Goal: Task Accomplishment & Management: Manage account settings

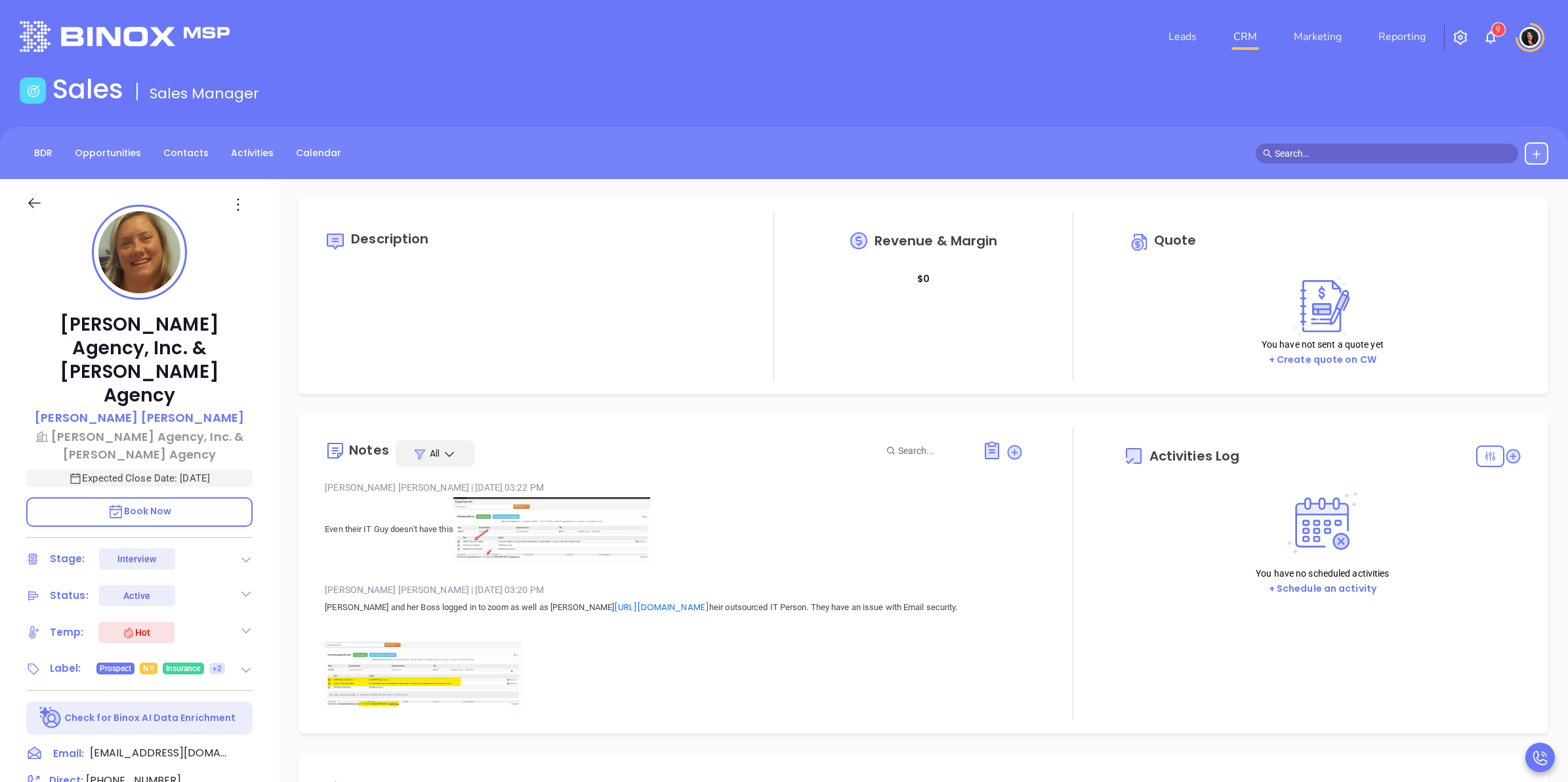
type input "[DATE]"
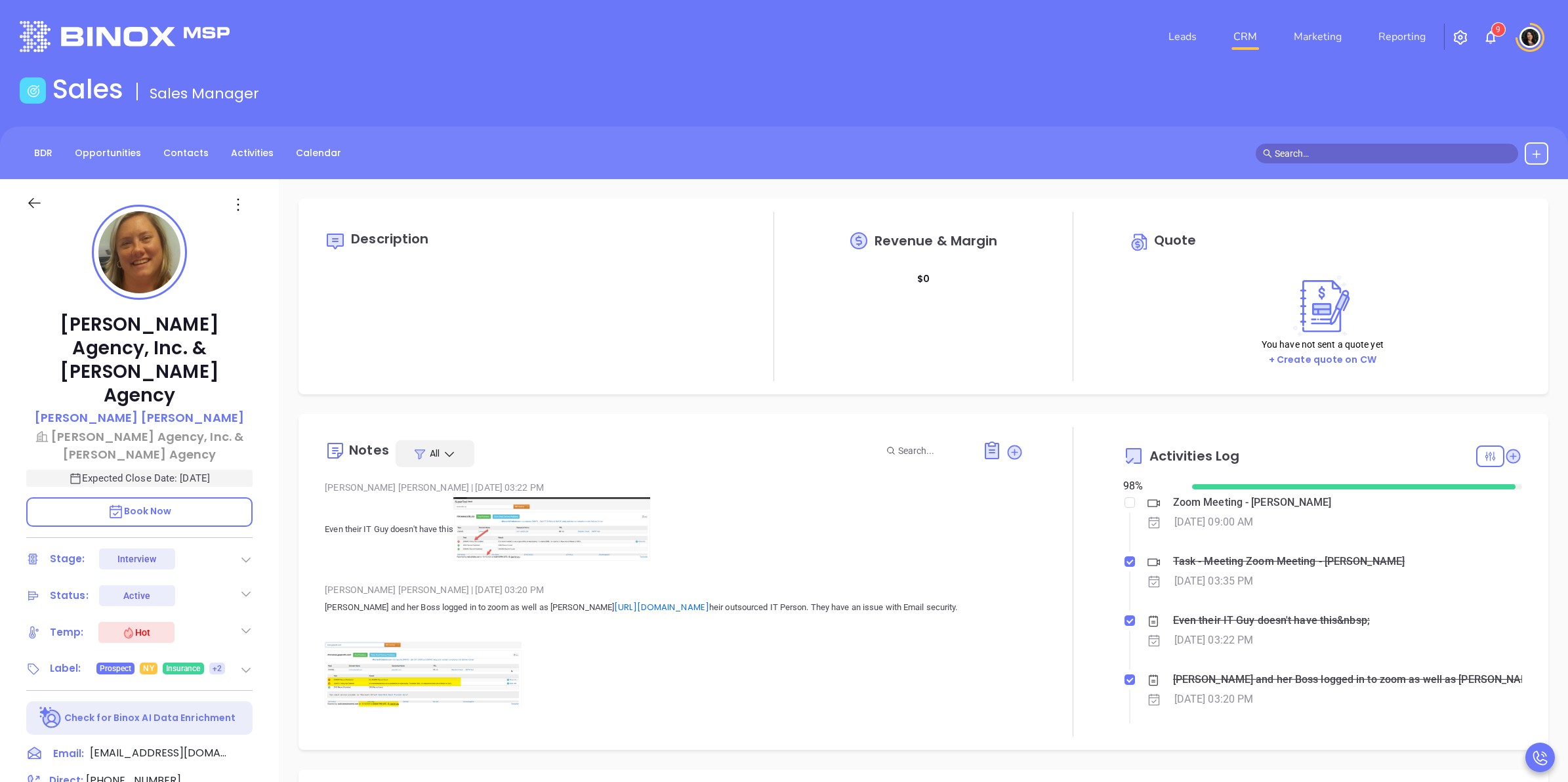
scroll to position [381, 0]
type input "[PERSON_NAME]"
drag, startPoint x: 66, startPoint y: 323, endPoint x: 200, endPoint y: 381, distance: 146.0
click at [200, 381] on p "[PERSON_NAME] Agency, Inc. & [PERSON_NAME] Agency" at bounding box center [139, 360] width 227 height 95
click at [430, 342] on div "Description" at bounding box center [524, 296] width 399 height 169
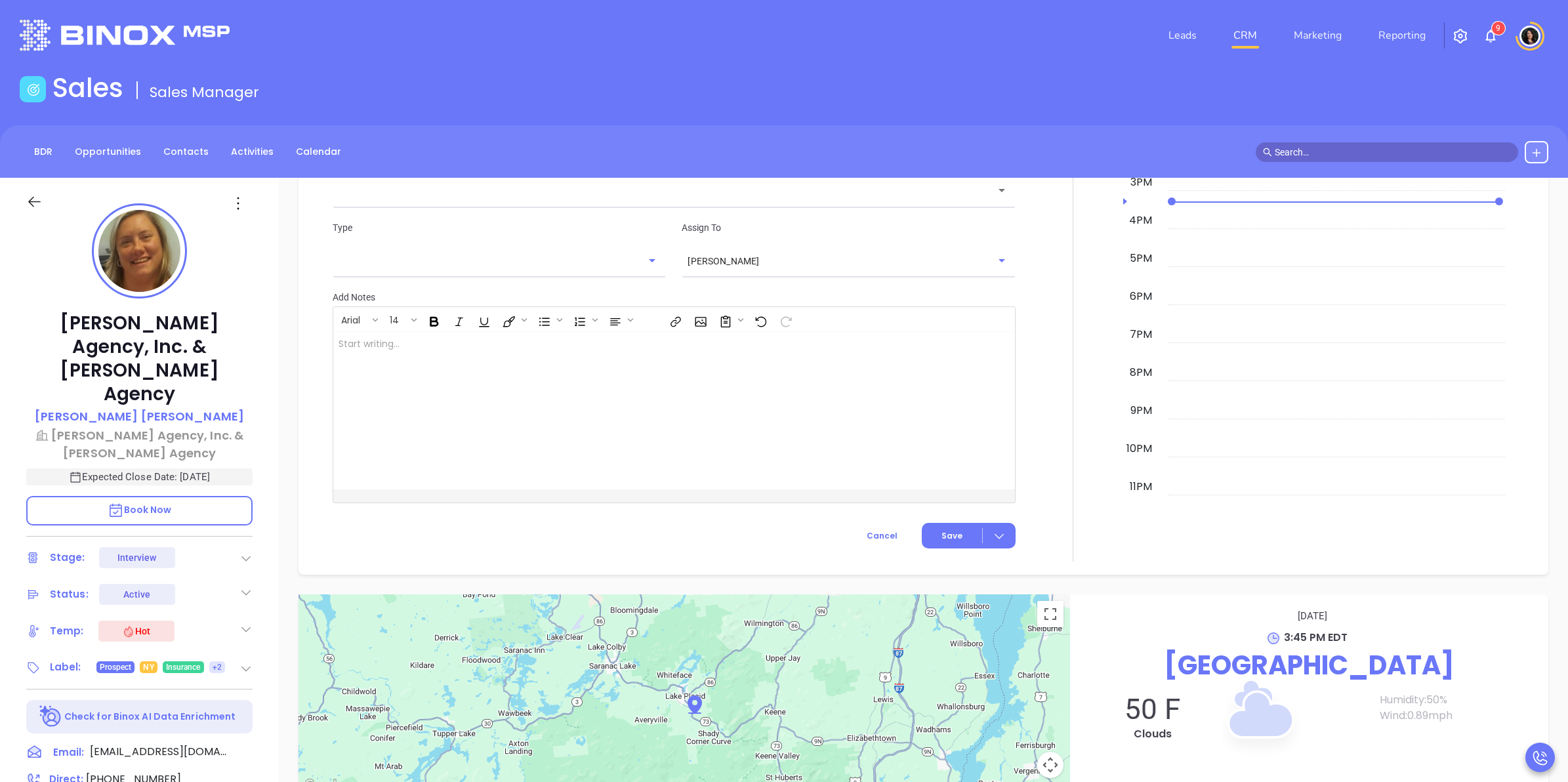
scroll to position [0, 0]
copy p "Bridget E McKillip"
drag, startPoint x: 209, startPoint y: 386, endPoint x: 233, endPoint y: 399, distance: 27.3
click at [233, 409] on div "Bridget E McKillip" at bounding box center [139, 418] width 227 height 19
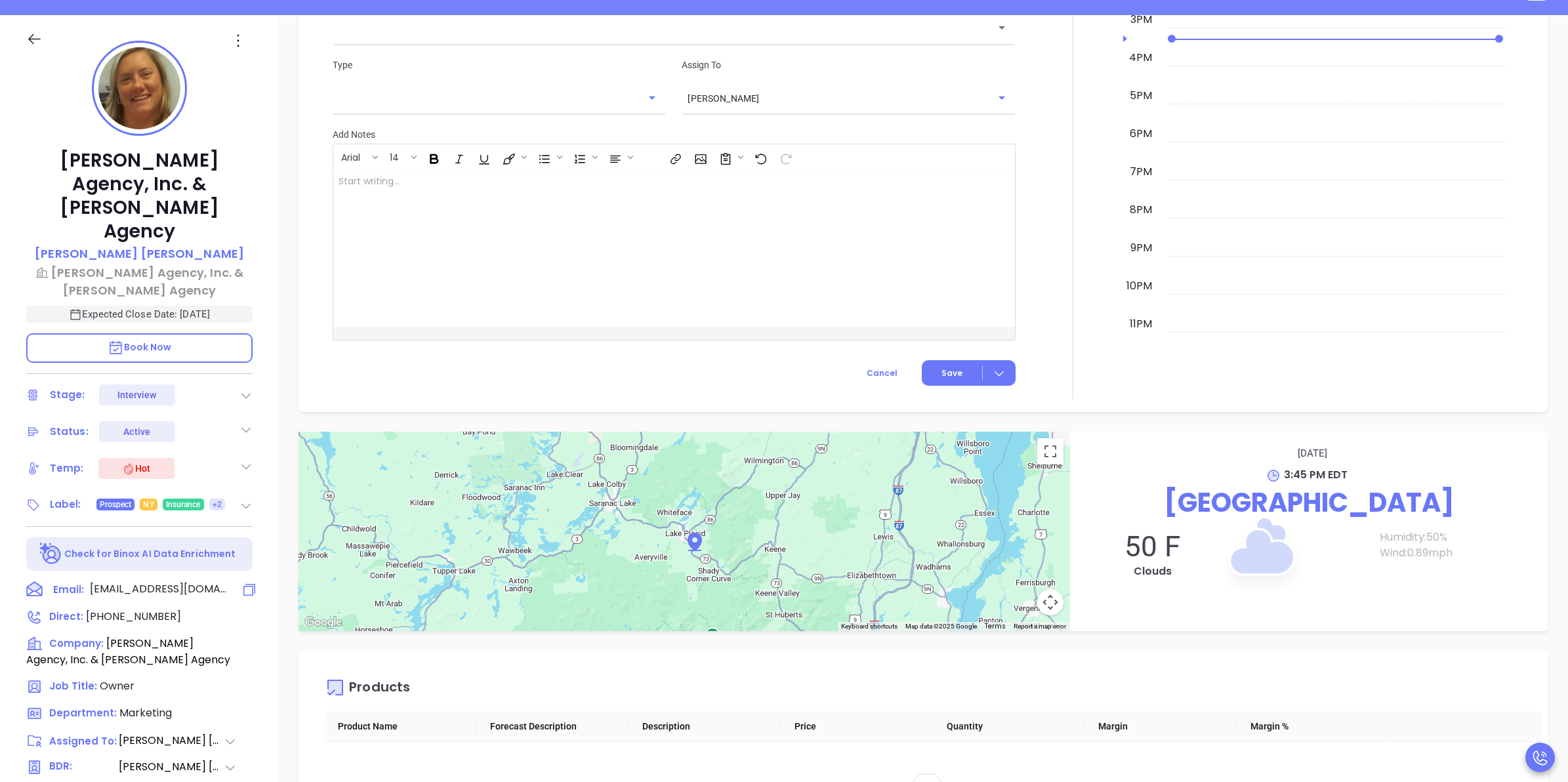
click at [247, 582] on icon at bounding box center [249, 590] width 16 height 16
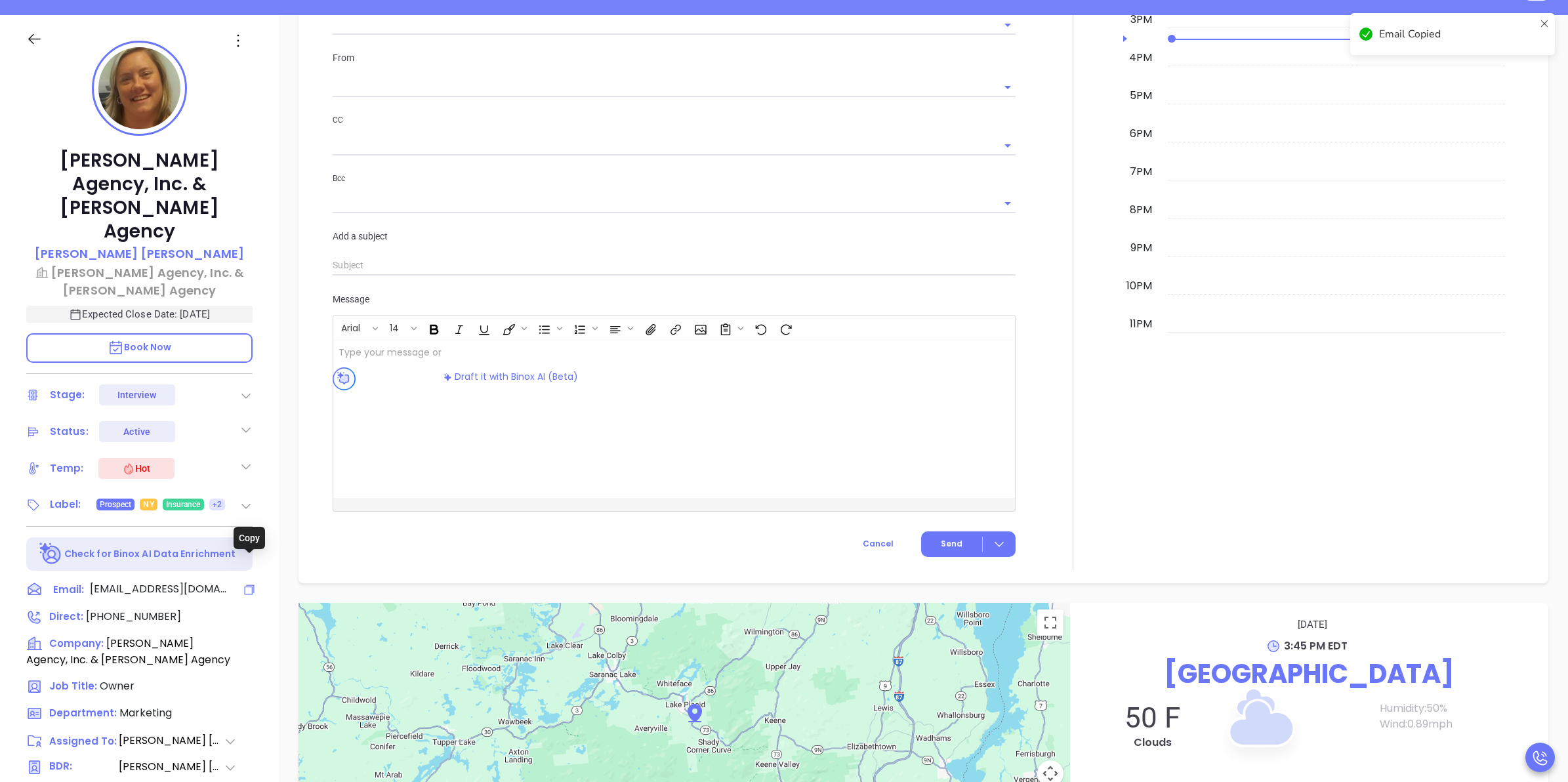
scroll to position [831, 0]
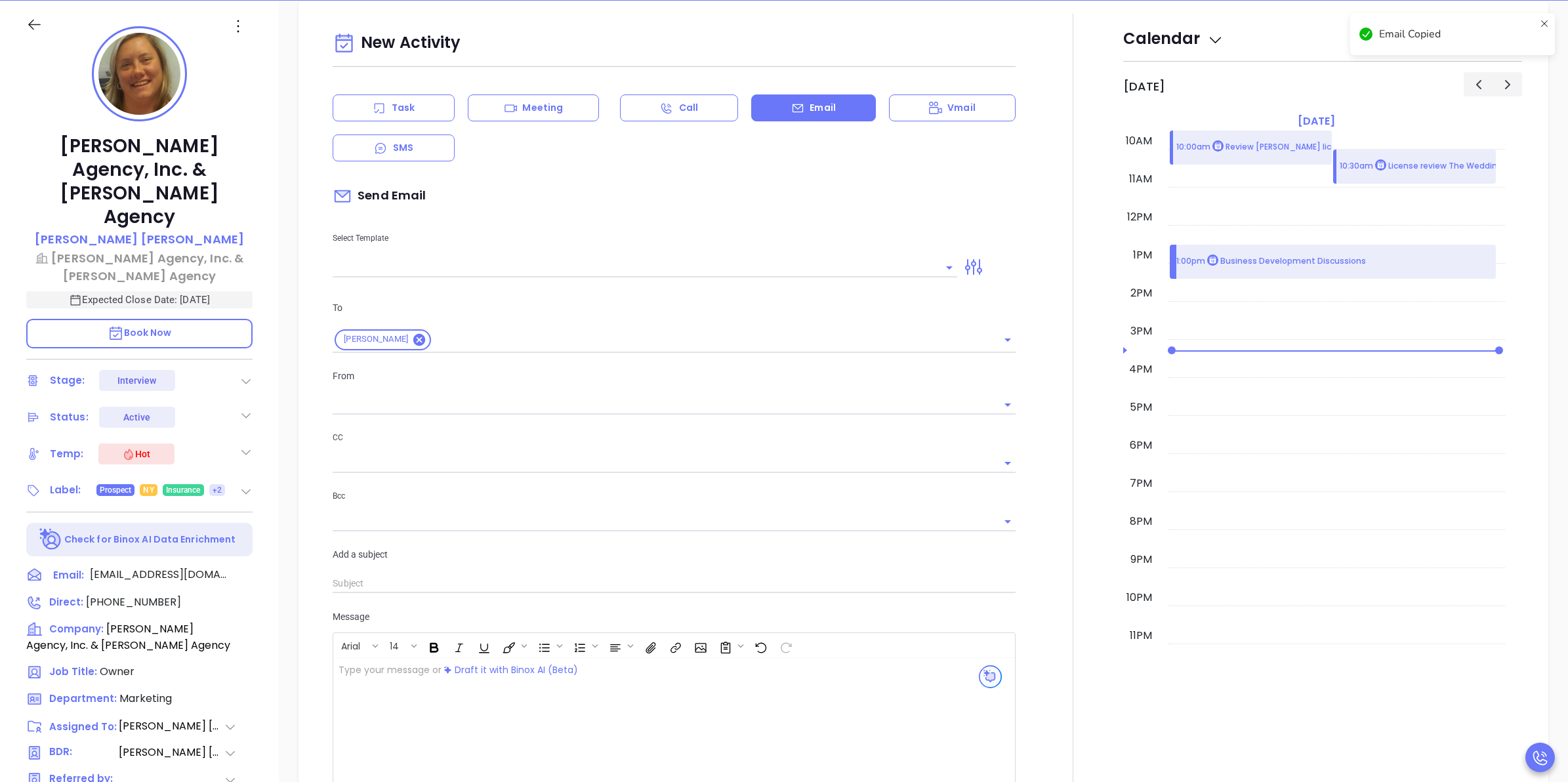
type input "[PERSON_NAME]"
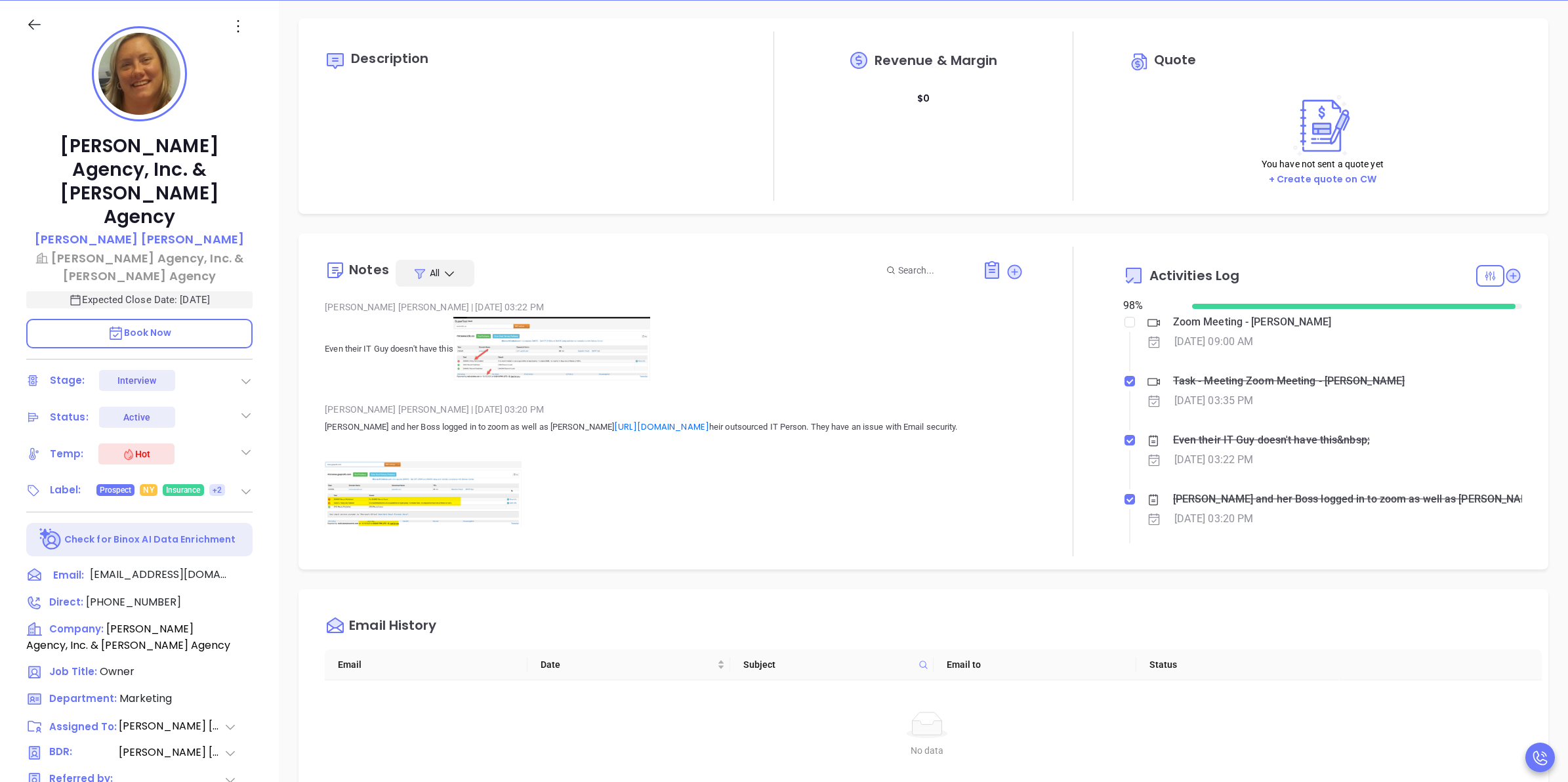
scroll to position [0, 0]
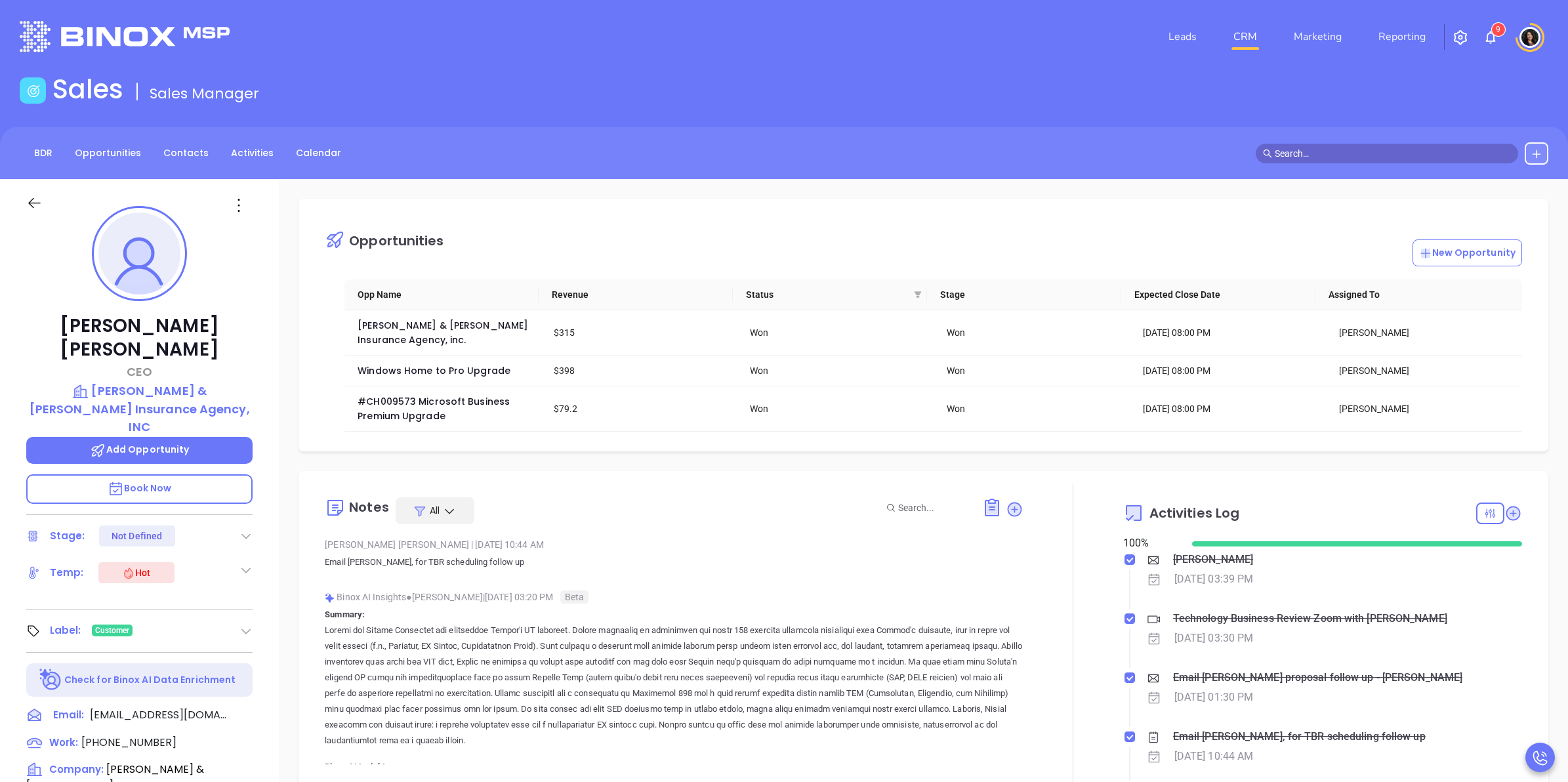
click at [1244, 34] on link "CRM" at bounding box center [1245, 36] width 34 height 26
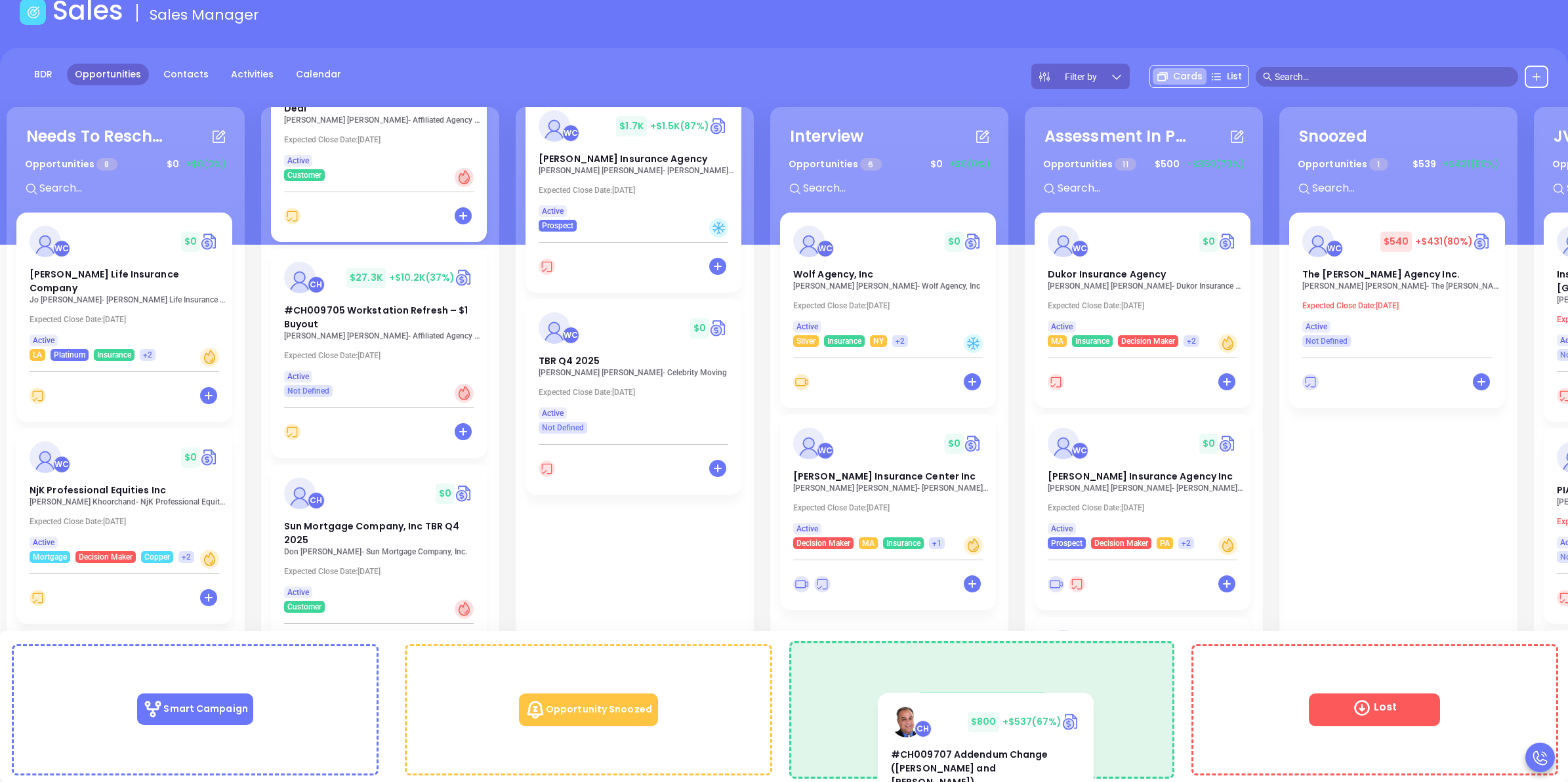
scroll to position [90, 0]
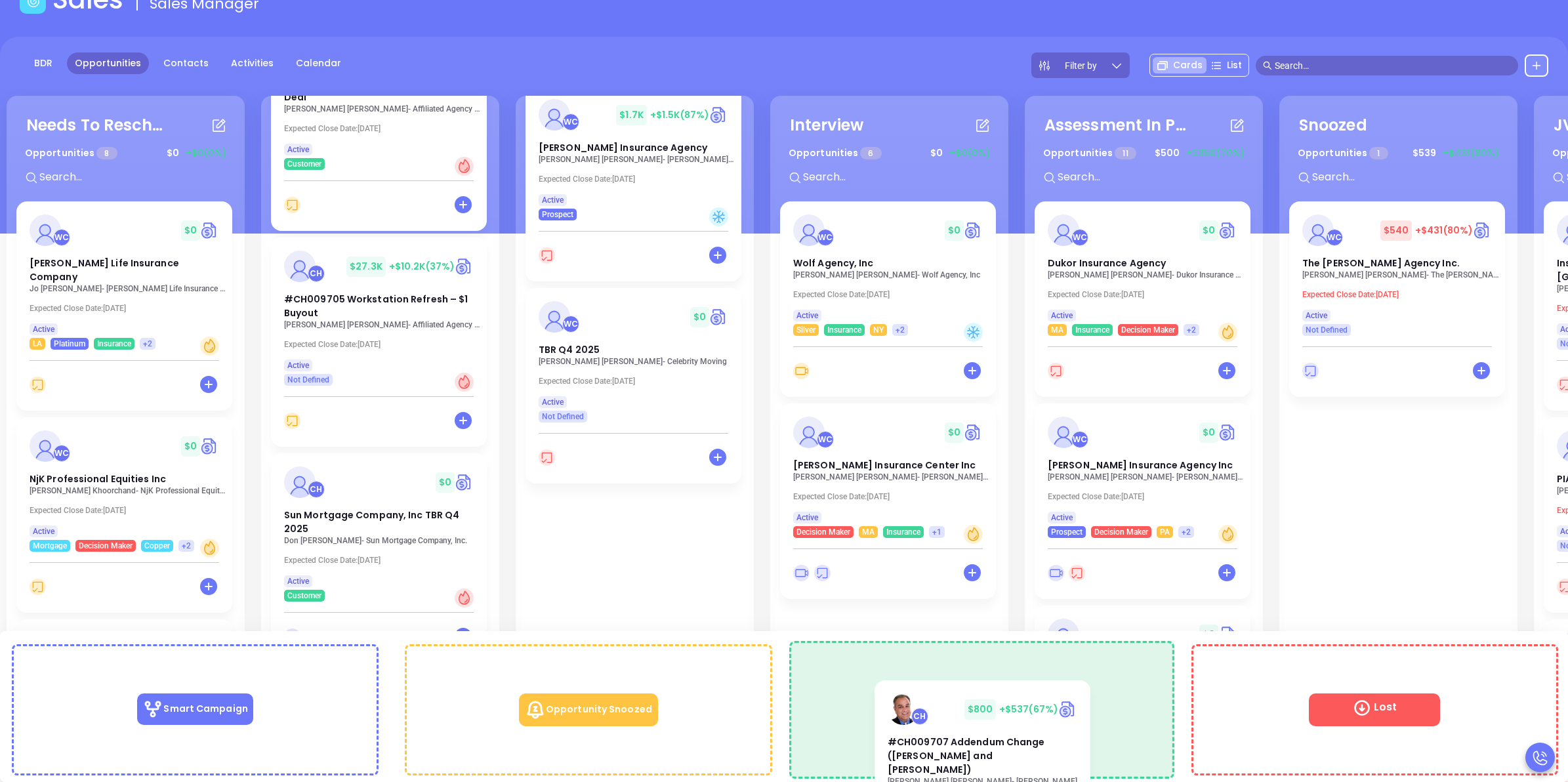
drag, startPoint x: 603, startPoint y: 622, endPoint x: 961, endPoint y: 717, distance: 370.4
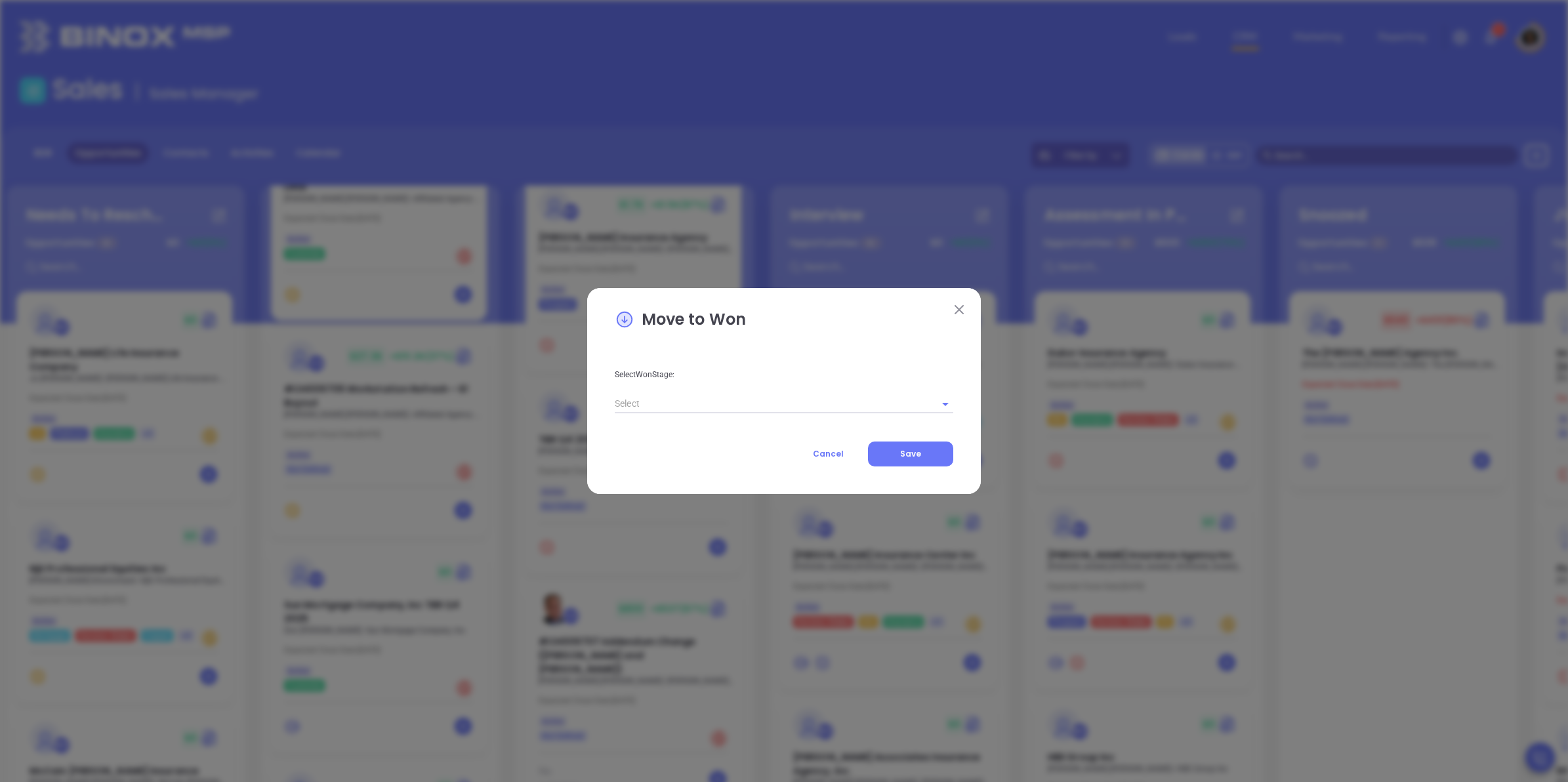
click at [799, 395] on input "text" at bounding box center [766, 404] width 302 height 19
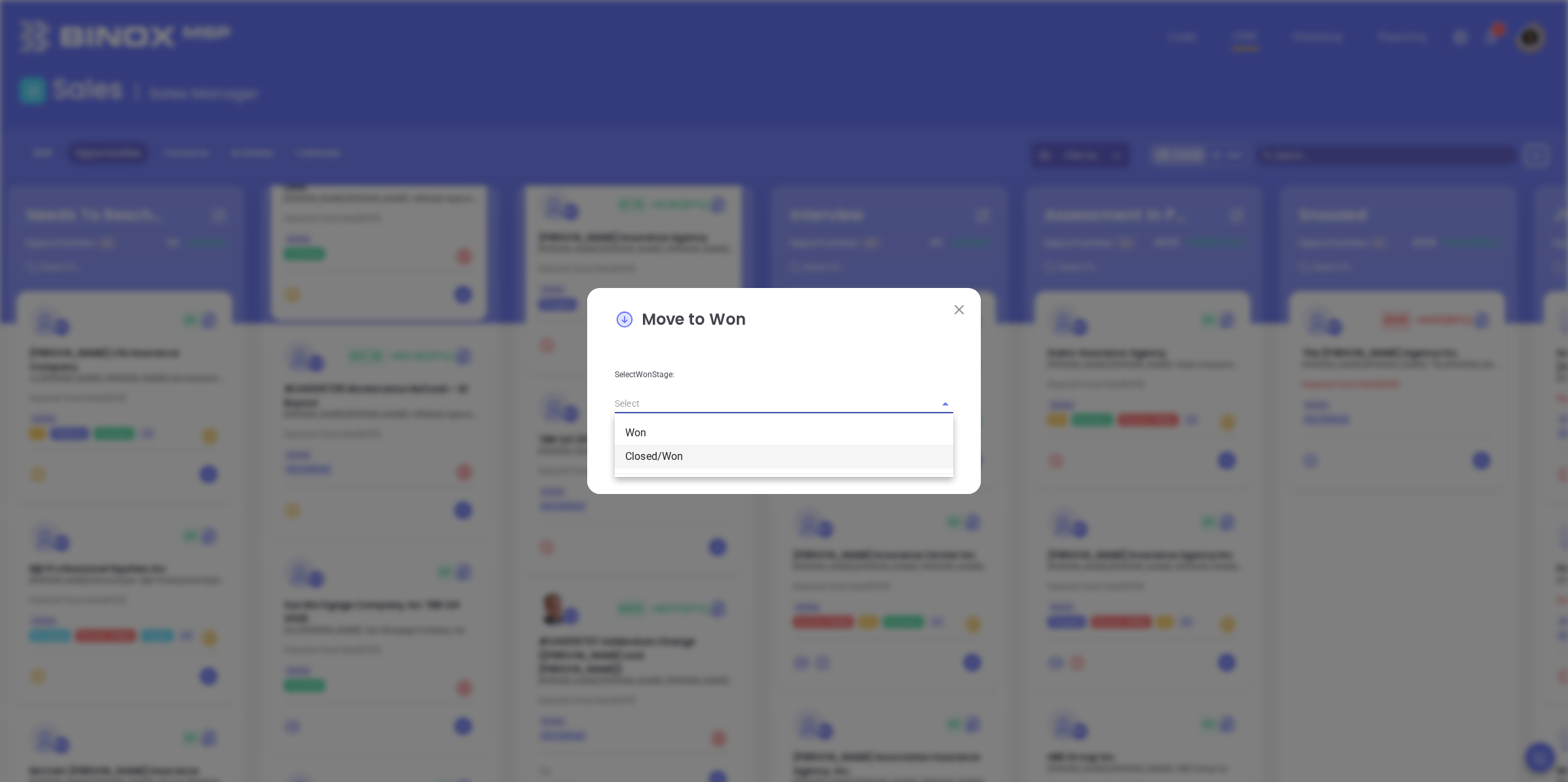
click at [732, 447] on li "Closed/Won" at bounding box center [784, 456] width 339 height 23
type input "Closed/Won"
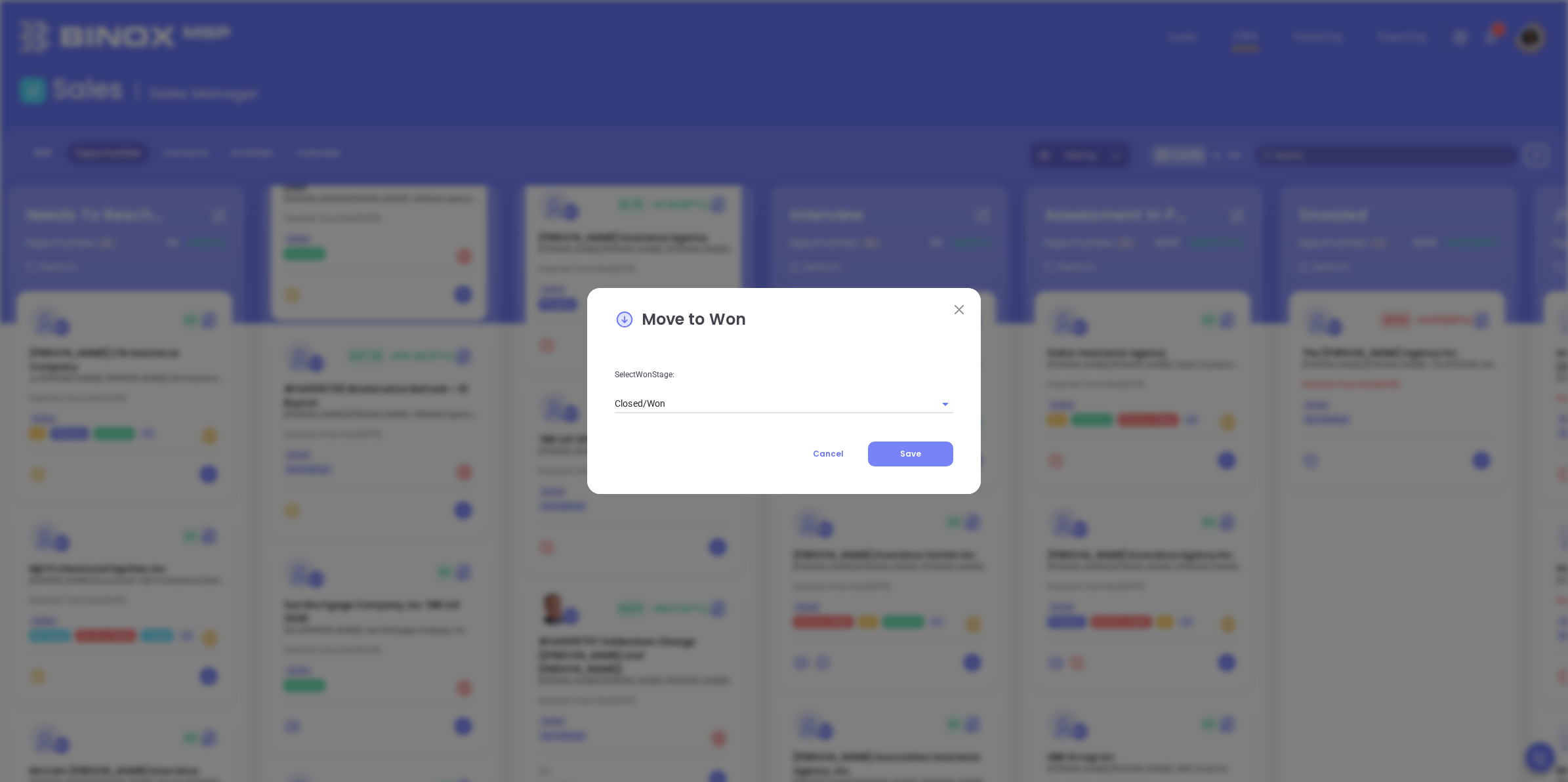
click at [883, 450] on button "Save" at bounding box center [910, 454] width 85 height 25
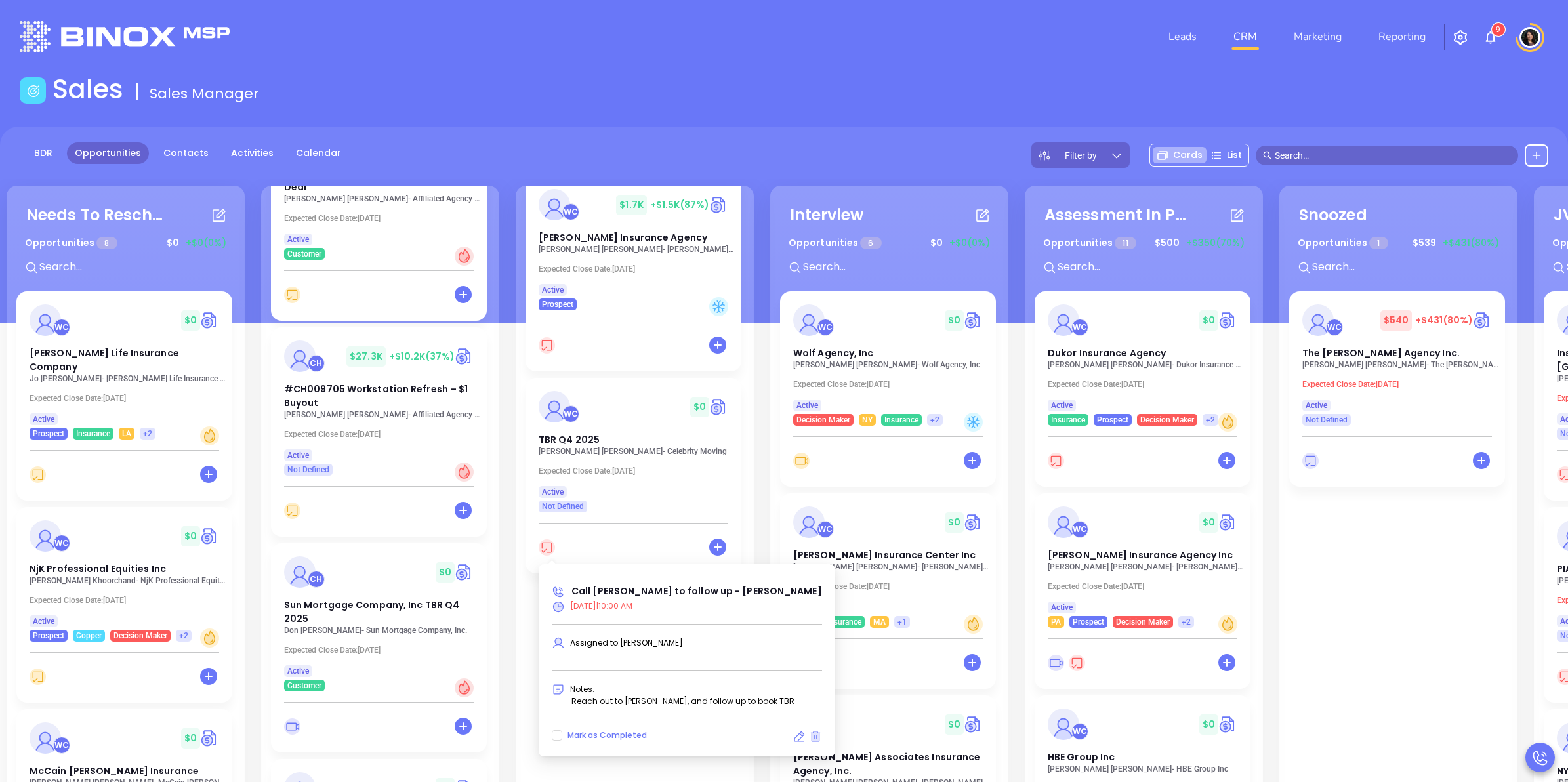
click at [549, 555] on span at bounding box center [549, 547] width 21 height 16
click at [792, 736] on icon at bounding box center [799, 737] width 13 height 13
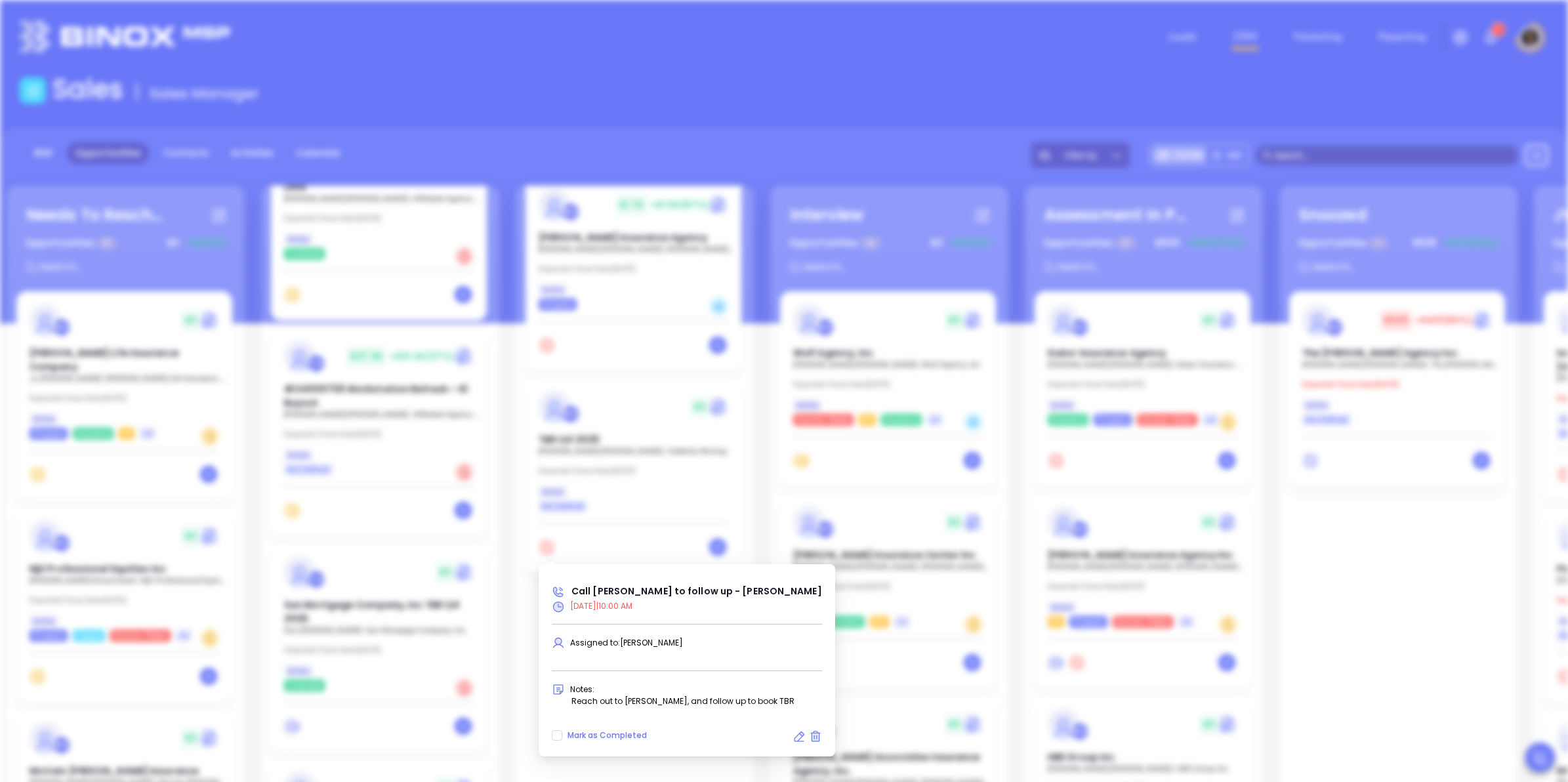
type input "10/15/2025"
type input "Call Kurt to follow up - Kurt Schulz"
type input "Call"
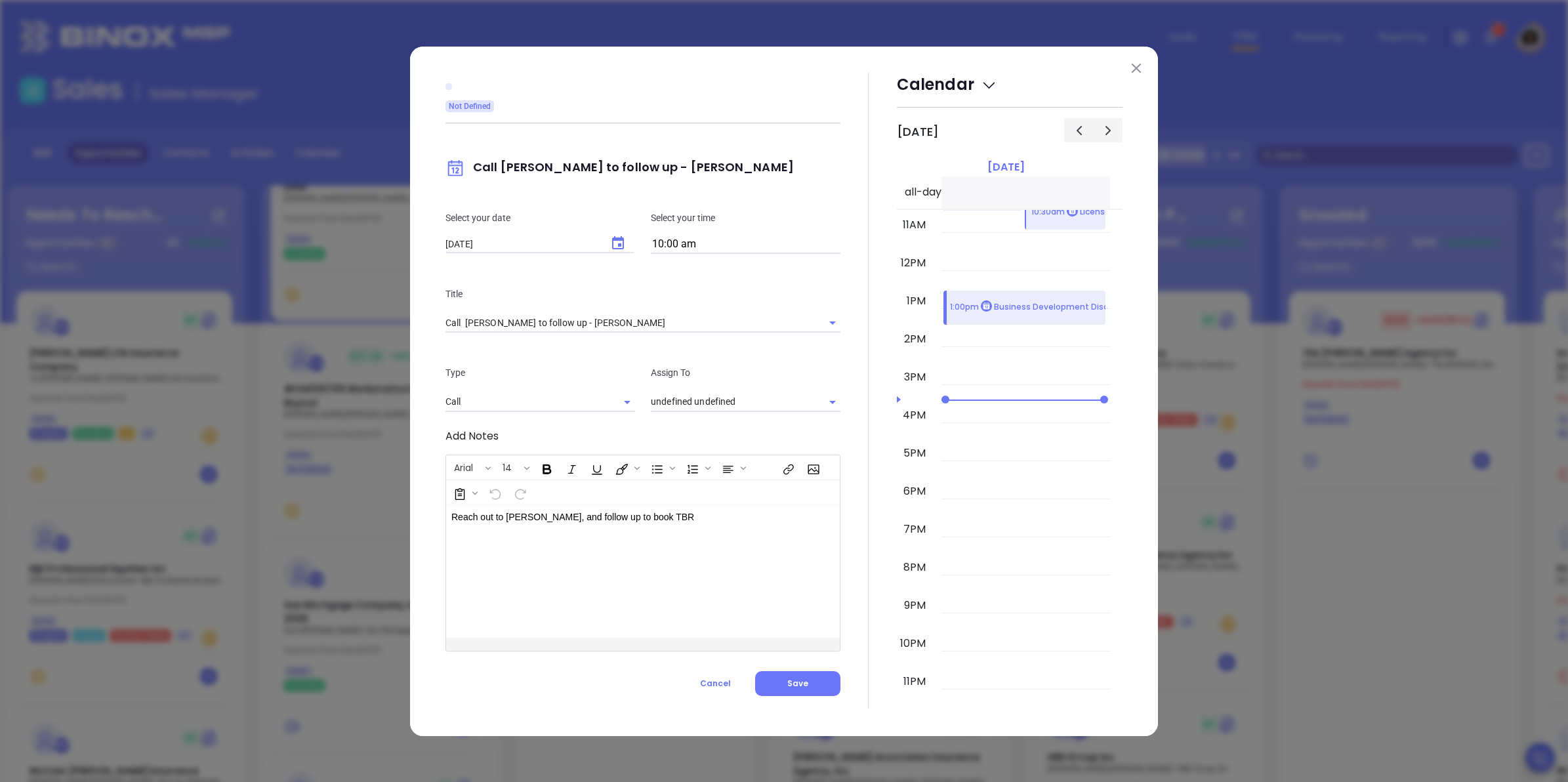
click at [685, 246] on input "10:00 am" at bounding box center [745, 245] width 190 height 18
type input "Carla Humber"
click at [617, 236] on icon "Choose date, selected date is Oct 15, 2025" at bounding box center [618, 243] width 16 height 16
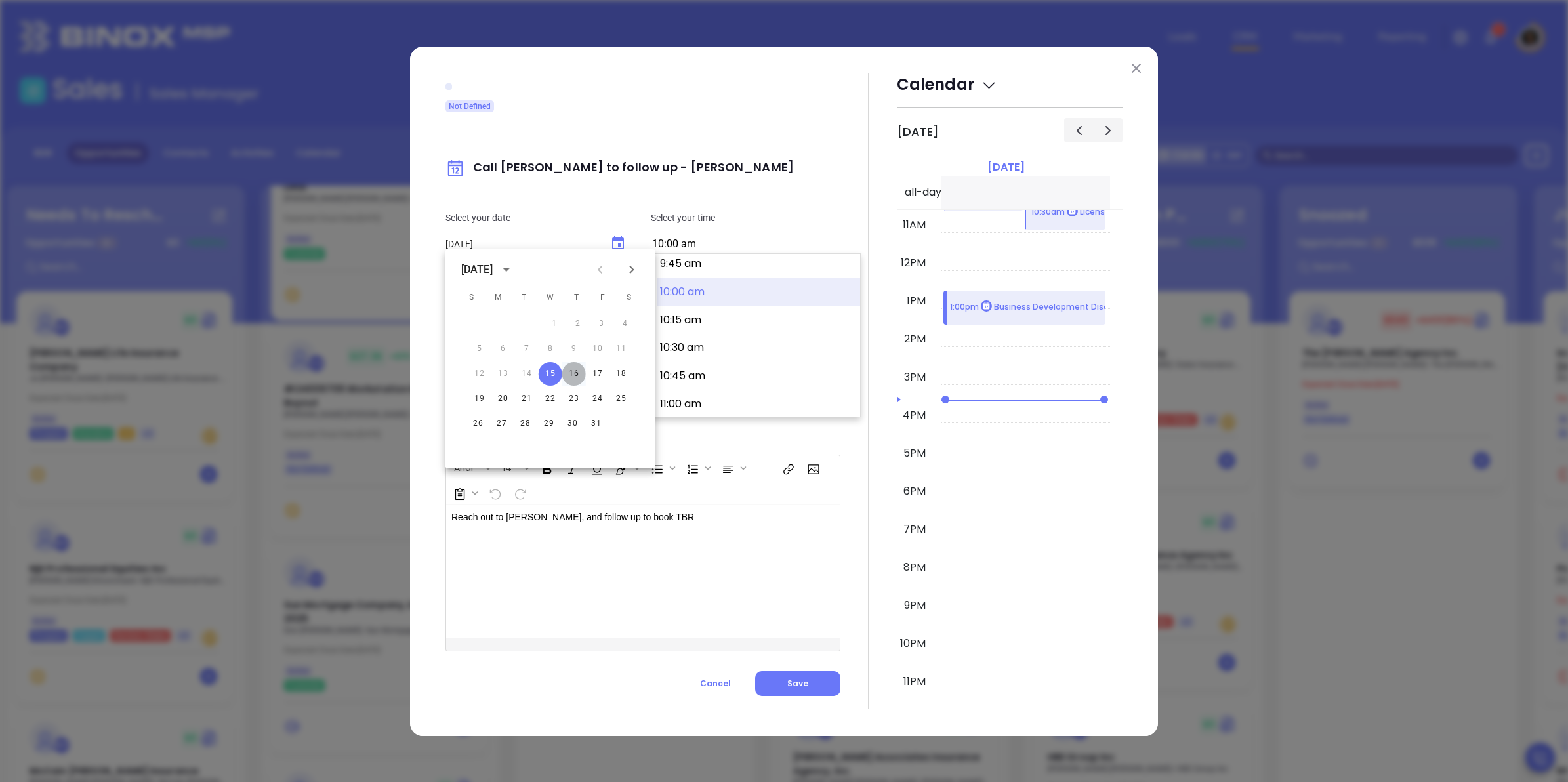
click at [577, 371] on div "1 2 3 4 5 6 7 8 9 10 11 12 13 14 15 16 17 18 19 20 21 22 23 24 25 26 27 28 29 3…" at bounding box center [550, 374] width 210 height 126
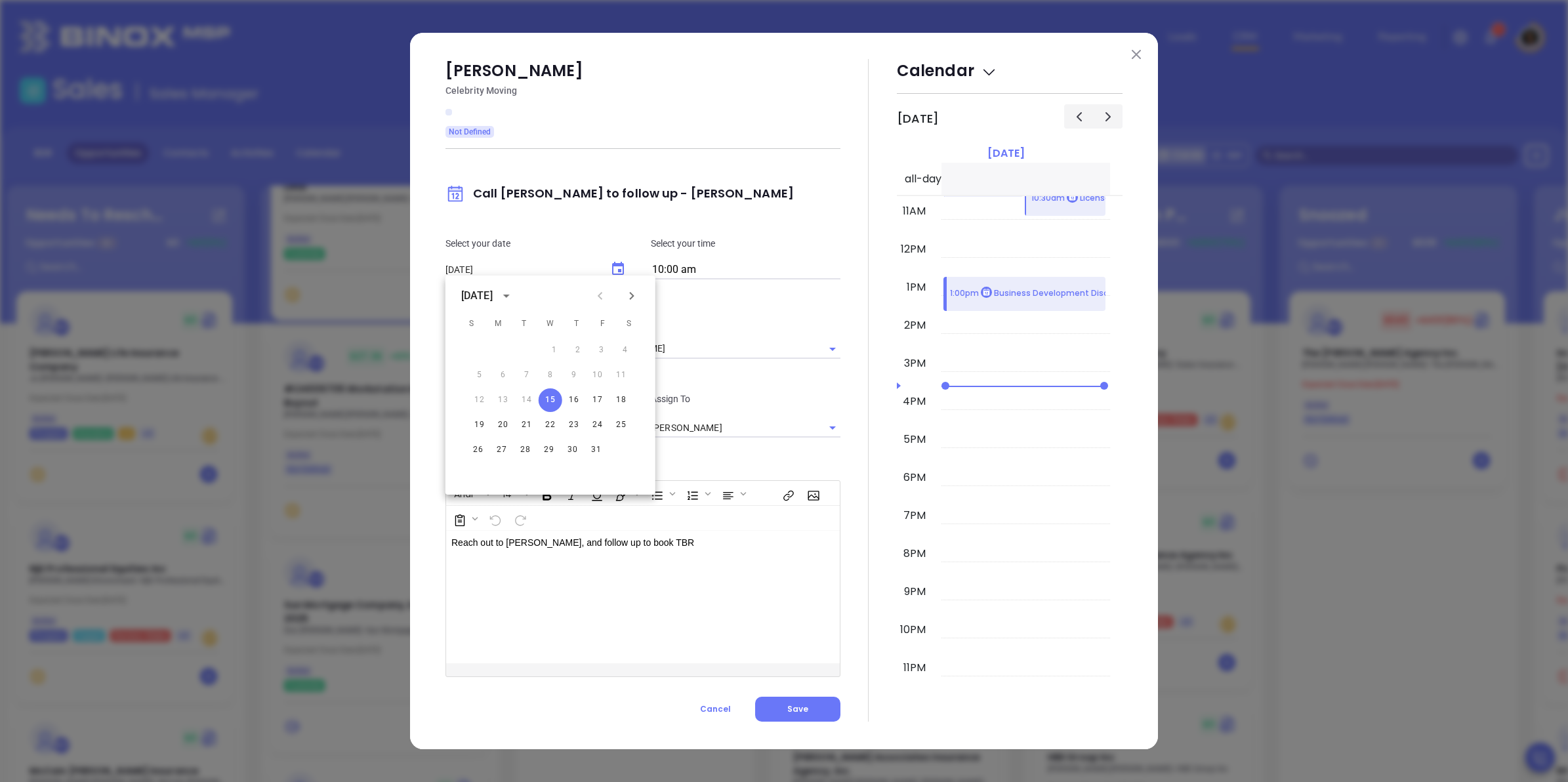
click at [426, 371] on div "Kurt Schulz Celebrity Moving Not Defined Call Kurt to follow up - Kurt Schulz S…" at bounding box center [784, 390] width 748 height 716
click at [805, 697] on button "Save" at bounding box center [797, 709] width 85 height 25
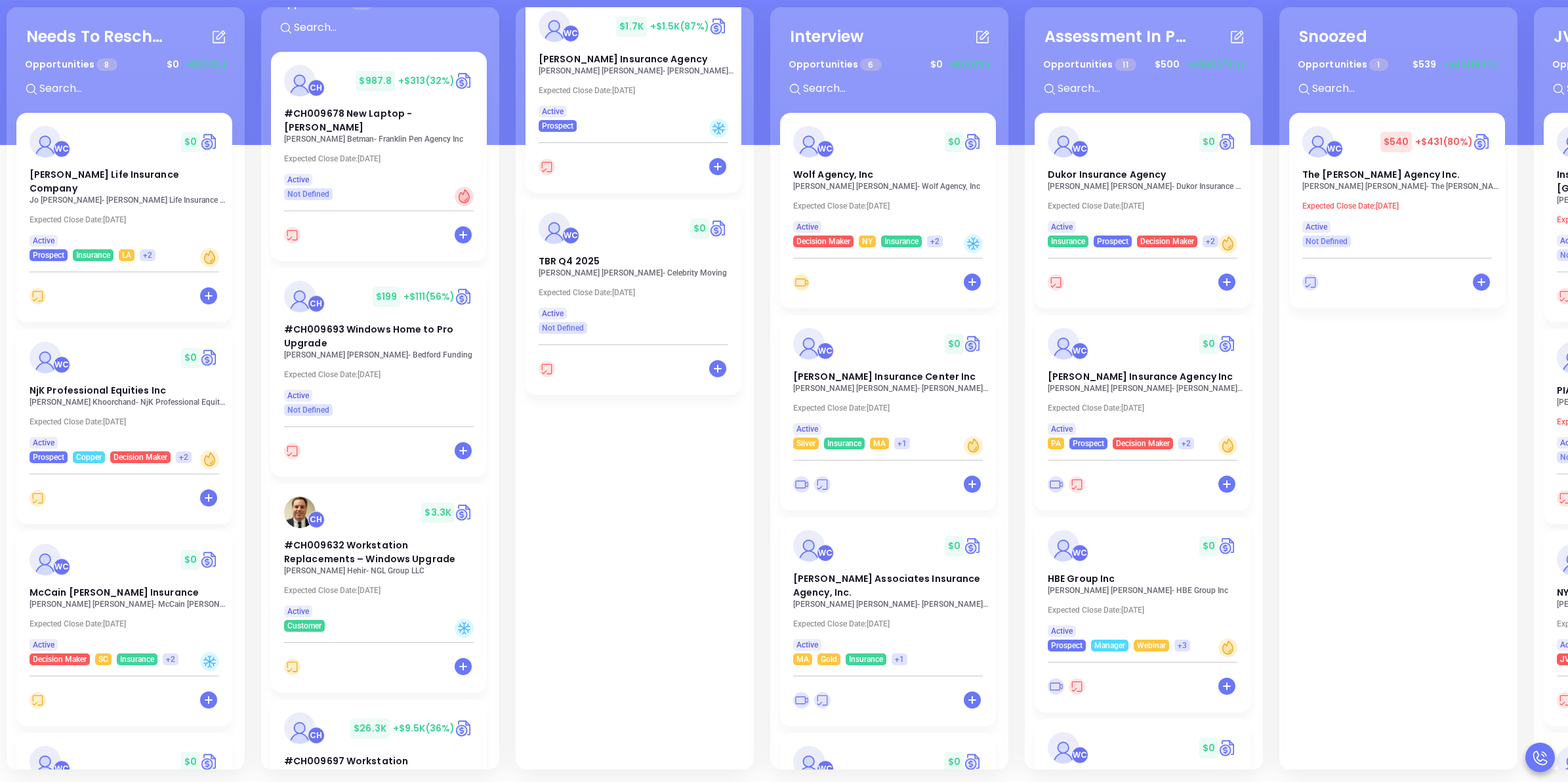
scroll to position [0, 0]
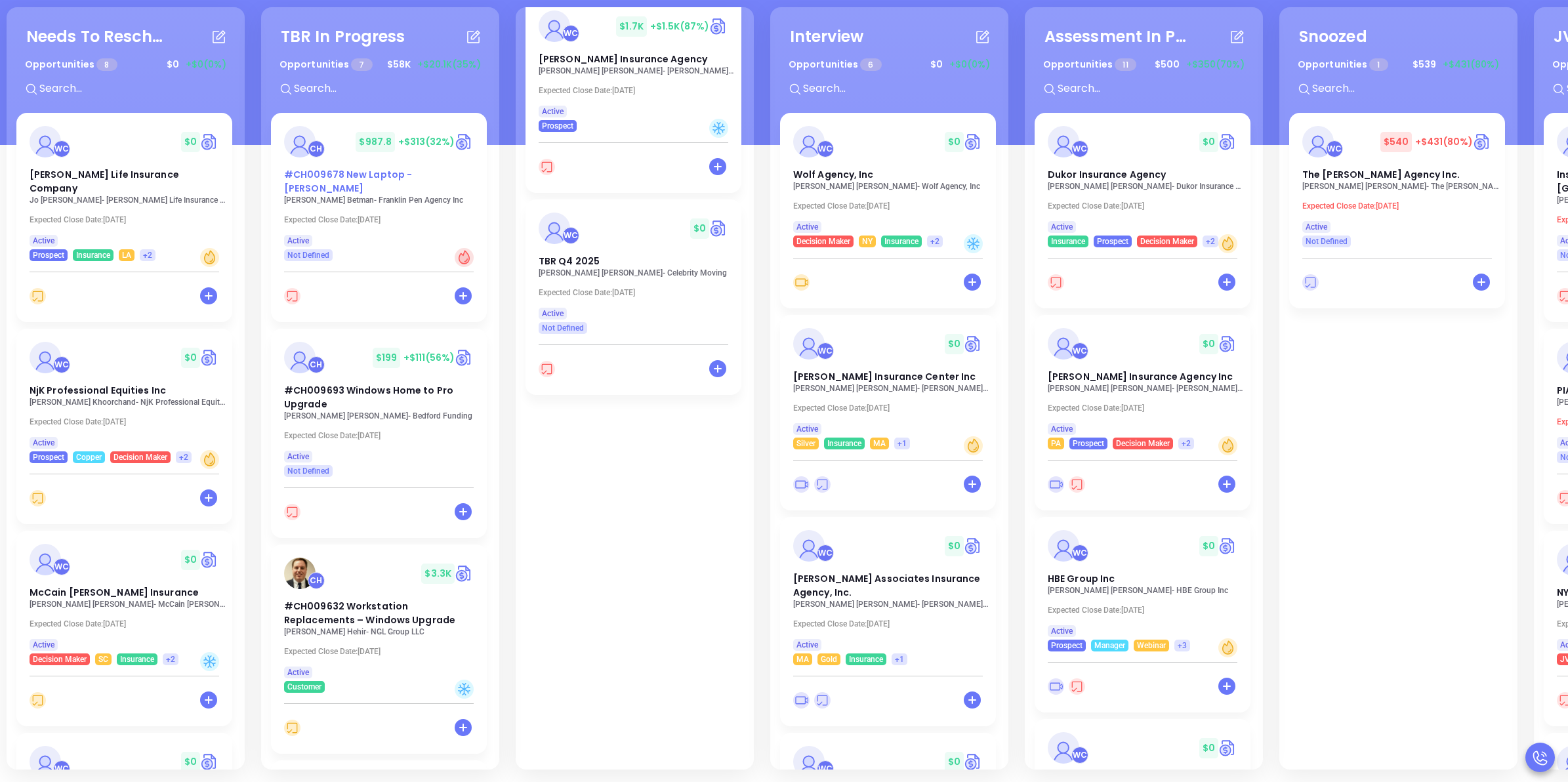
click at [313, 188] on span "#CH009678 New Laptop - Robert Betman" at bounding box center [348, 181] width 128 height 27
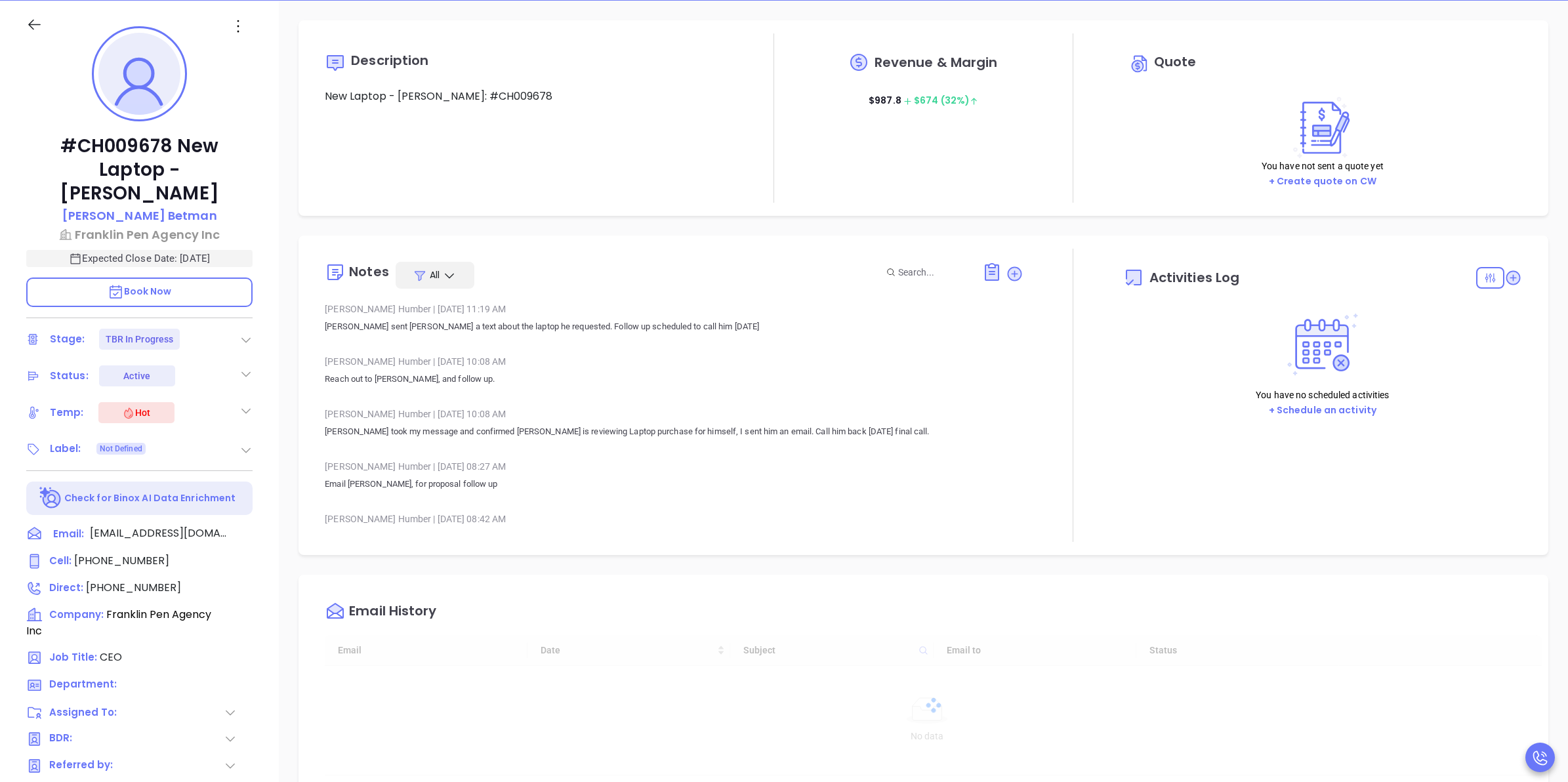
type input "10/16/2025"
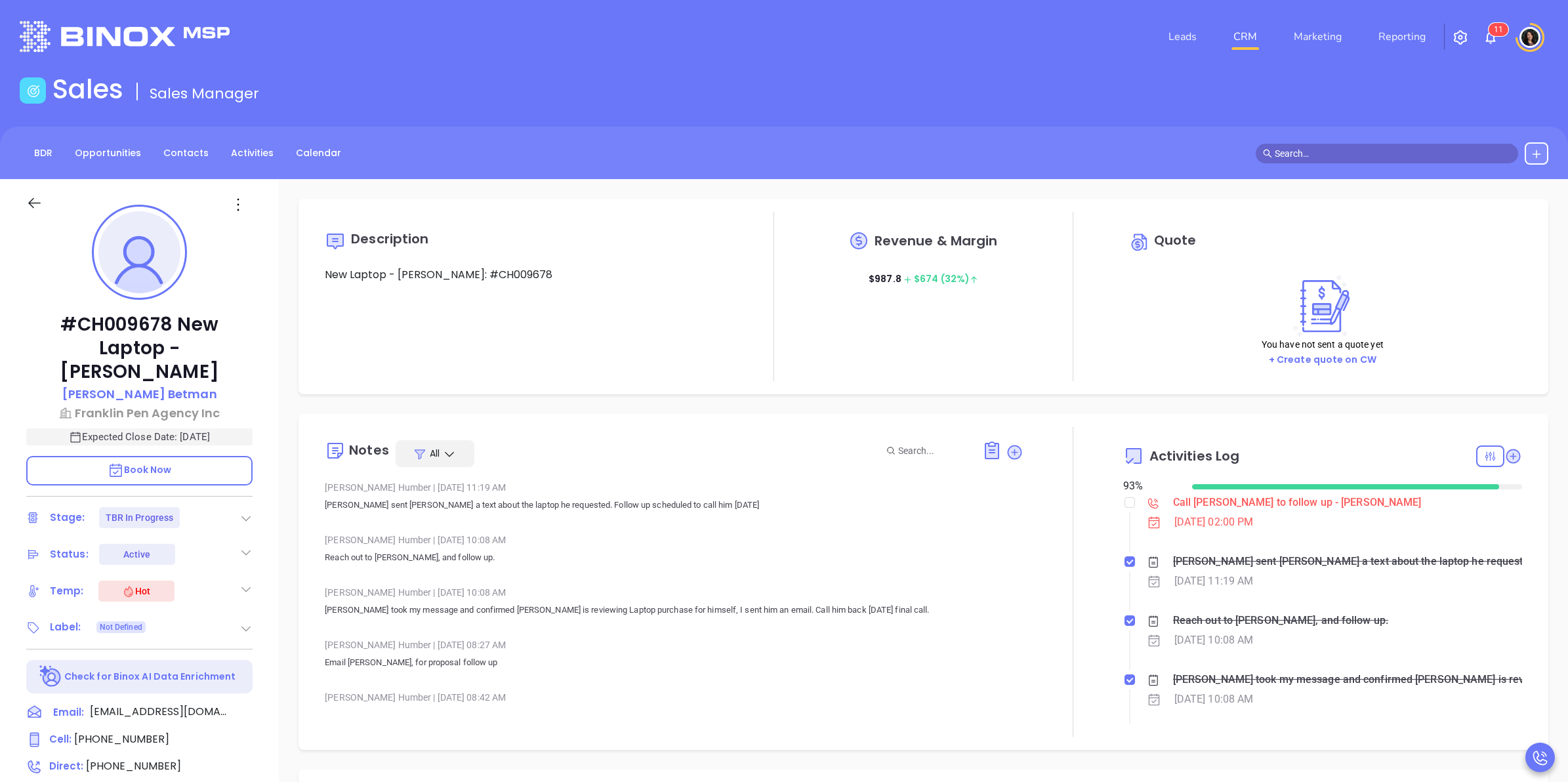
scroll to position [381, 0]
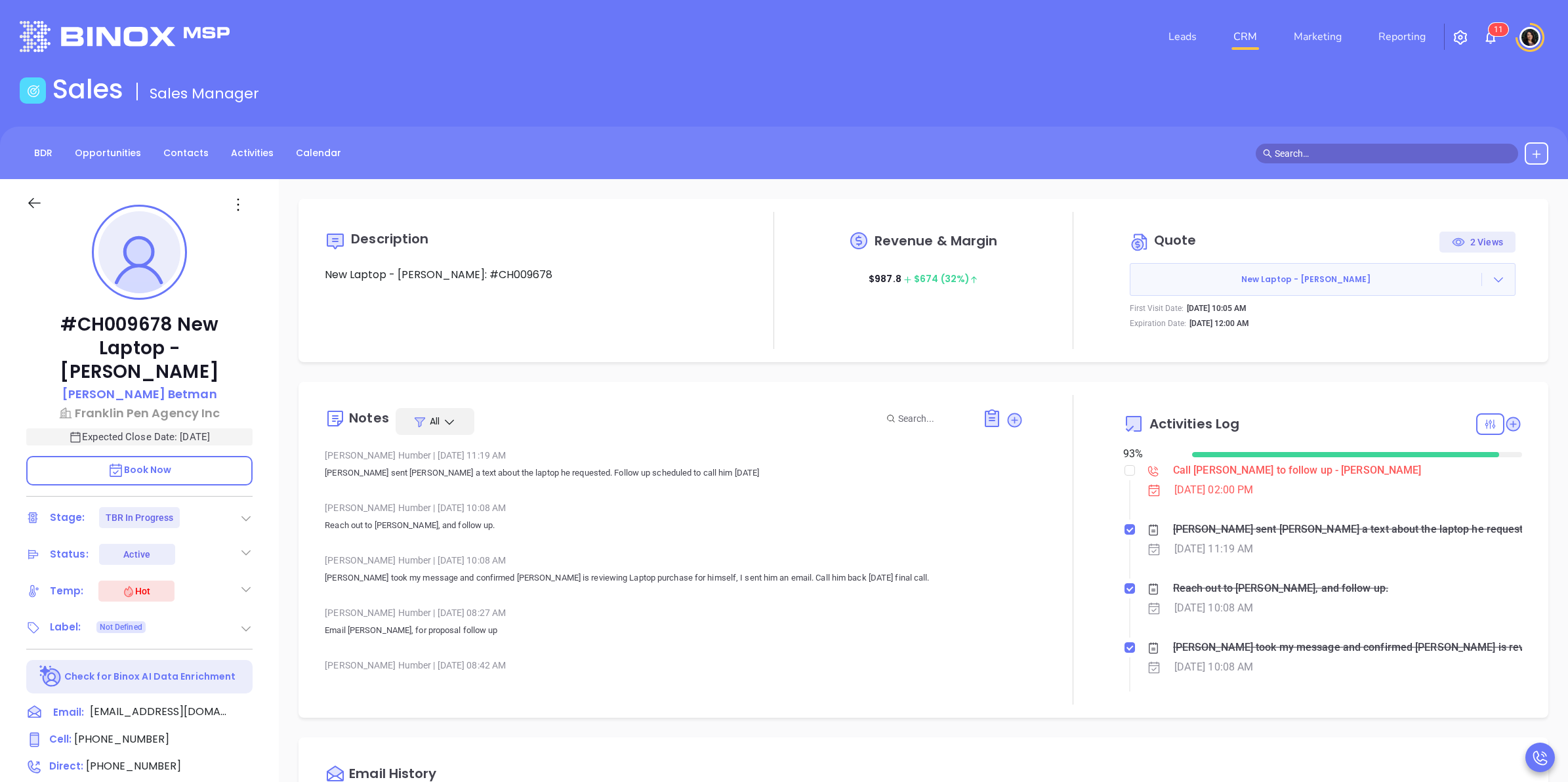
type input "Carla Humber"
click at [1492, 281] on icon at bounding box center [1498, 279] width 13 height 13
click at [1437, 341] on link "View Order Porter" at bounding box center [1423, 339] width 135 height 13
click at [1225, 474] on div "Call Robert to follow up - Robert Betman" at bounding box center [1297, 471] width 248 height 20
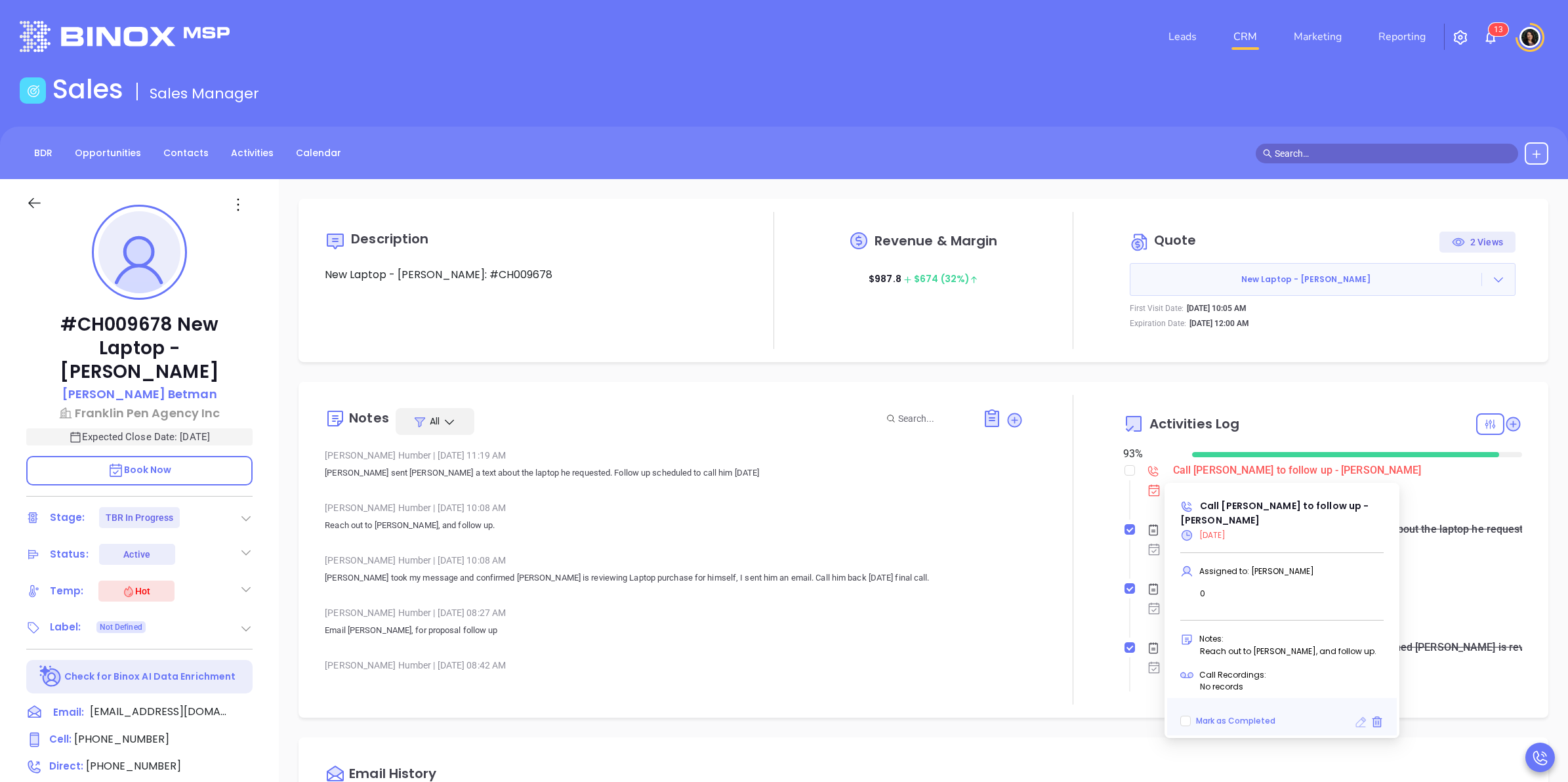
click at [1356, 723] on icon at bounding box center [1361, 722] width 11 height 11
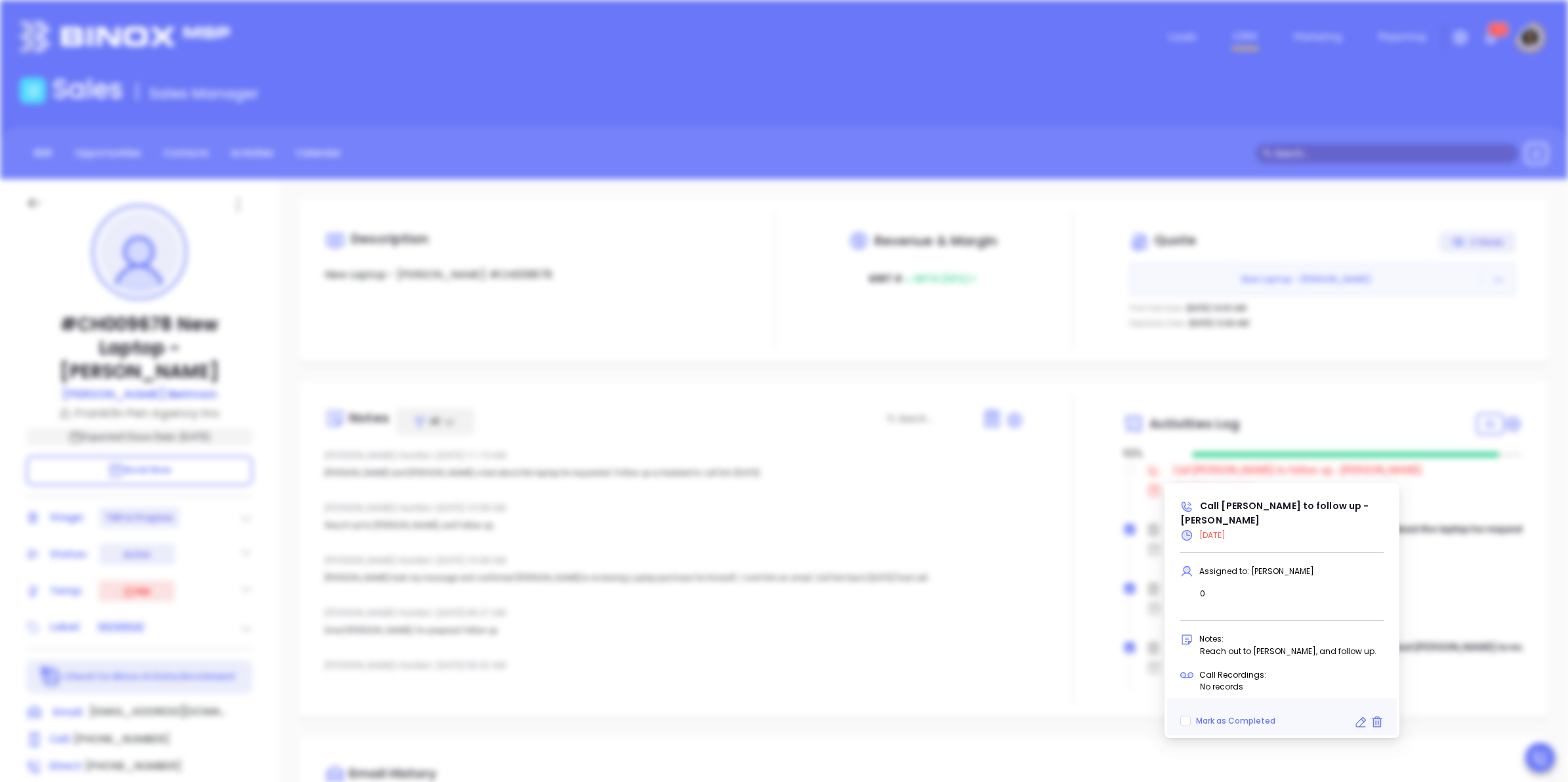
type input "10/15/2025"
type input "Call Robert to follow up - Robert Betman"
type input "Call"
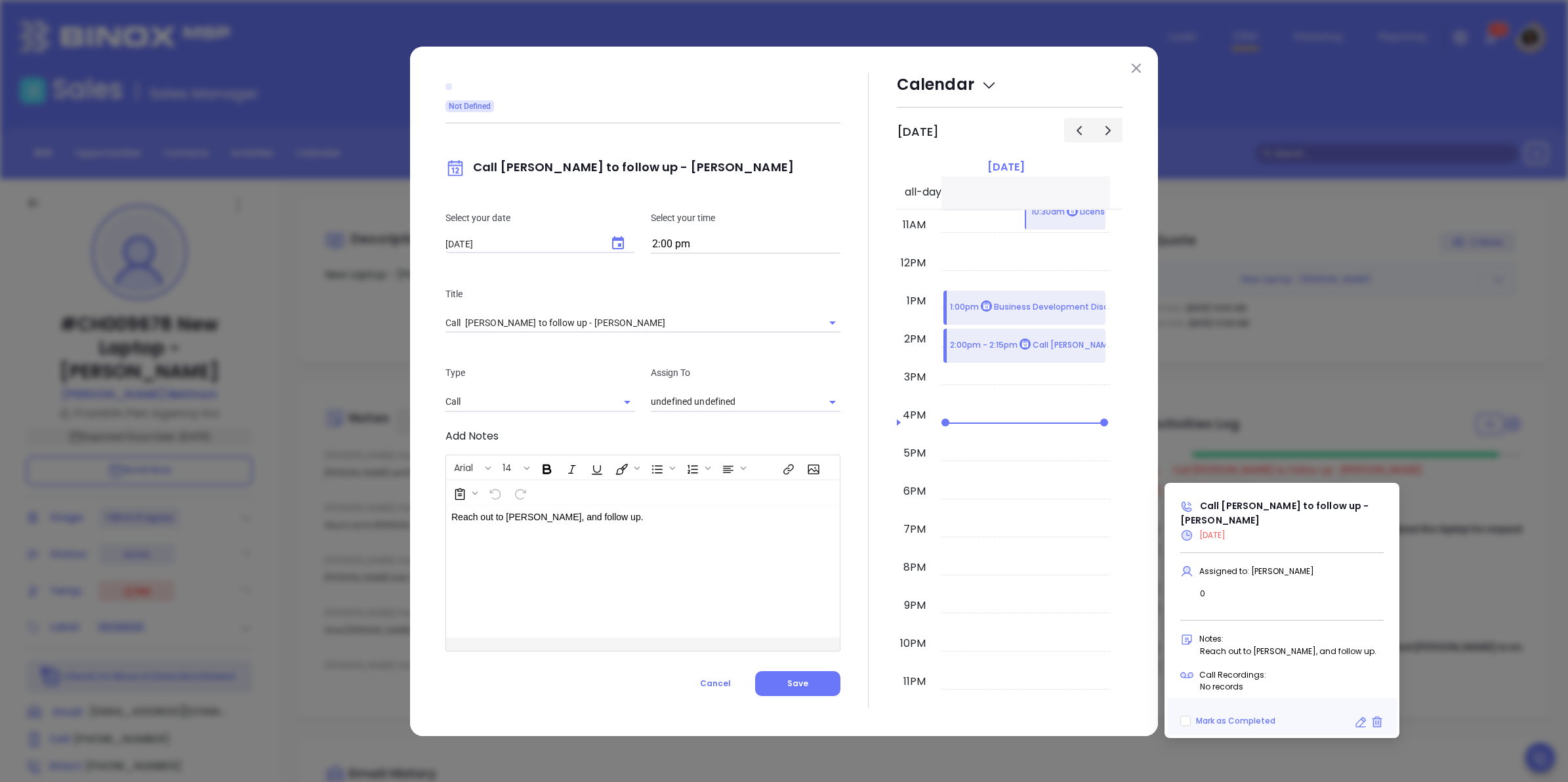
type input "Carla Humber"
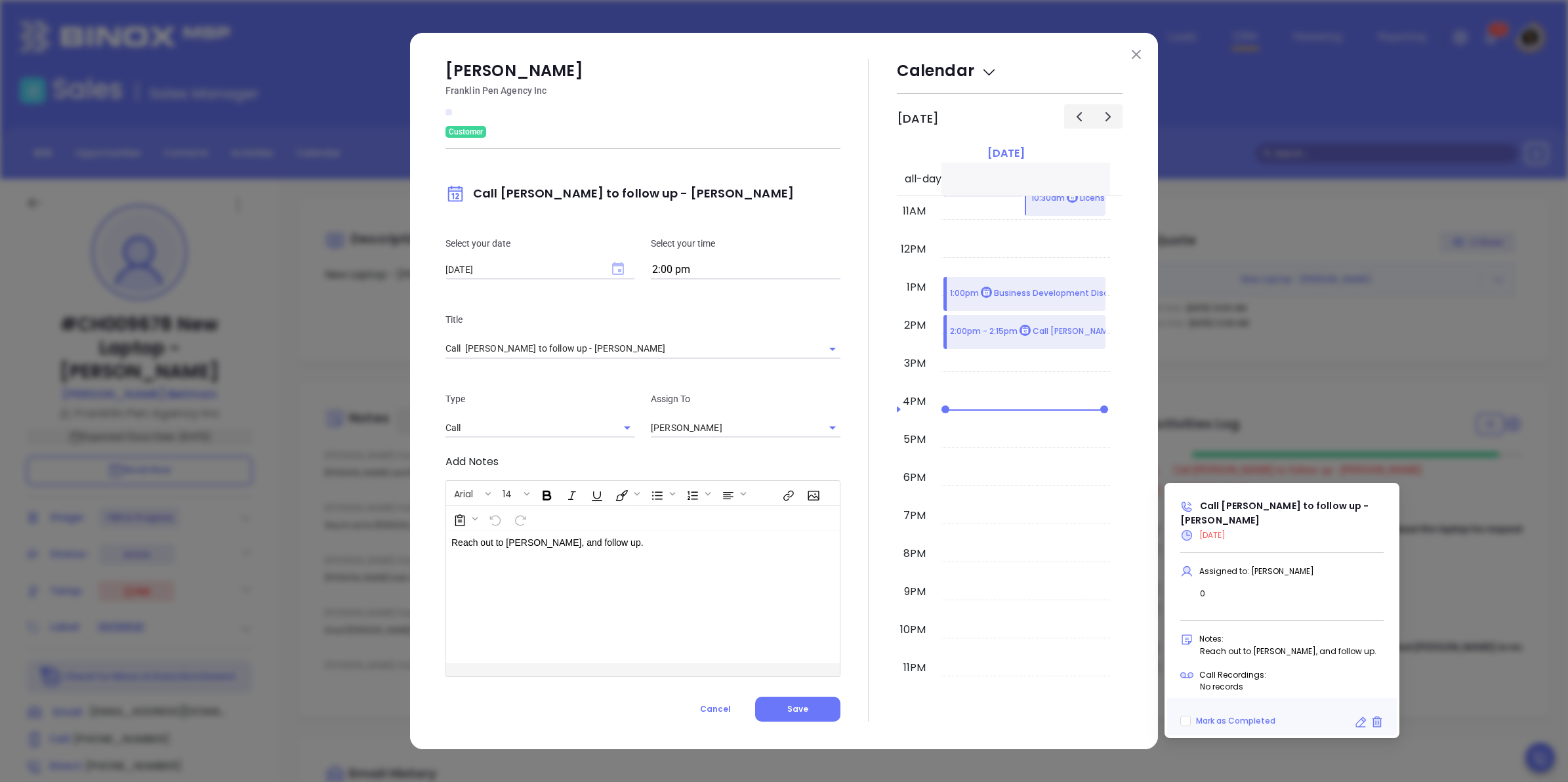
click at [615, 275] on icon "Choose date, selected date is Oct 15, 2025" at bounding box center [617, 268] width 12 height 13
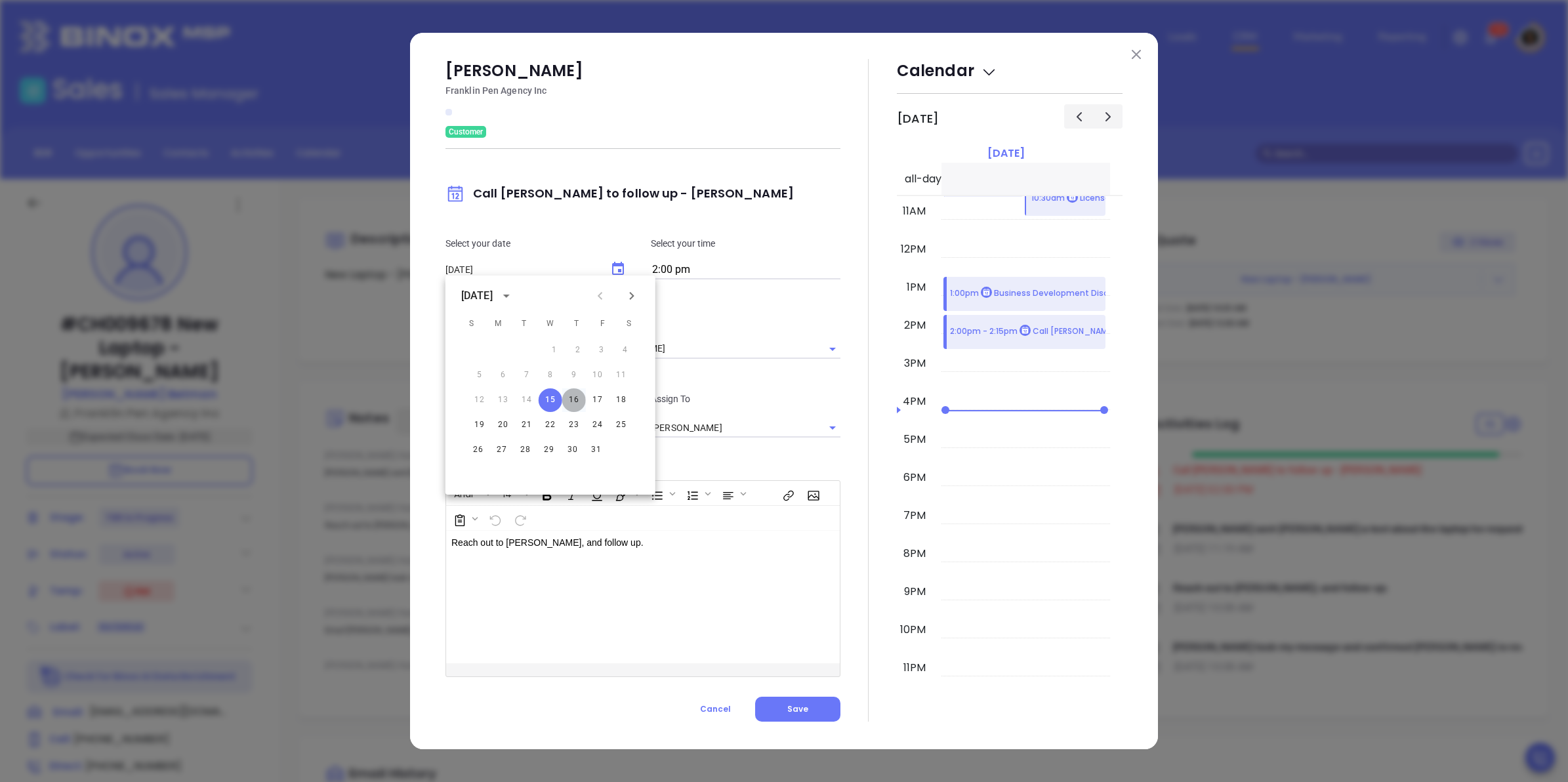
click at [569, 401] on button "16" at bounding box center [574, 399] width 23 height 23
type input "10/16/2025"
click at [726, 270] on input "2:00 pm" at bounding box center [745, 270] width 190 height 18
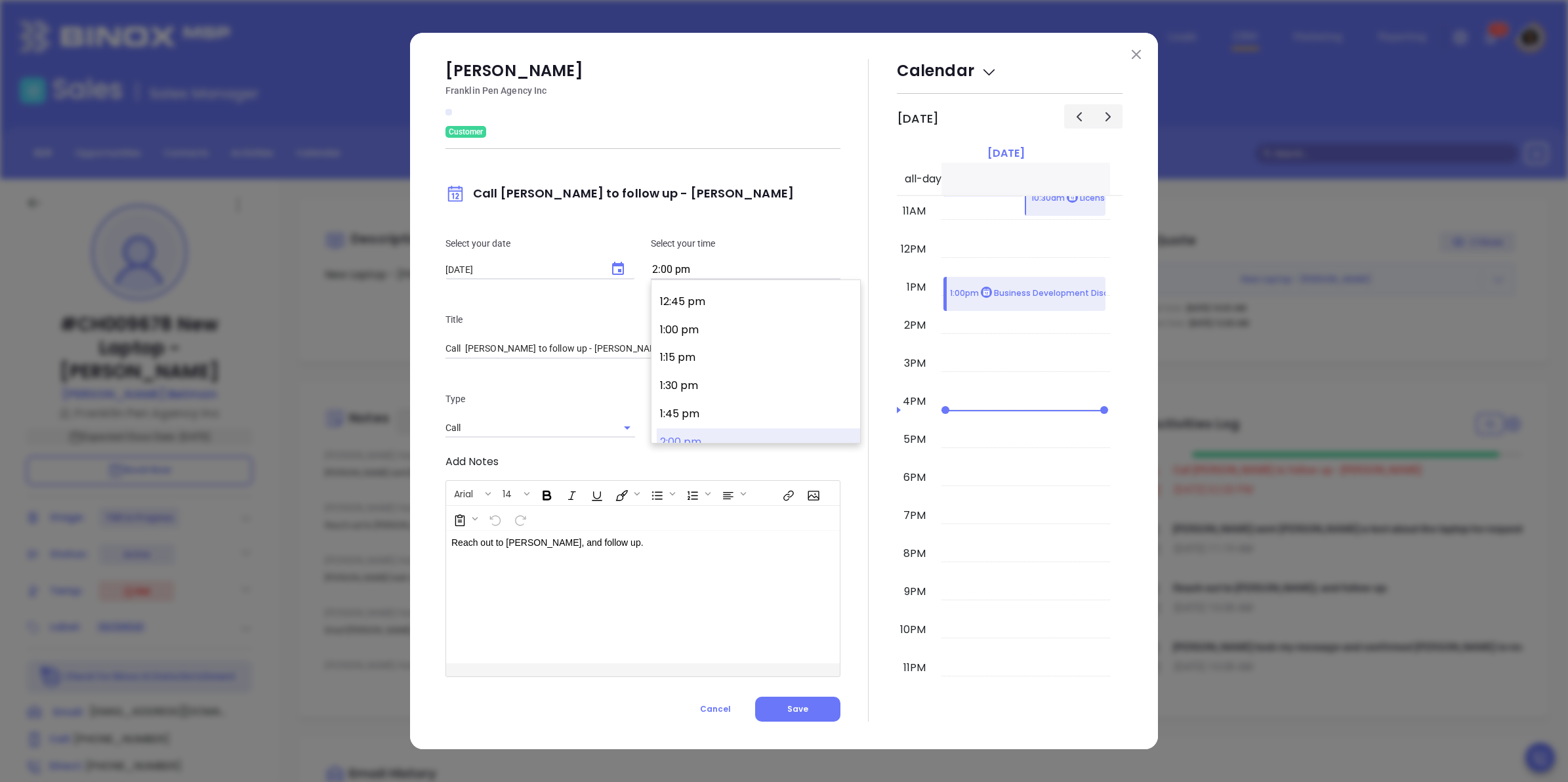
scroll to position [1306, 0]
click at [717, 292] on button "11:30 am" at bounding box center [759, 281] width 203 height 28
type input "11:30 am"
click at [772, 719] on button "Save" at bounding box center [797, 709] width 85 height 25
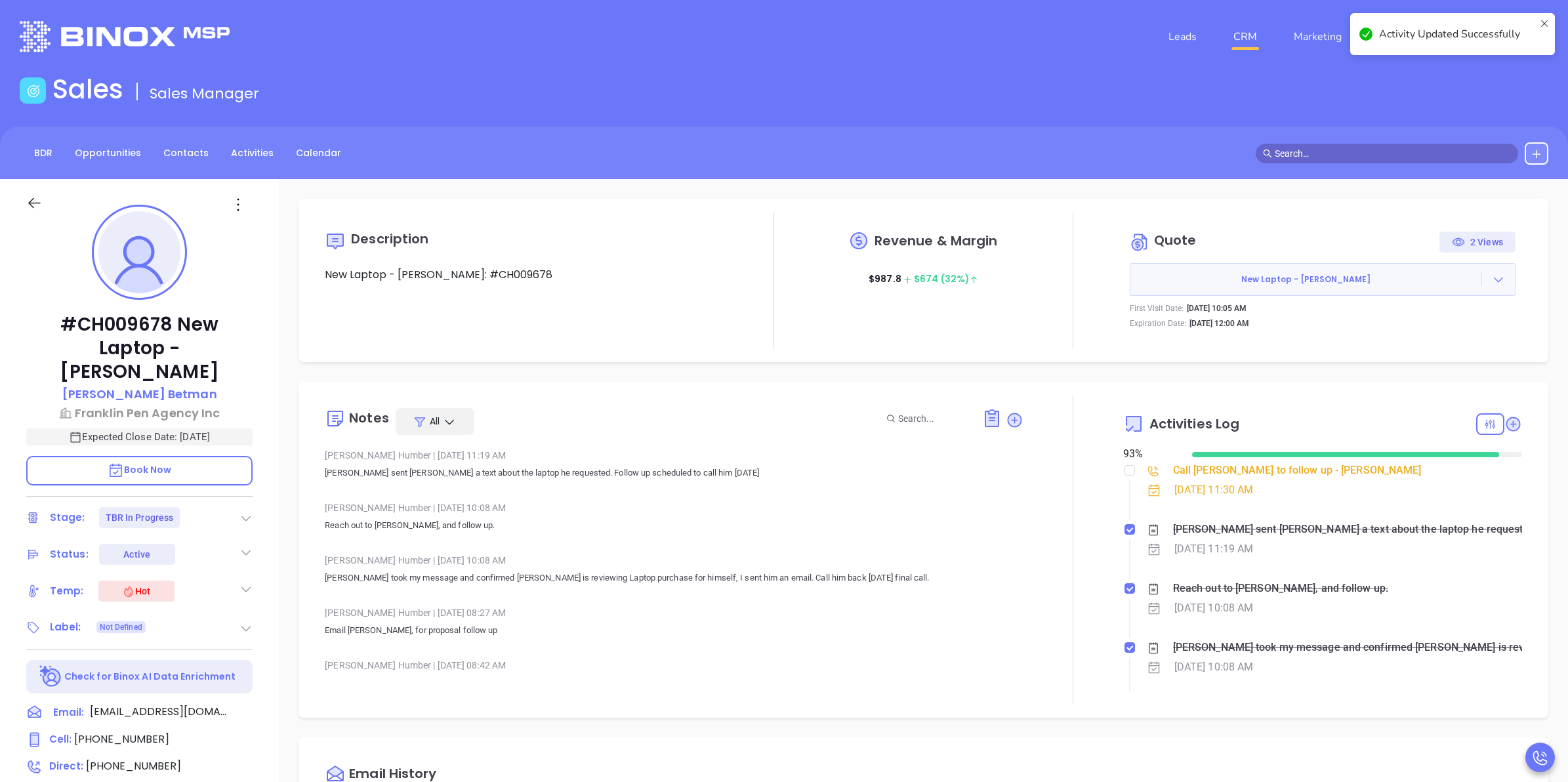
click at [1238, 37] on link "CRM" at bounding box center [1245, 36] width 34 height 26
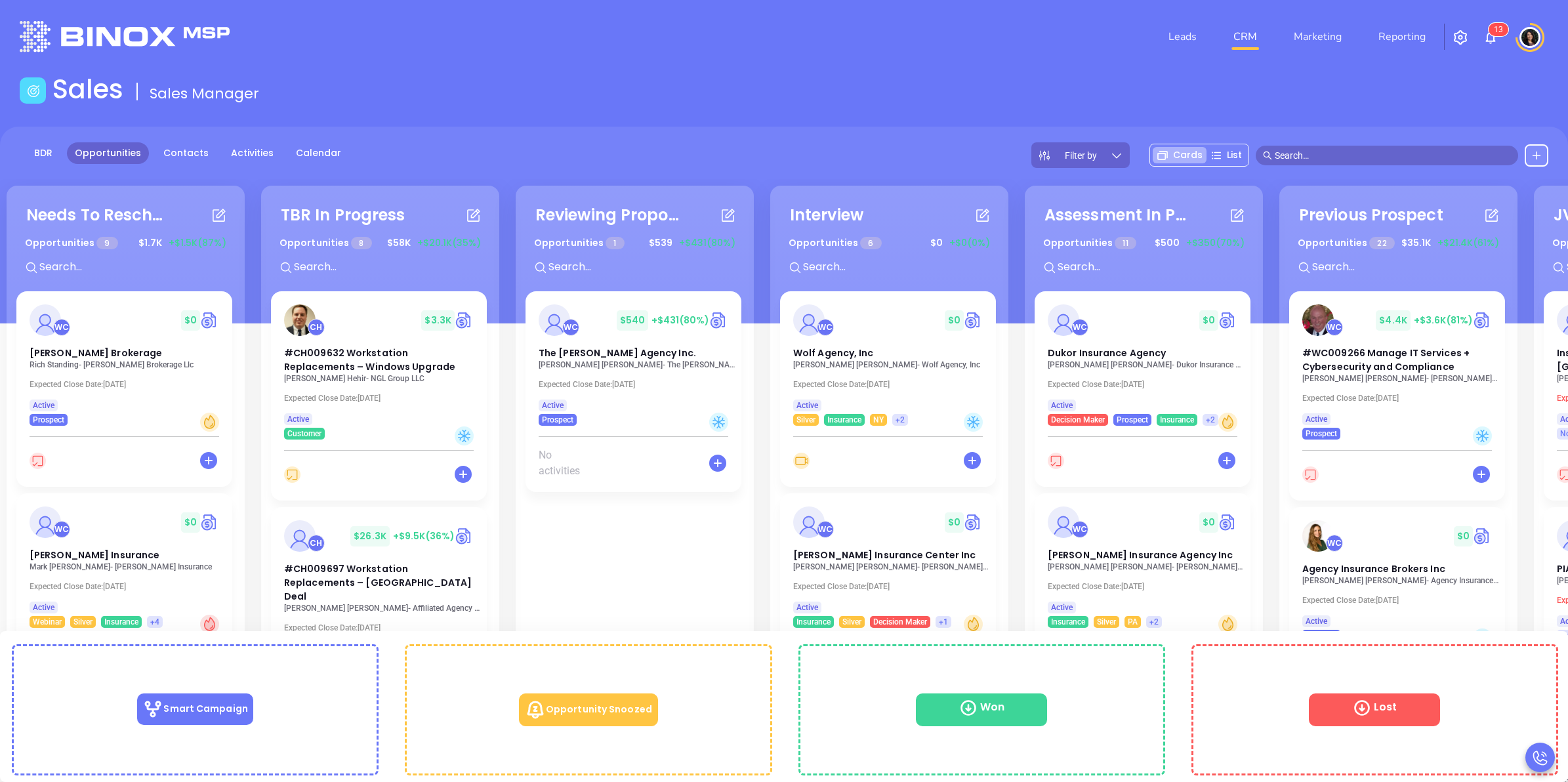
click at [617, 361] on p "Jessica A. Hess - The Willis E. Kilborne Agency Inc." at bounding box center [637, 364] width 197 height 9
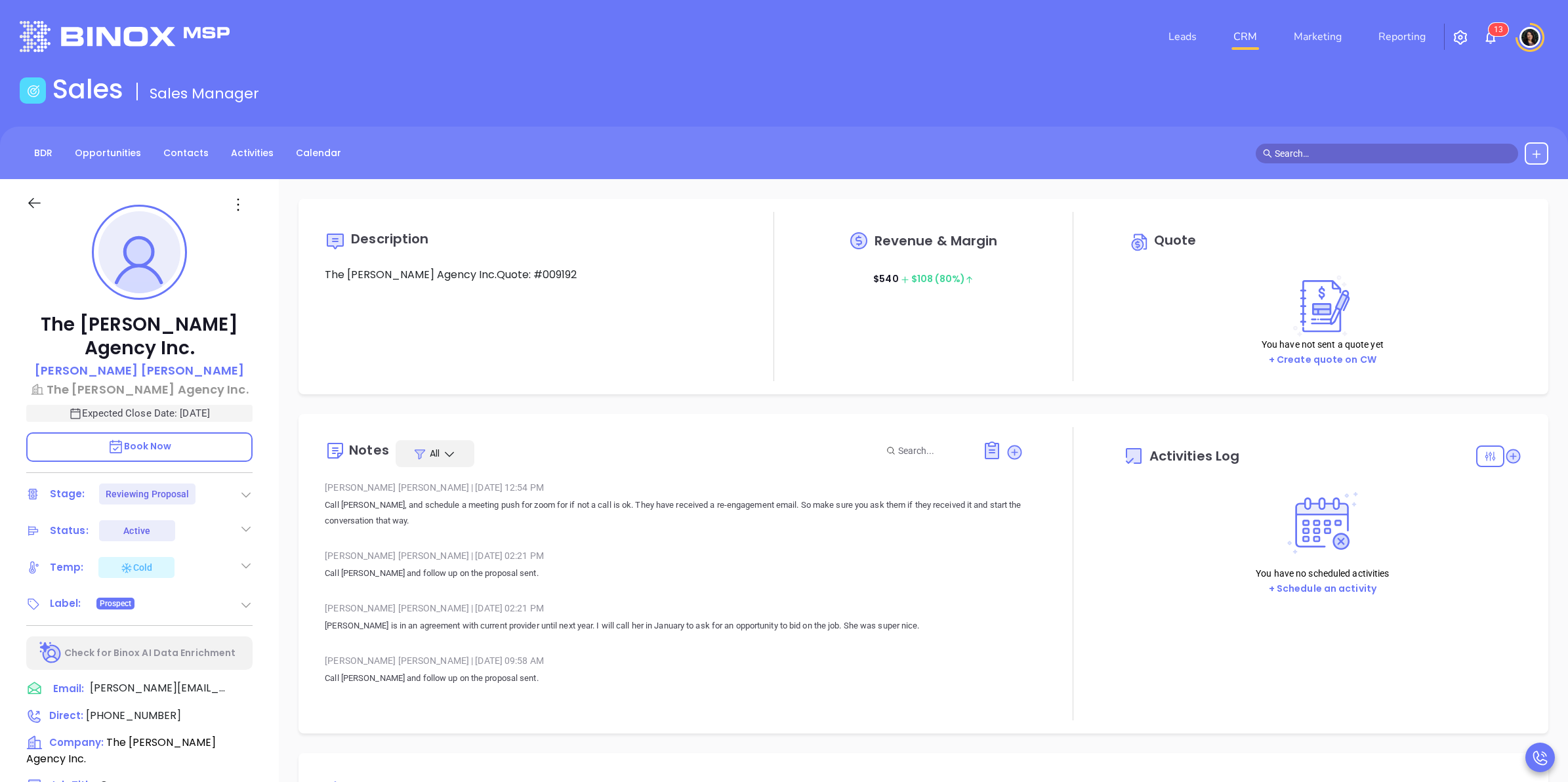
type input "10:00 am"
type input "10/16/2025"
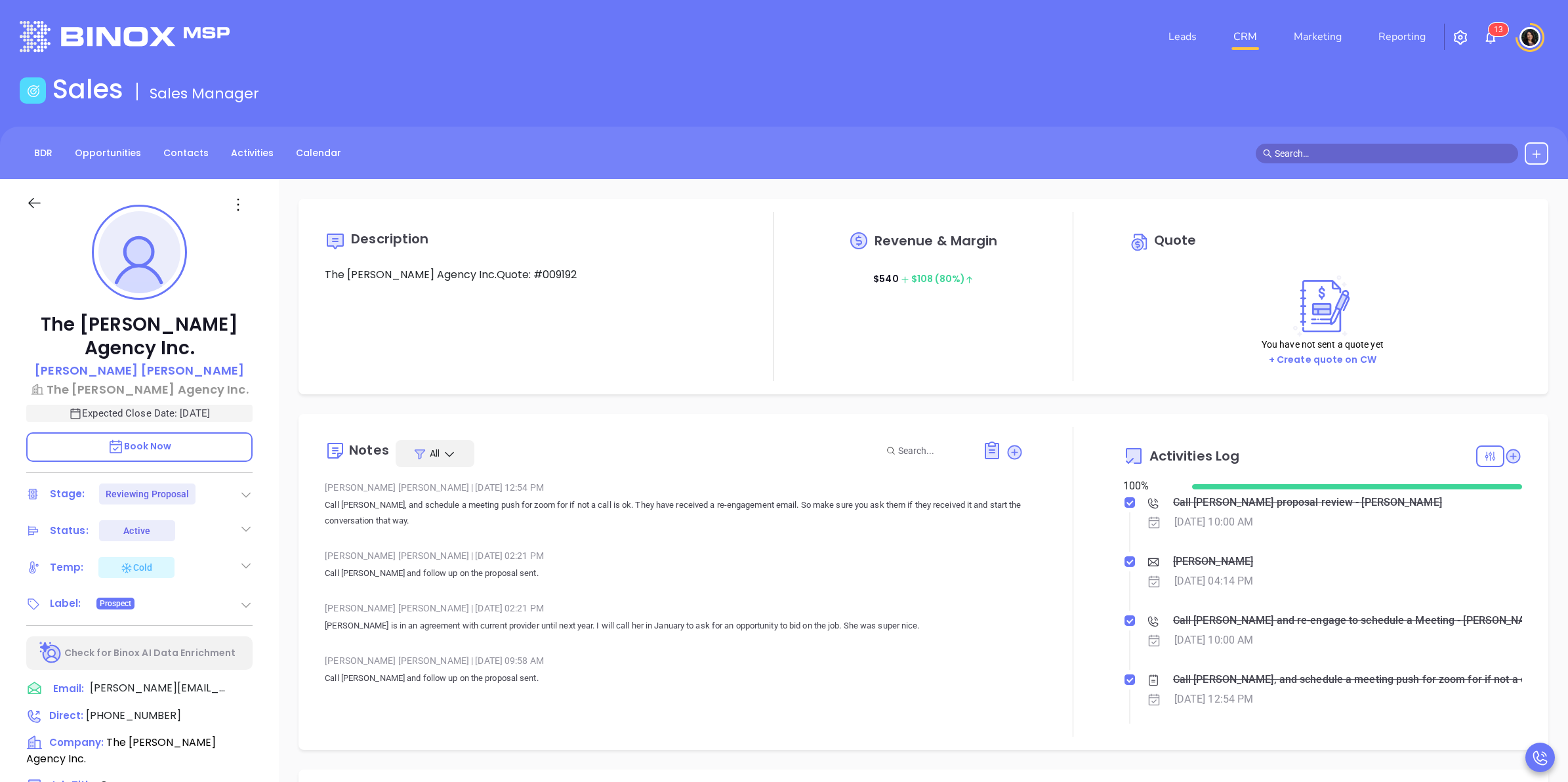
type input "Carla Humber"
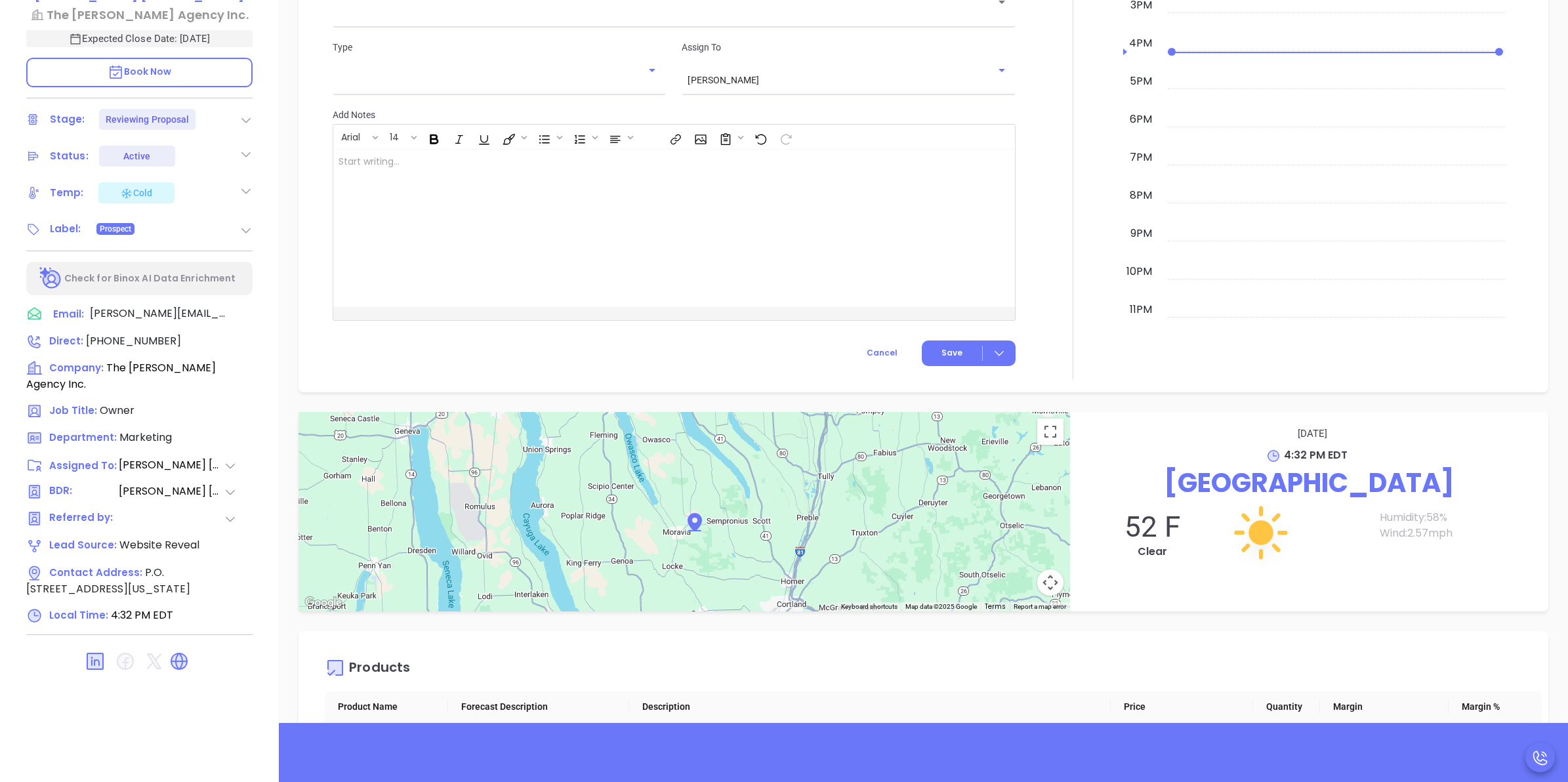
scroll to position [729, 0]
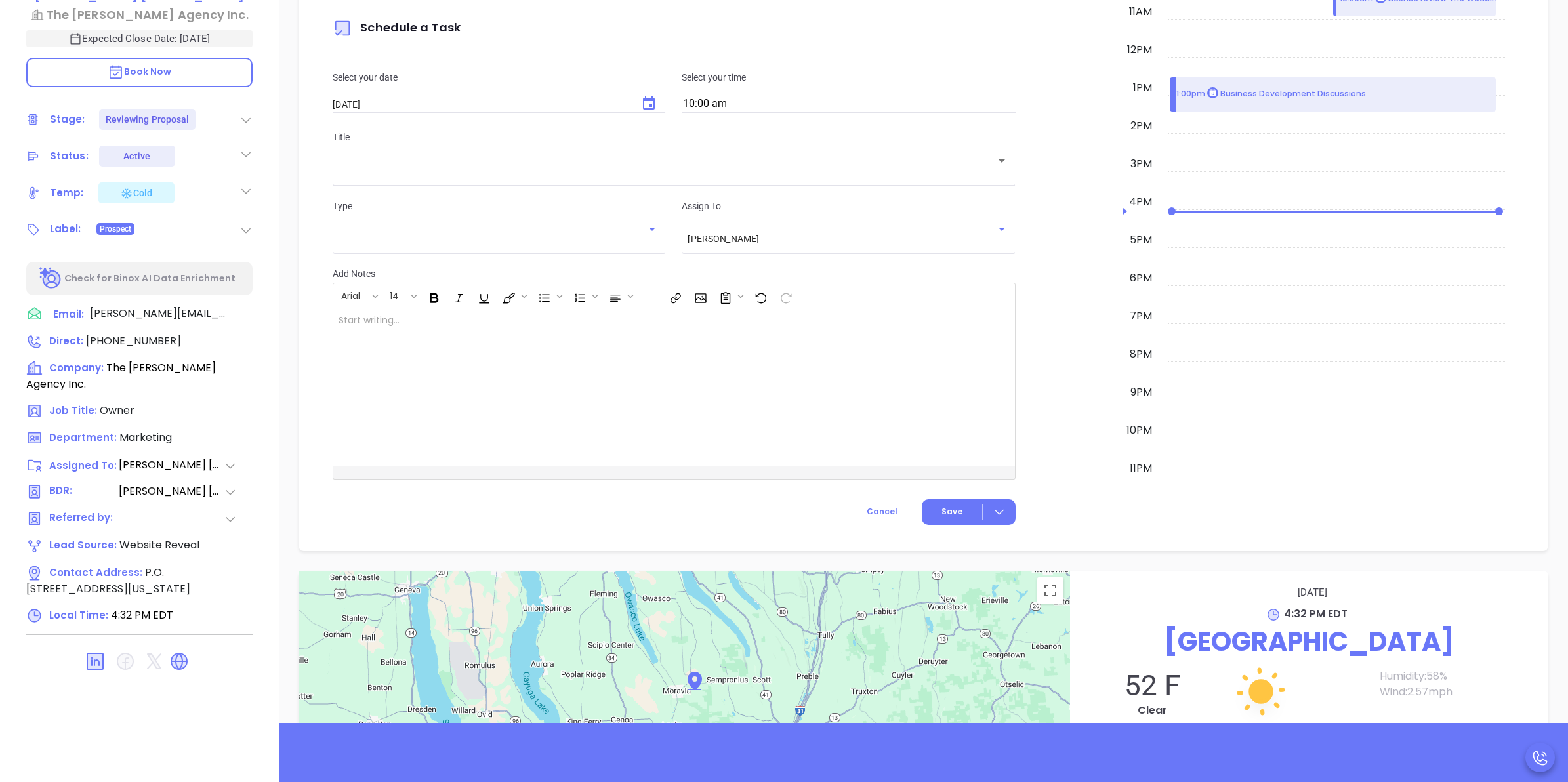
click at [286, 538] on div "New Activity Task Meeting Call Email Vmail SMS Schedule a Task Select your date…" at bounding box center [923, 192] width 1289 height 718
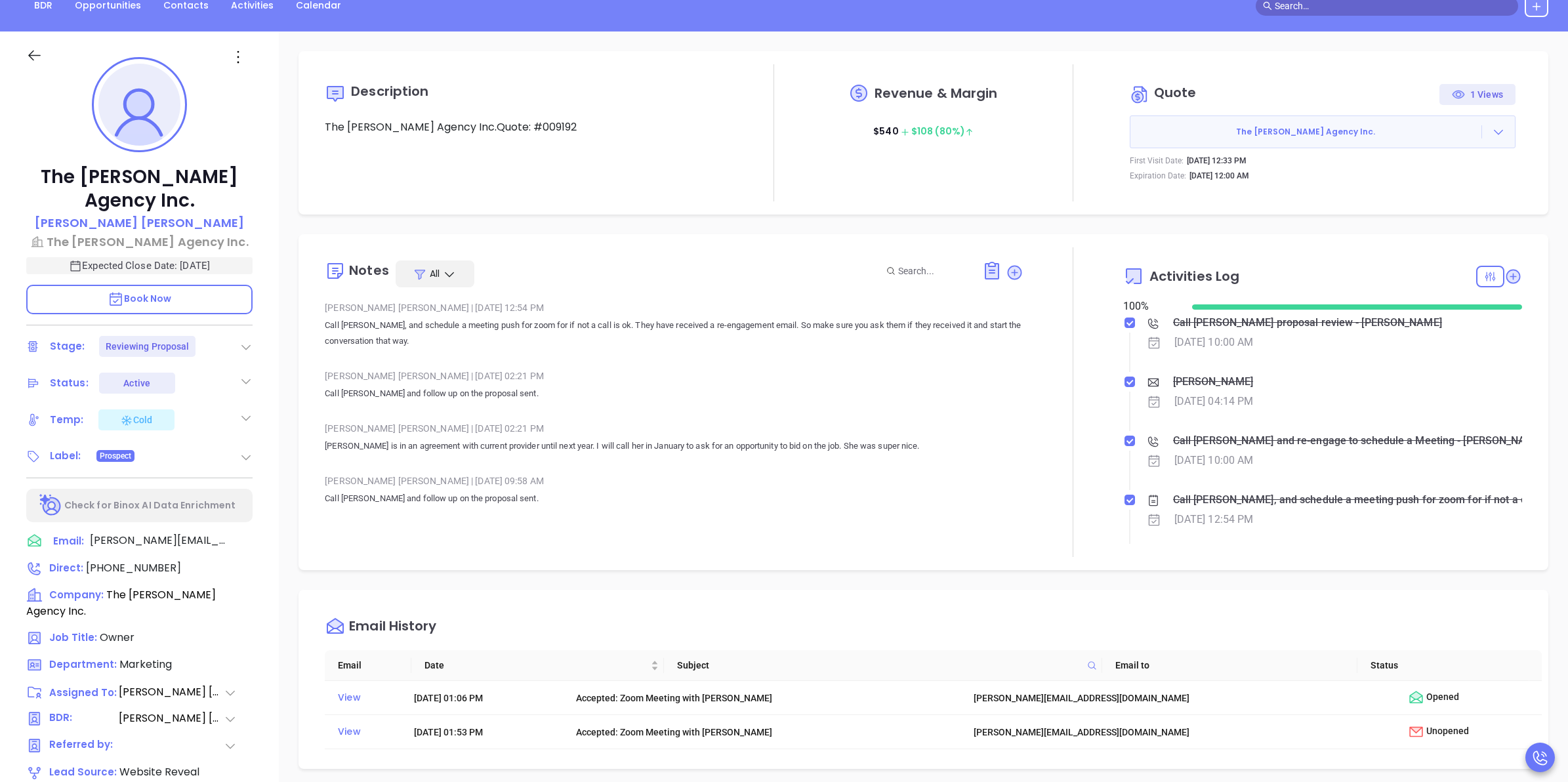
scroll to position [0, 0]
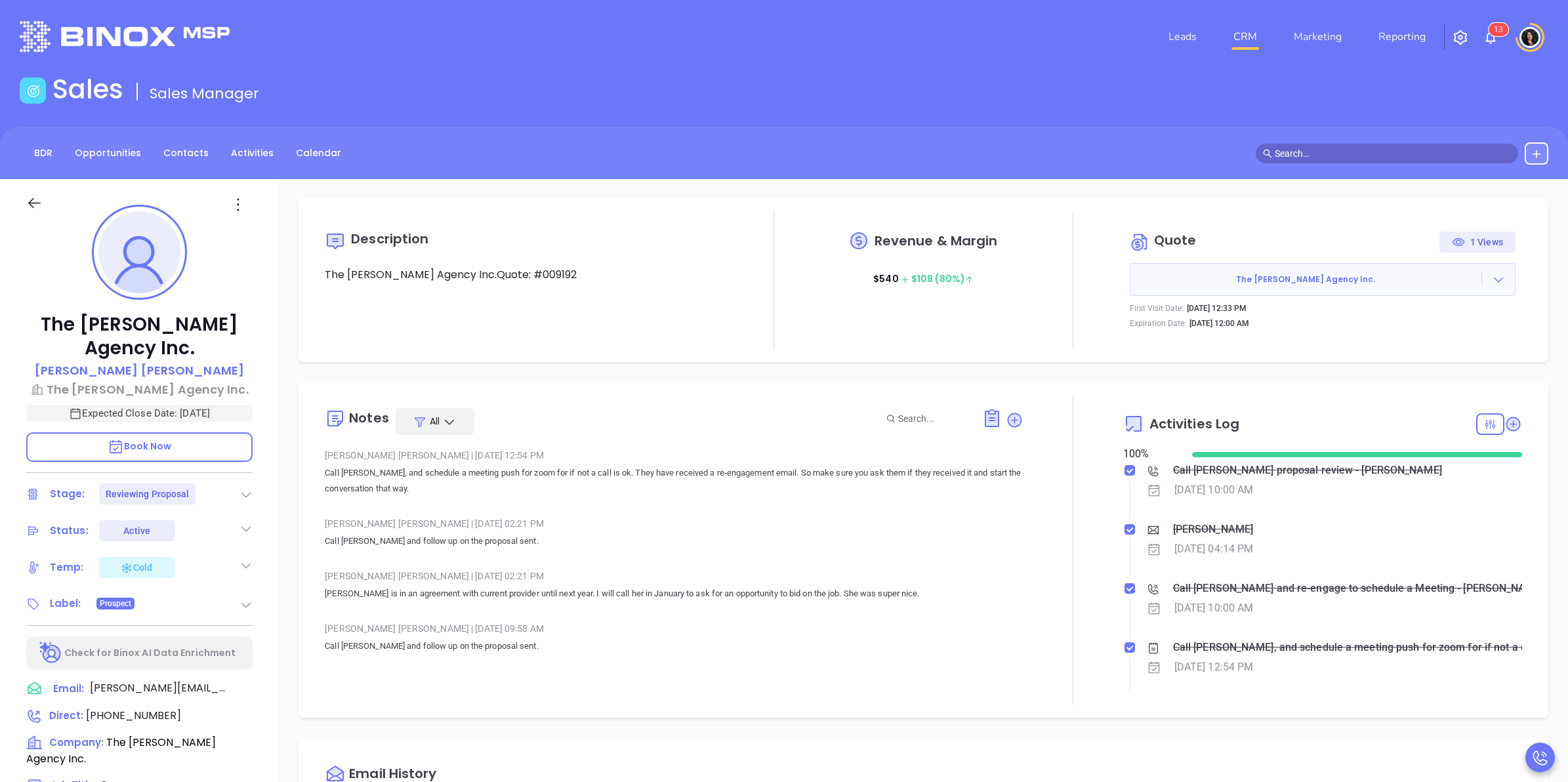
click at [1250, 42] on link "CRM" at bounding box center [1245, 36] width 34 height 26
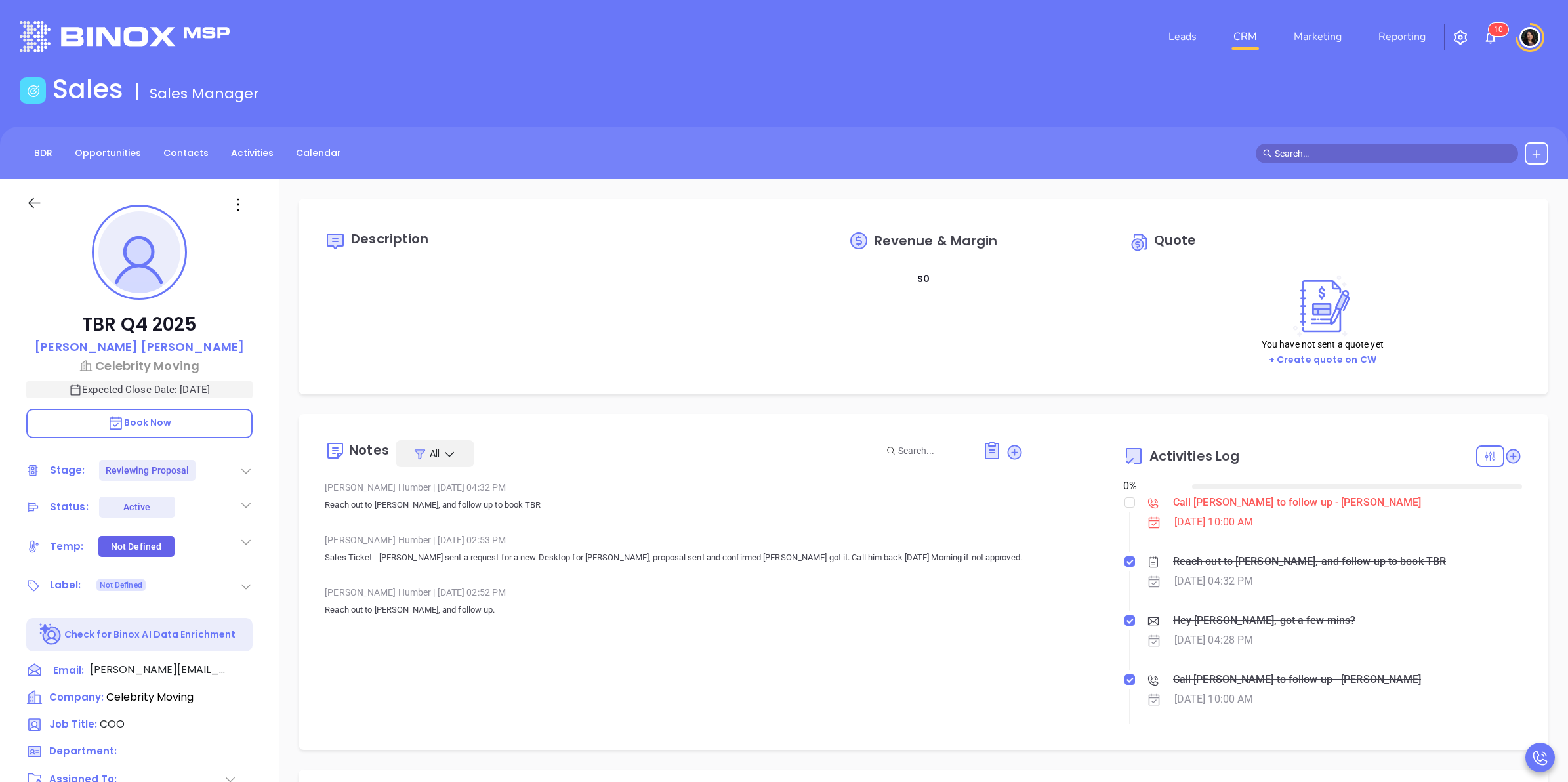
type input "[DATE]"
type input "[PERSON_NAME]"
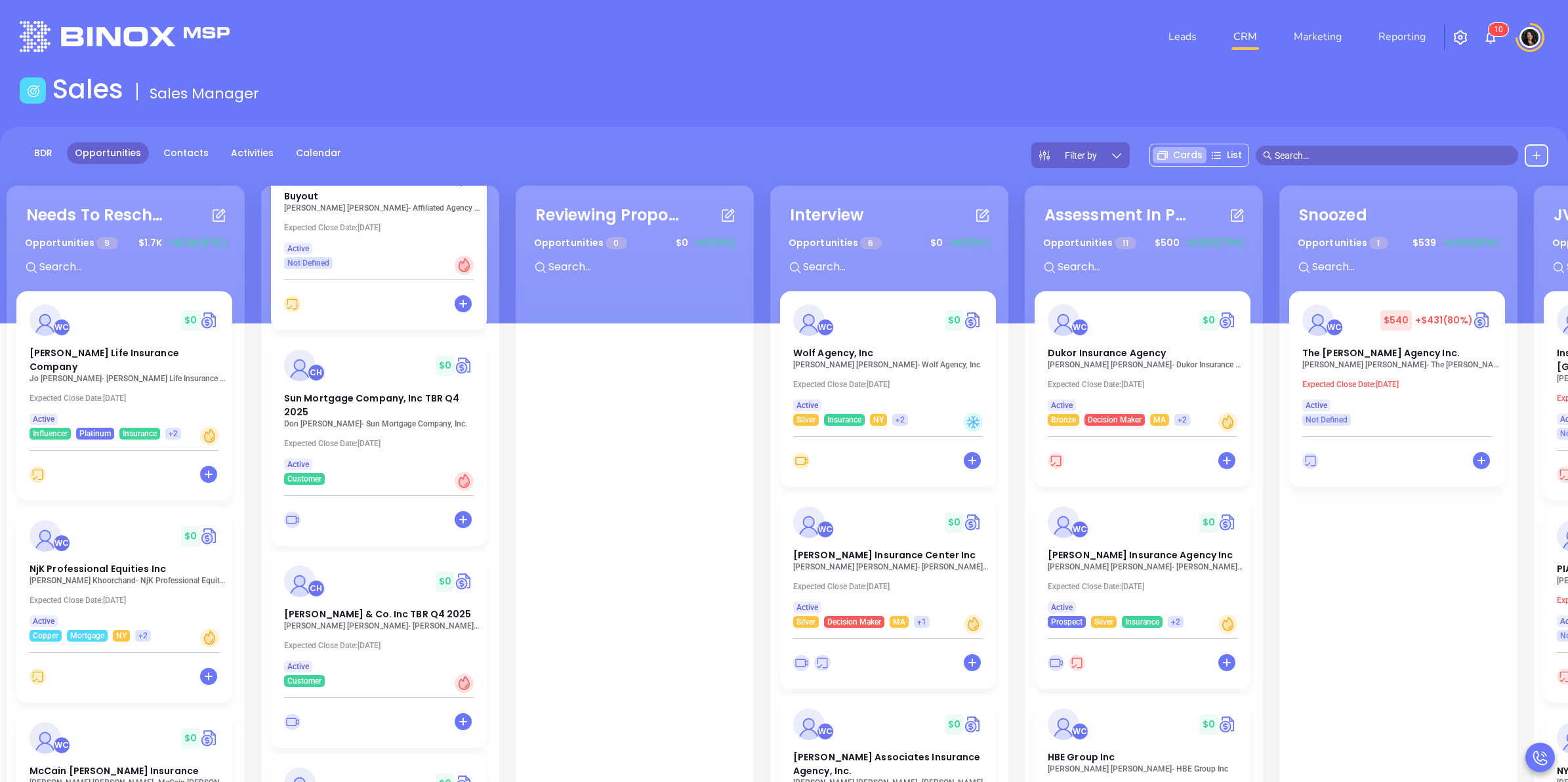
scroll to position [179, 0]
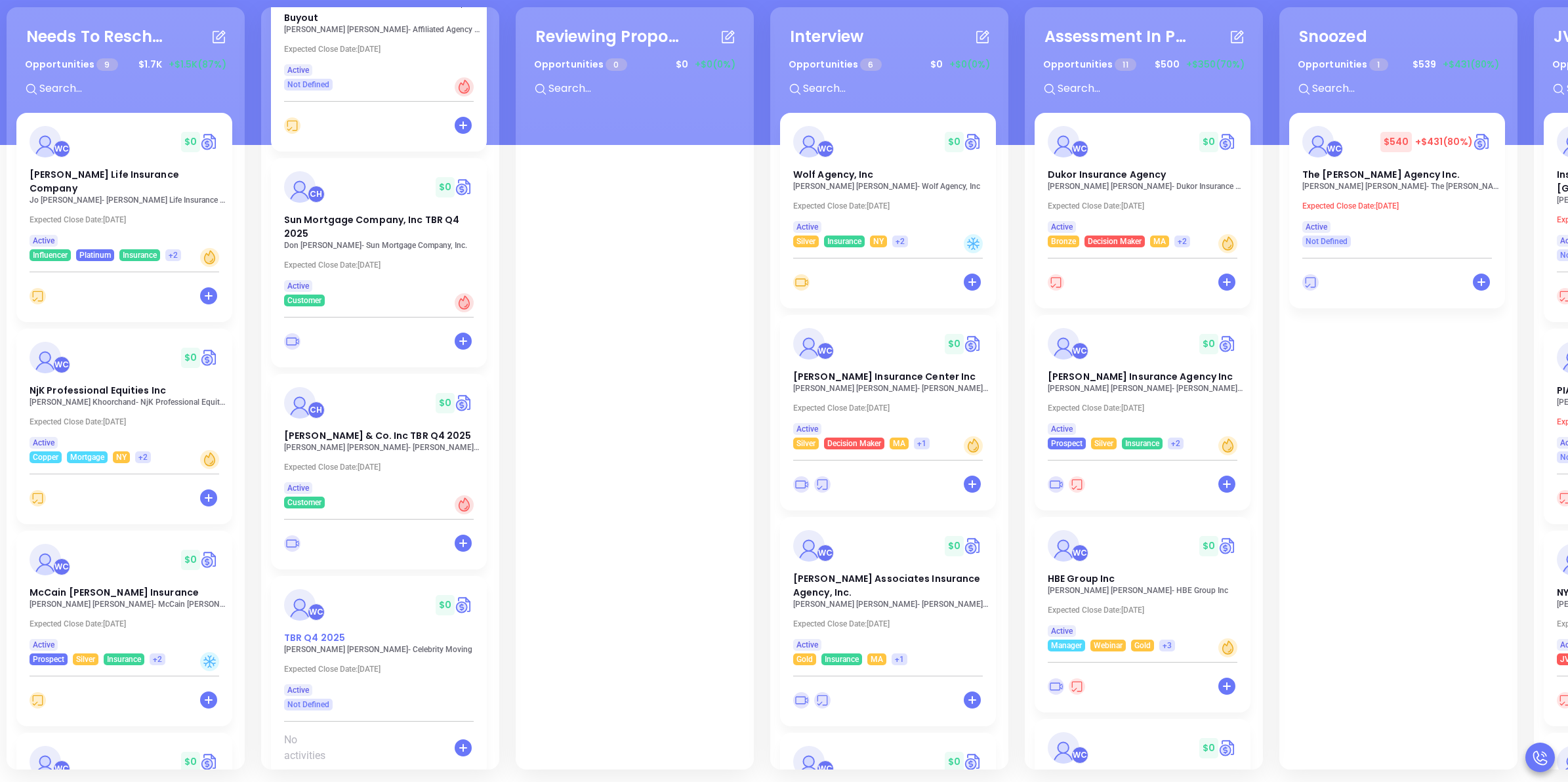
click at [333, 631] on span "TBR Q4 2025" at bounding box center [315, 637] width 61 height 13
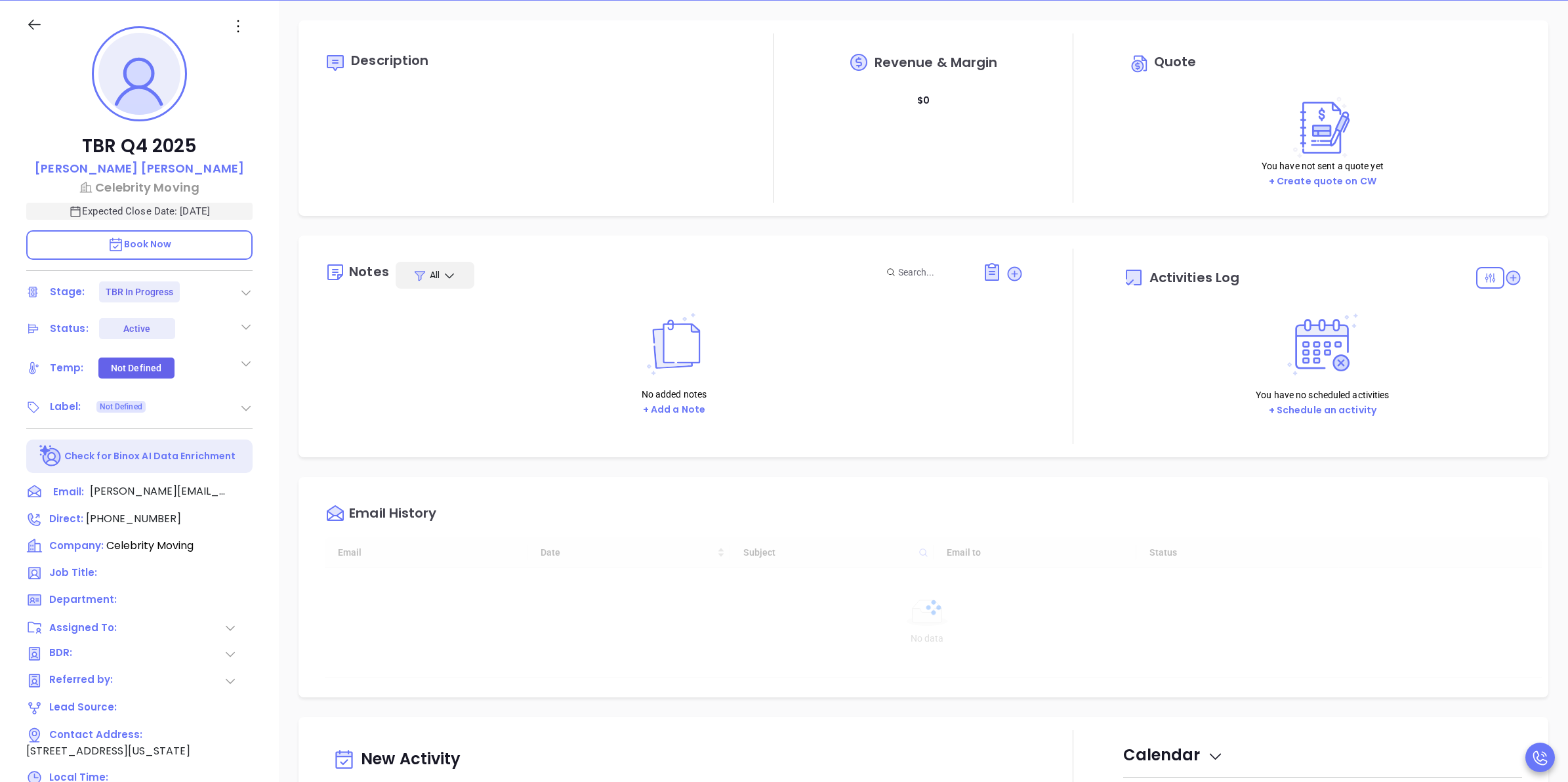
type input "[DATE]"
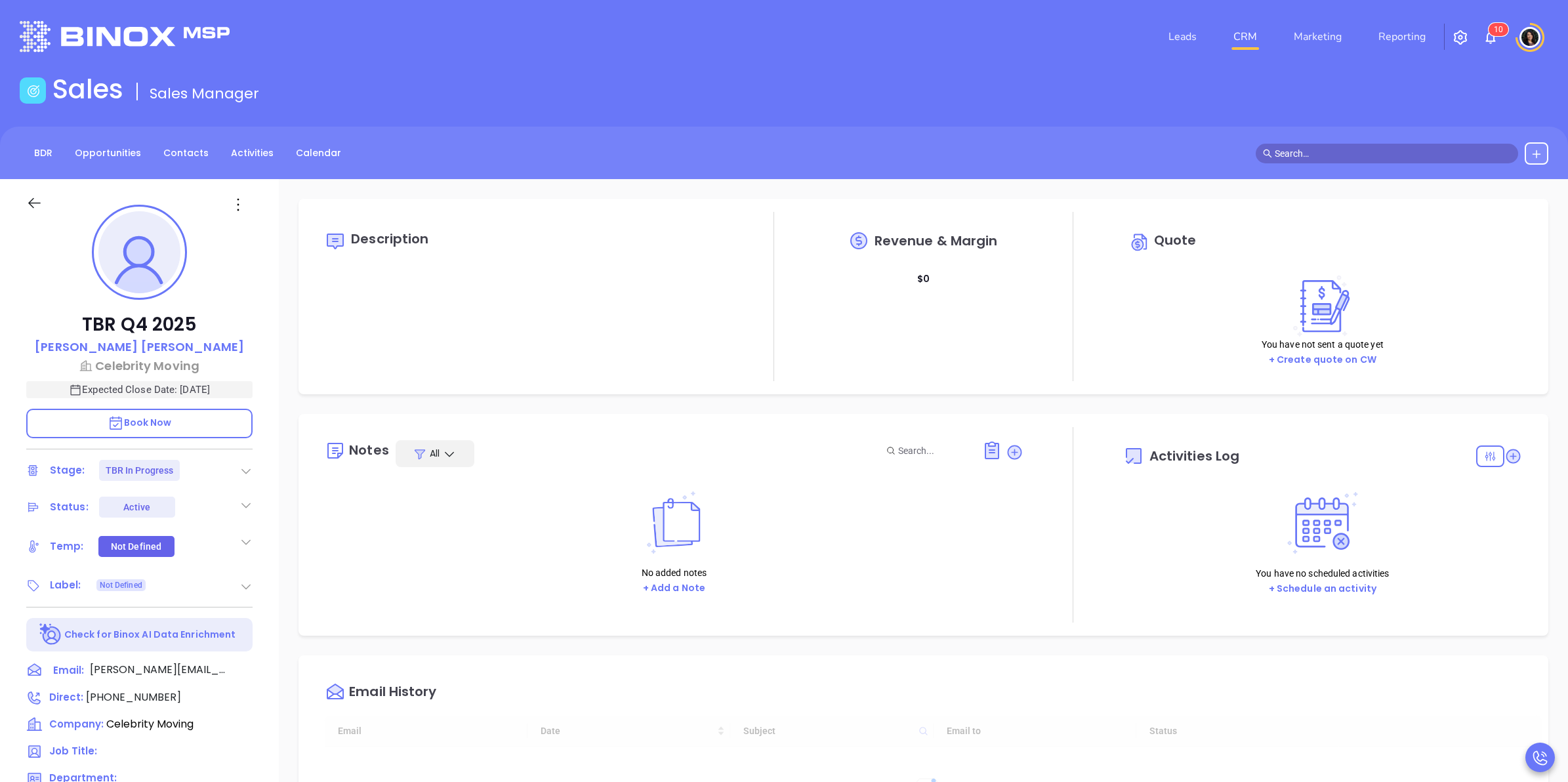
scroll to position [381, 0]
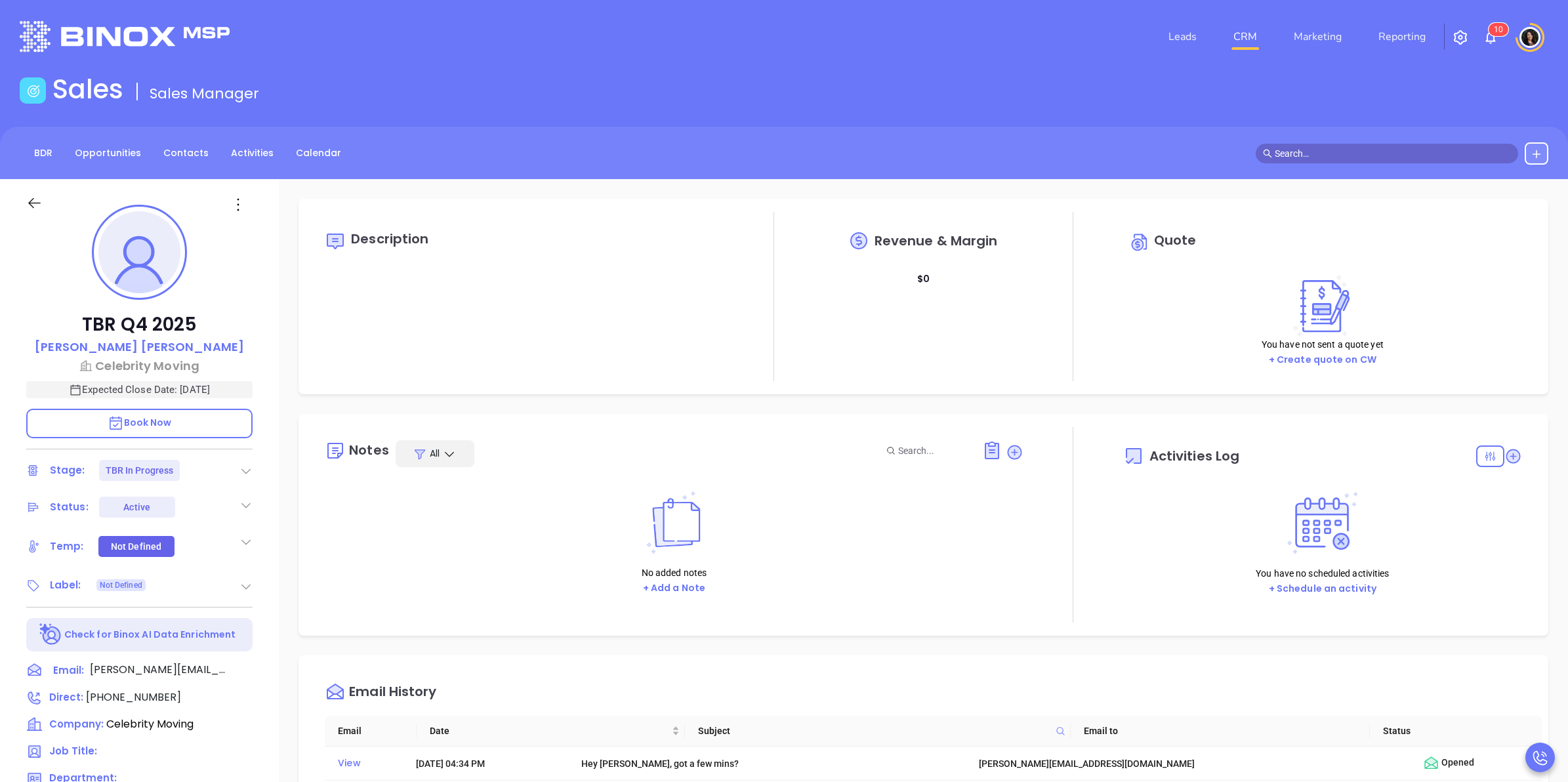
type input "[PERSON_NAME]"
click at [1011, 452] on icon at bounding box center [1014, 452] width 13 height 13
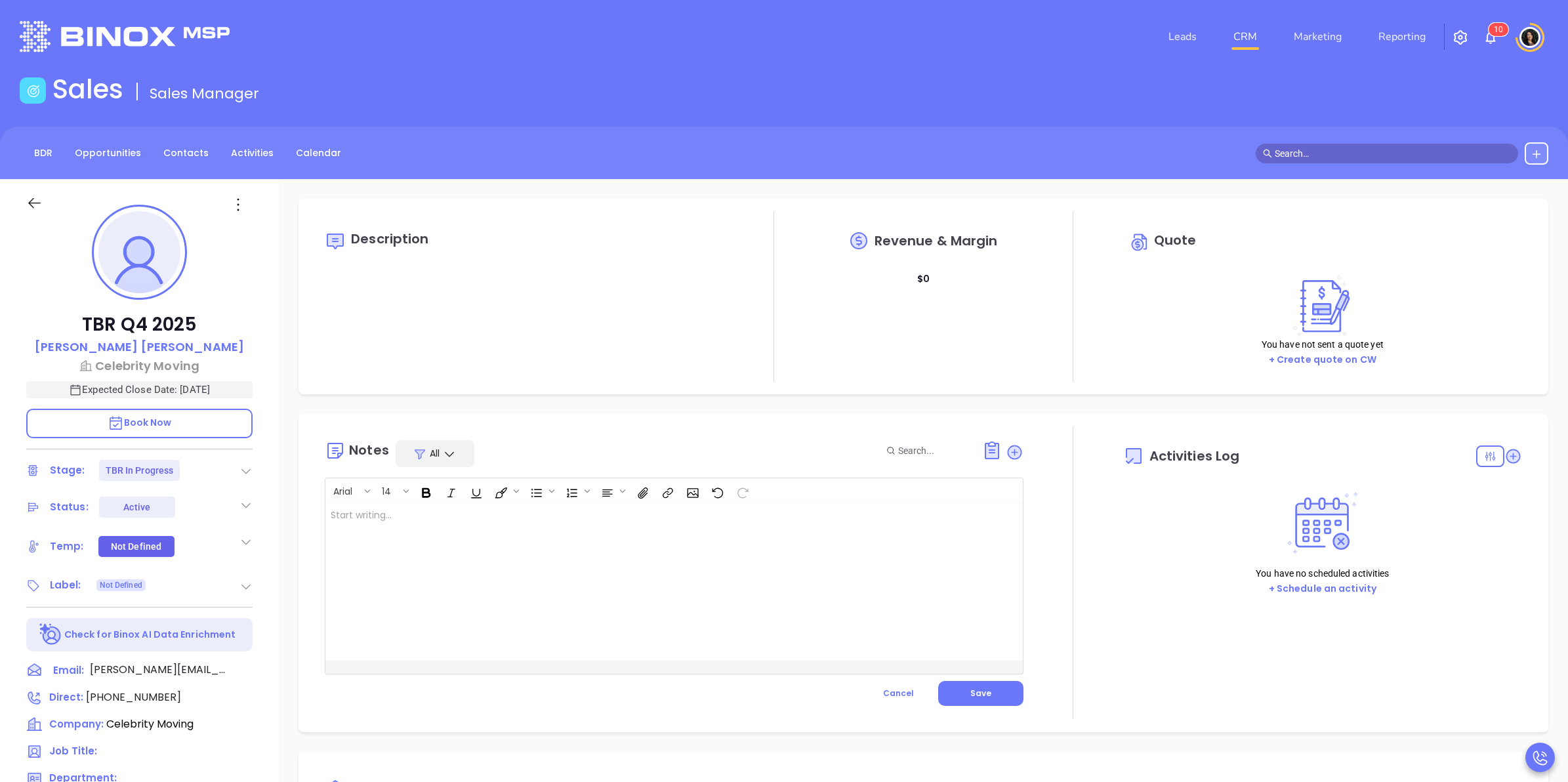
click at [619, 558] on div at bounding box center [649, 582] width 648 height 157
click at [821, 517] on p "I called Kurt two times on 10/14 first time left a Message with Andrew, during …" at bounding box center [650, 515] width 638 height 14
click at [970, 689] on span "Save" at bounding box center [981, 693] width 21 height 11
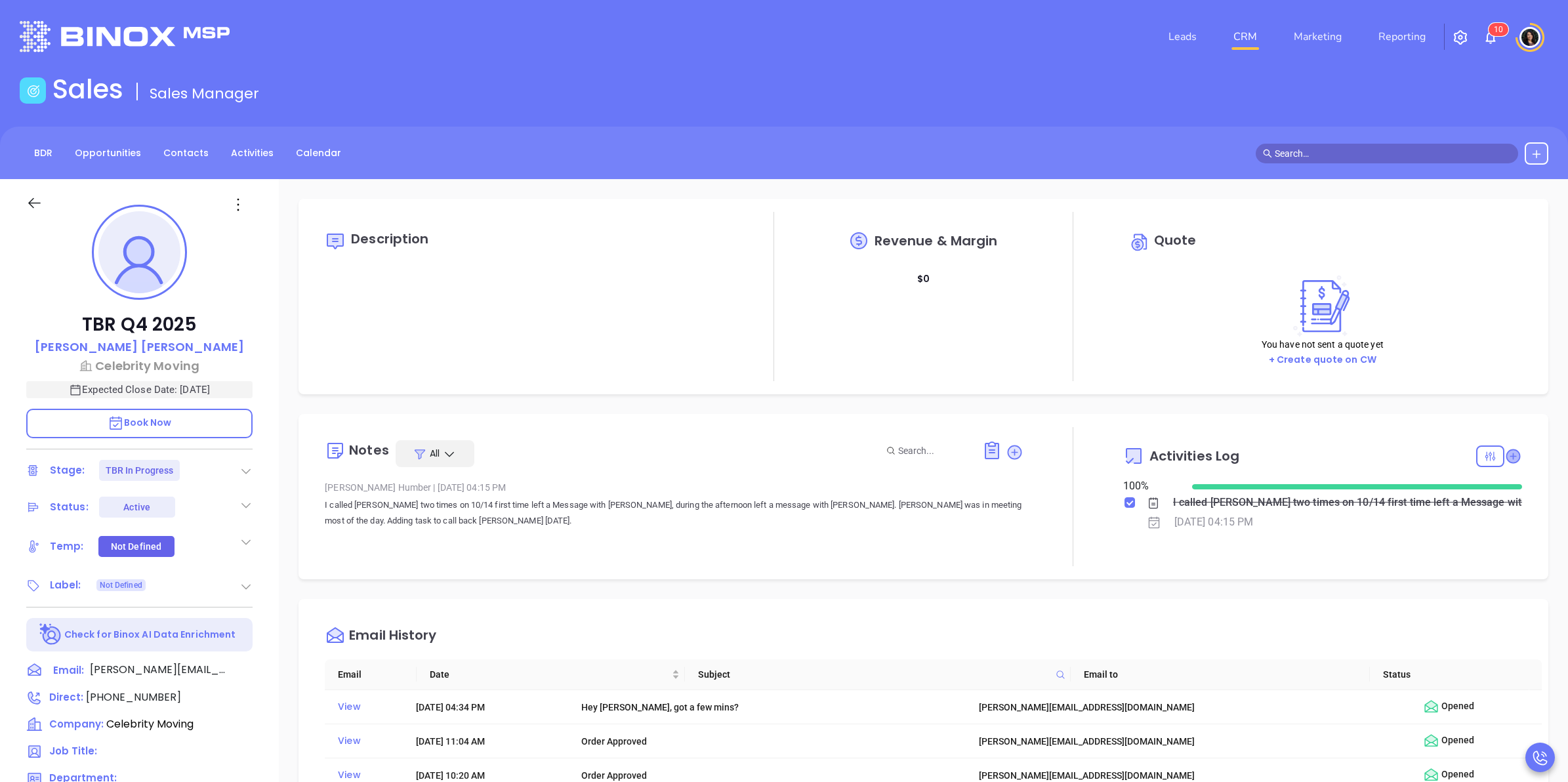
click at [1506, 457] on icon at bounding box center [1512, 456] width 13 height 13
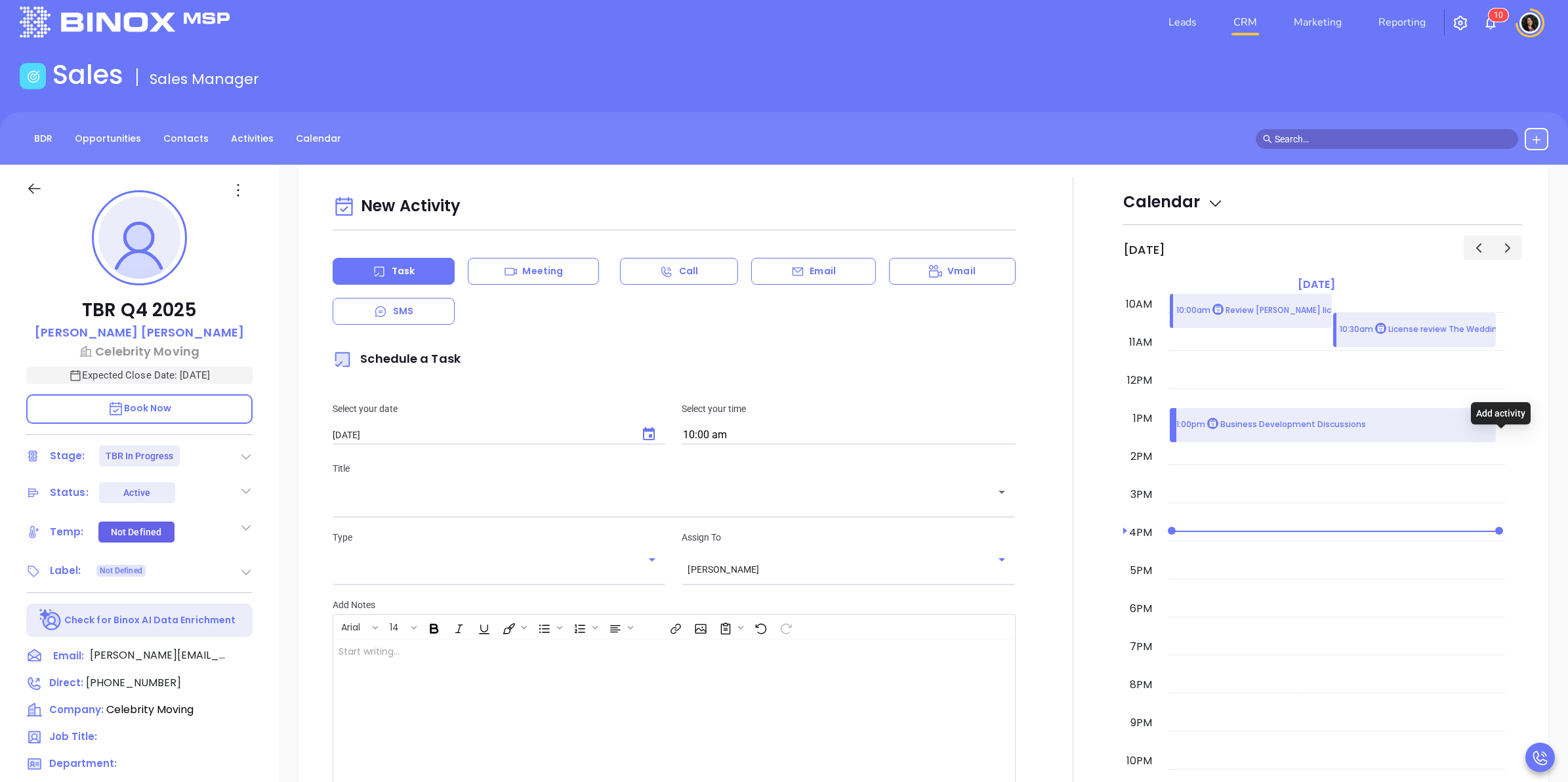
scroll to position [179, 0]
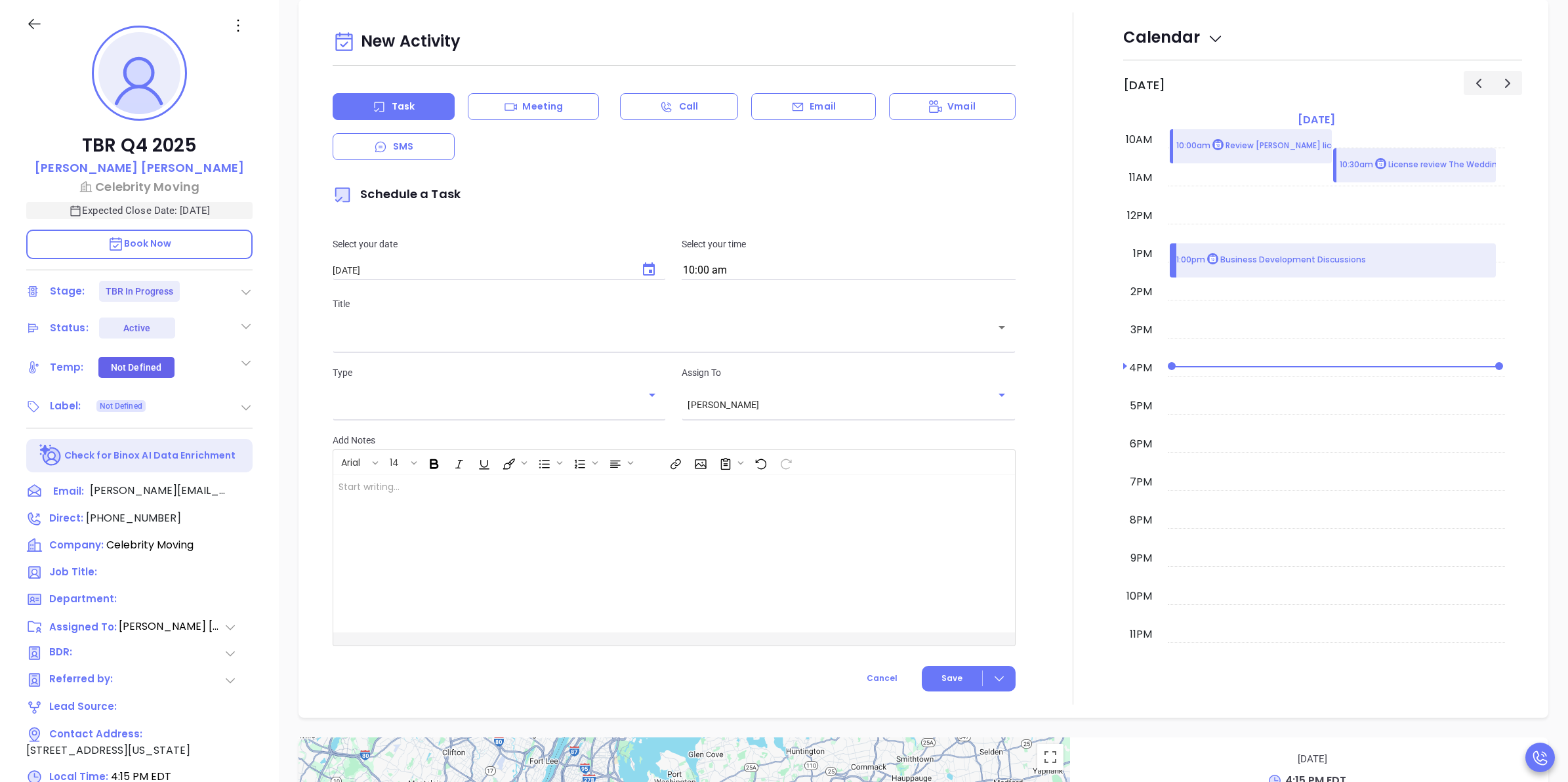
click at [510, 352] on div "Type ​ Assign To Carla Humber ​" at bounding box center [673, 391] width 698 height 84
click at [497, 342] on input "text" at bounding box center [664, 337] width 651 height 13
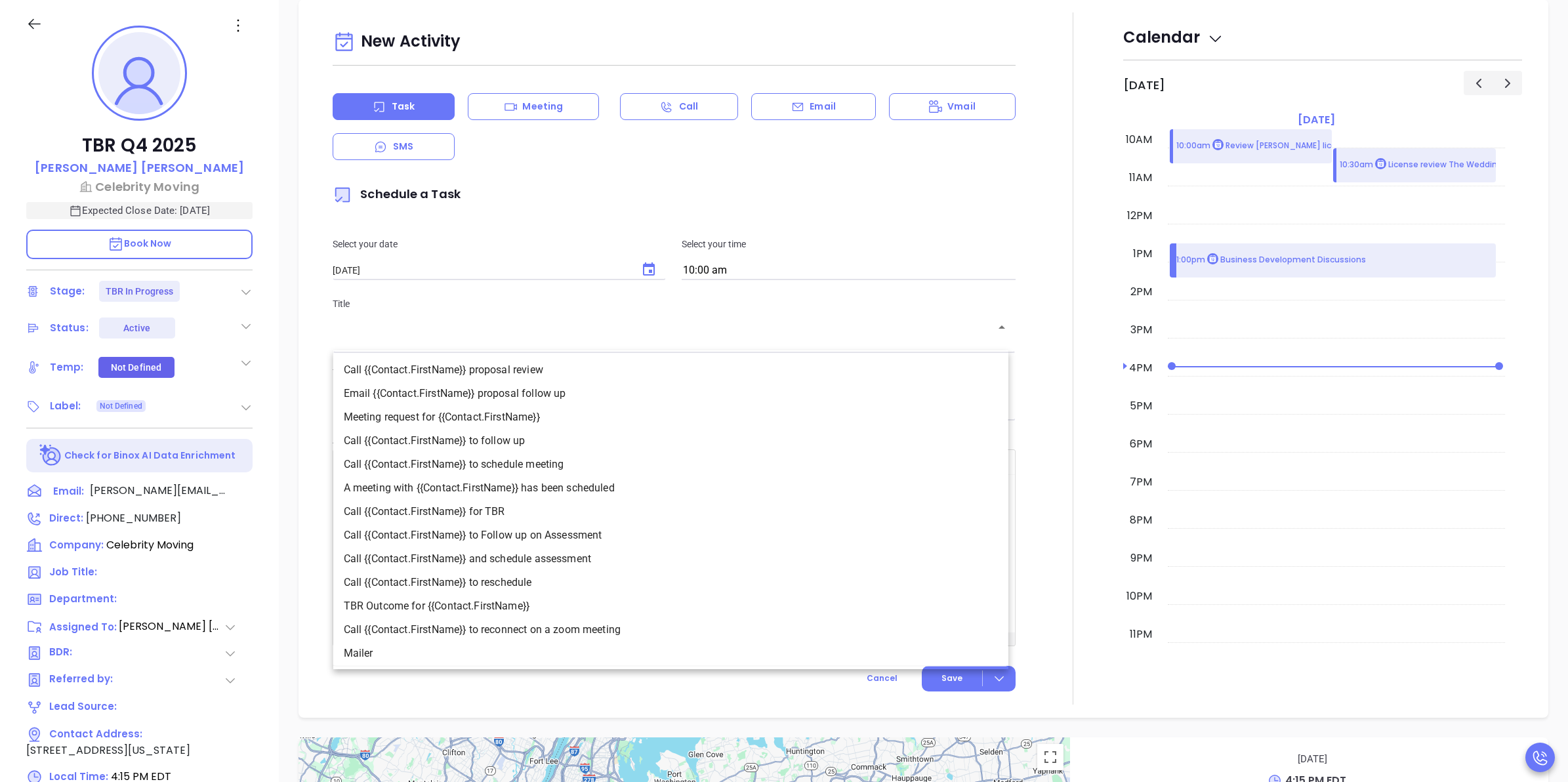
click at [599, 500] on li "Call {{Contact.FirstName}} for TBR" at bounding box center [670, 511] width 675 height 23
type input "Call Kurt for TBR"
type input "Call"
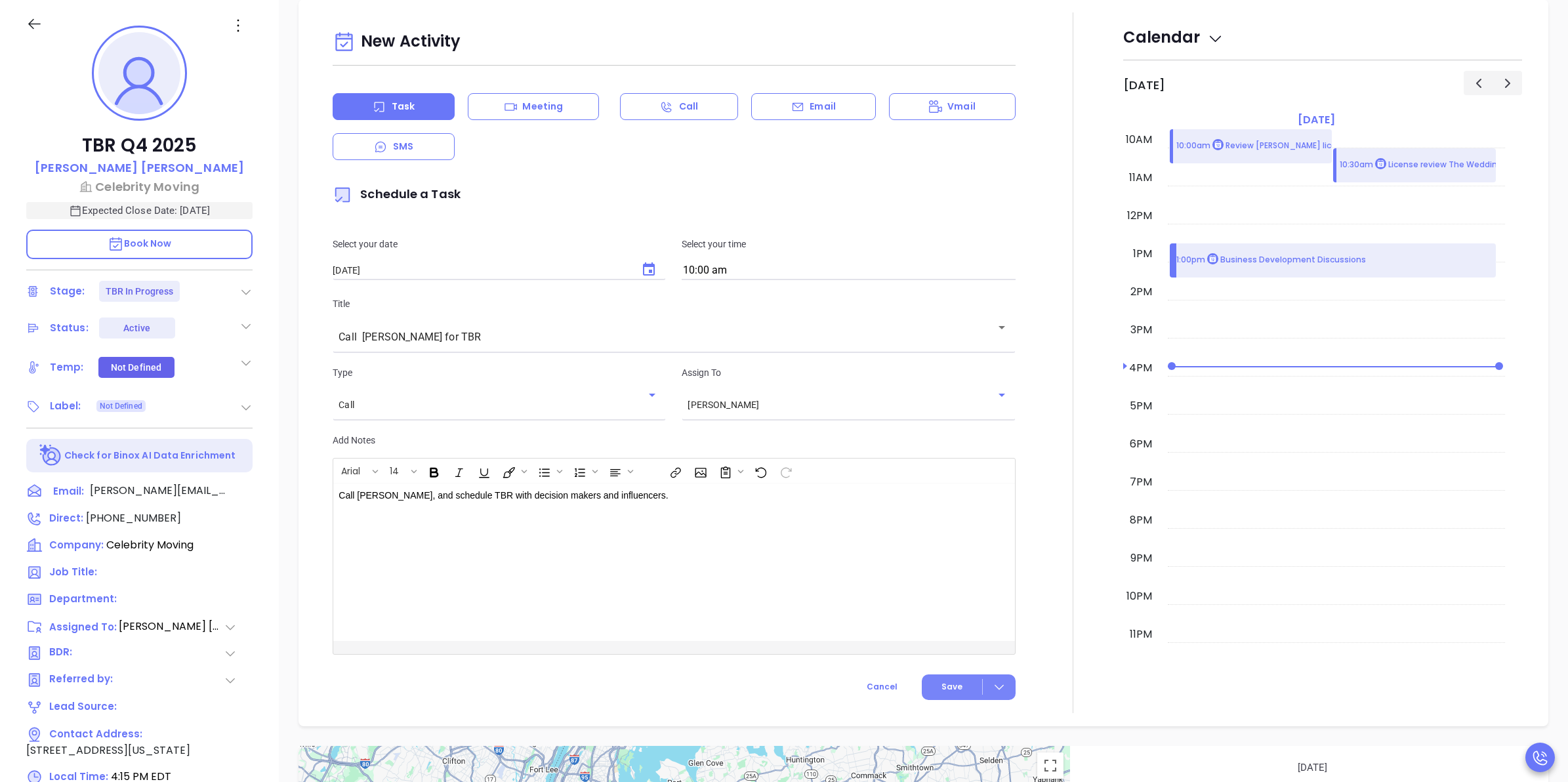
click at [953, 689] on span "Save" at bounding box center [952, 687] width 21 height 12
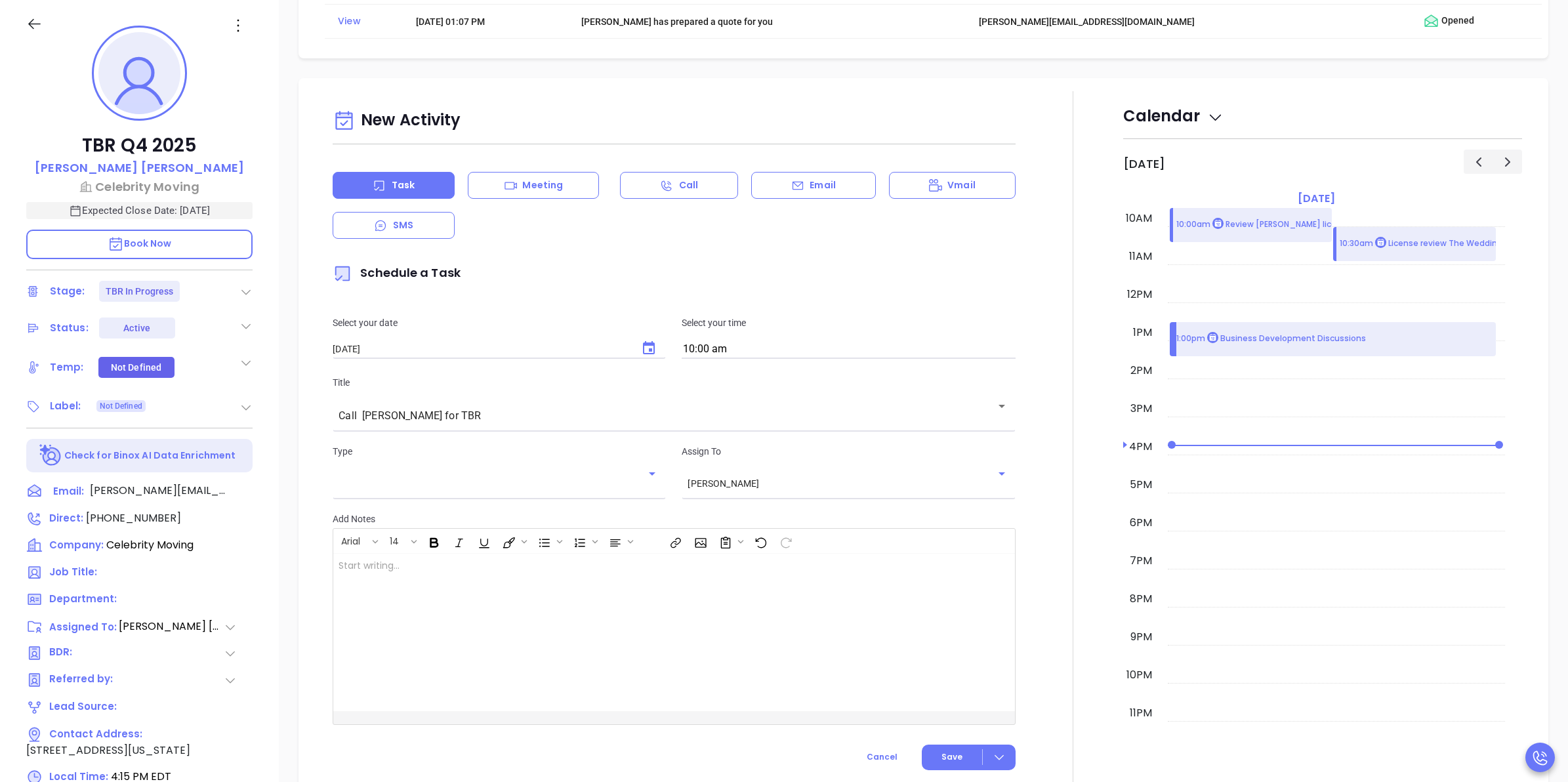
checkbox input "false"
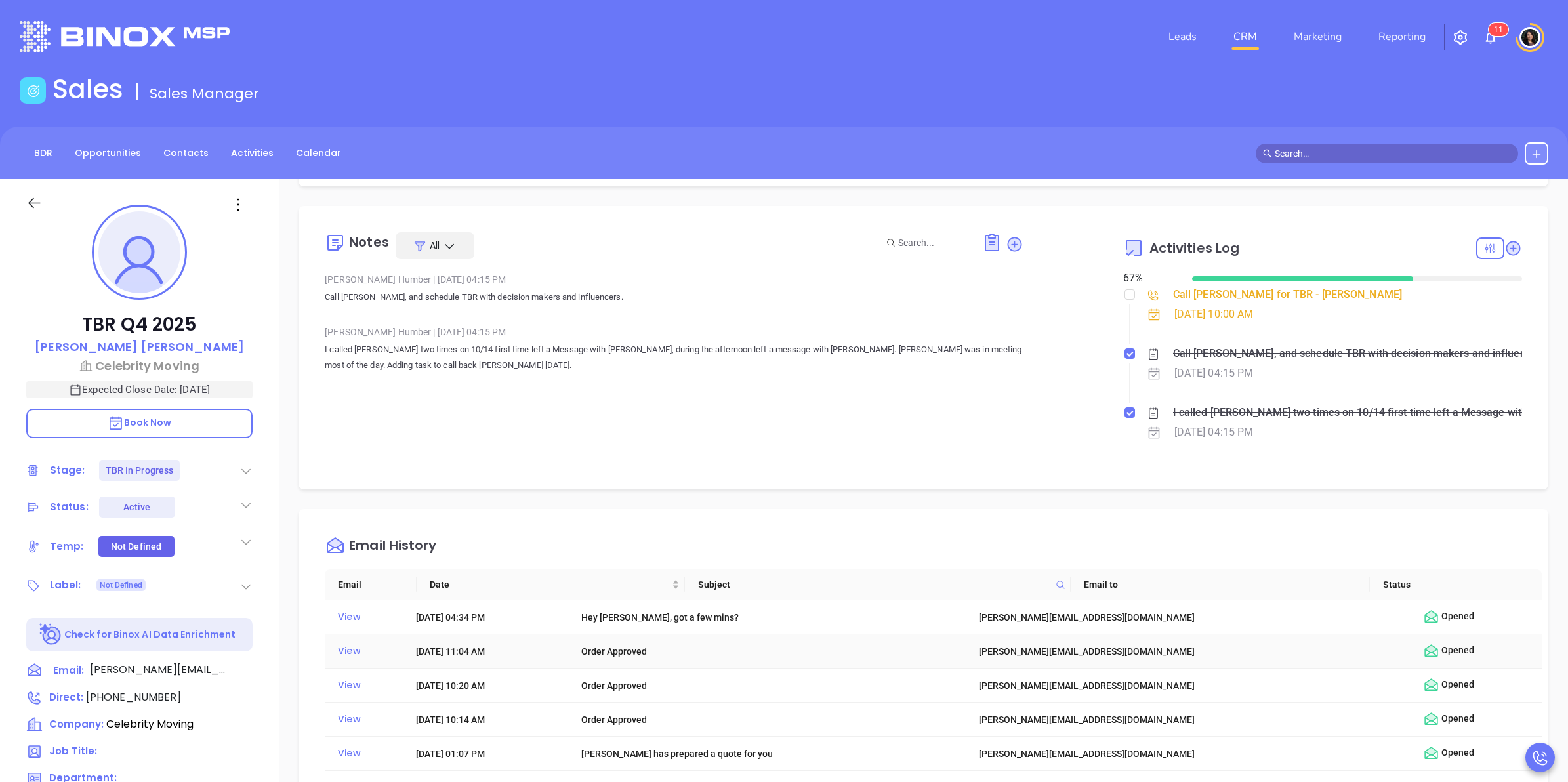
scroll to position [0, 0]
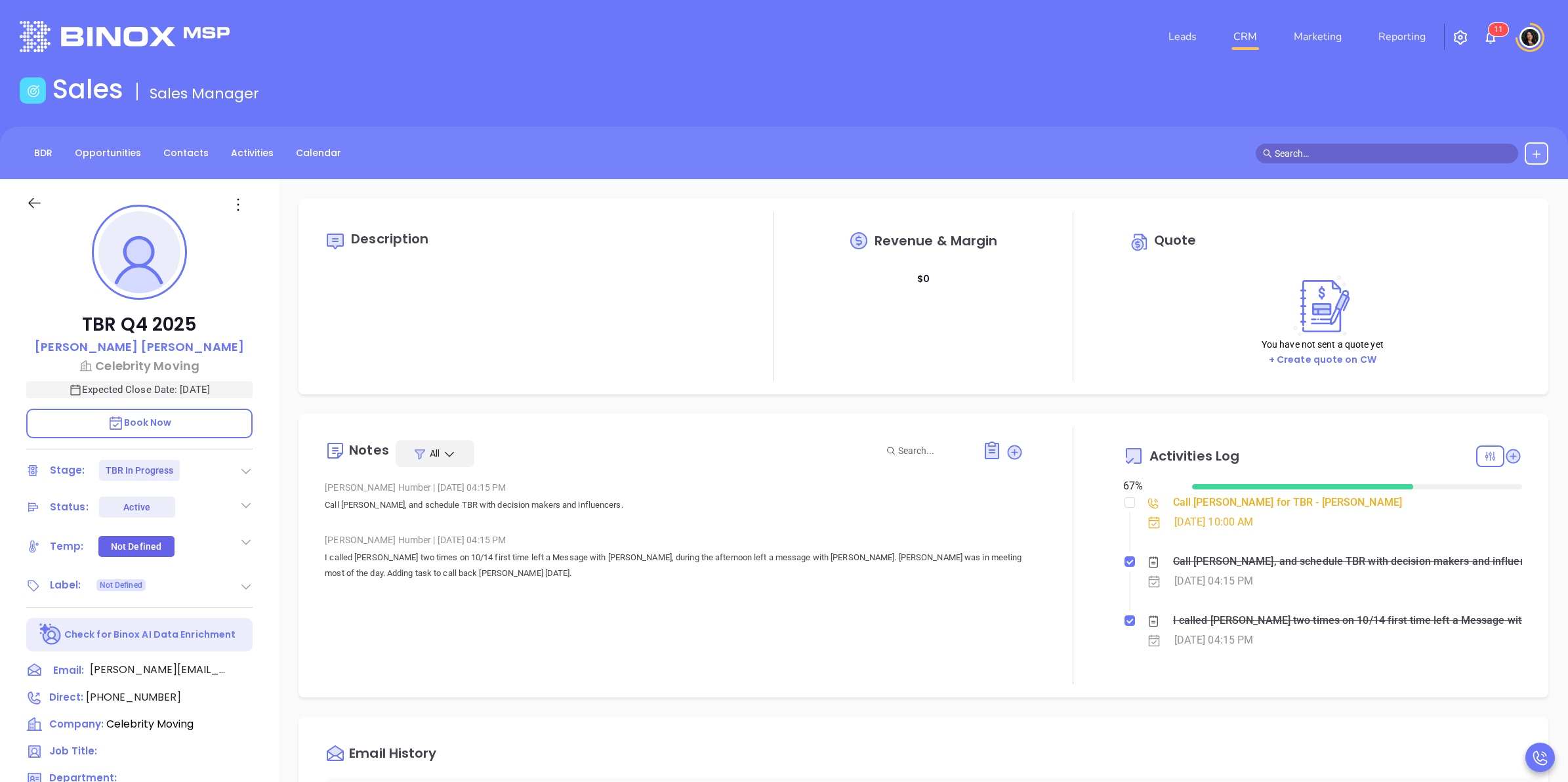
click at [1238, 32] on link "CRM" at bounding box center [1245, 36] width 34 height 26
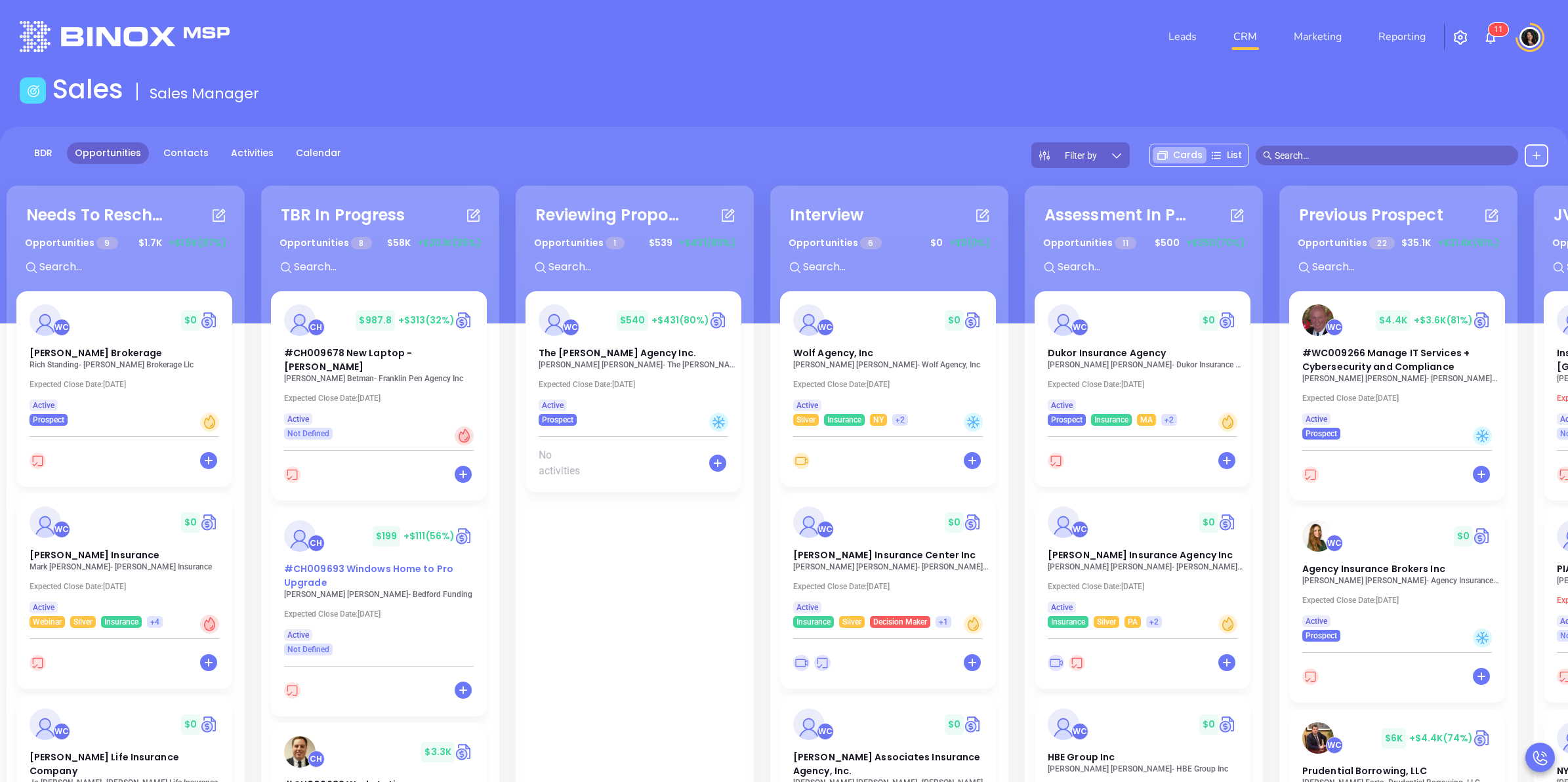
click at [337, 582] on div "#CH009693 Windows Home to Pro Upgrade" at bounding box center [378, 576] width 205 height 28
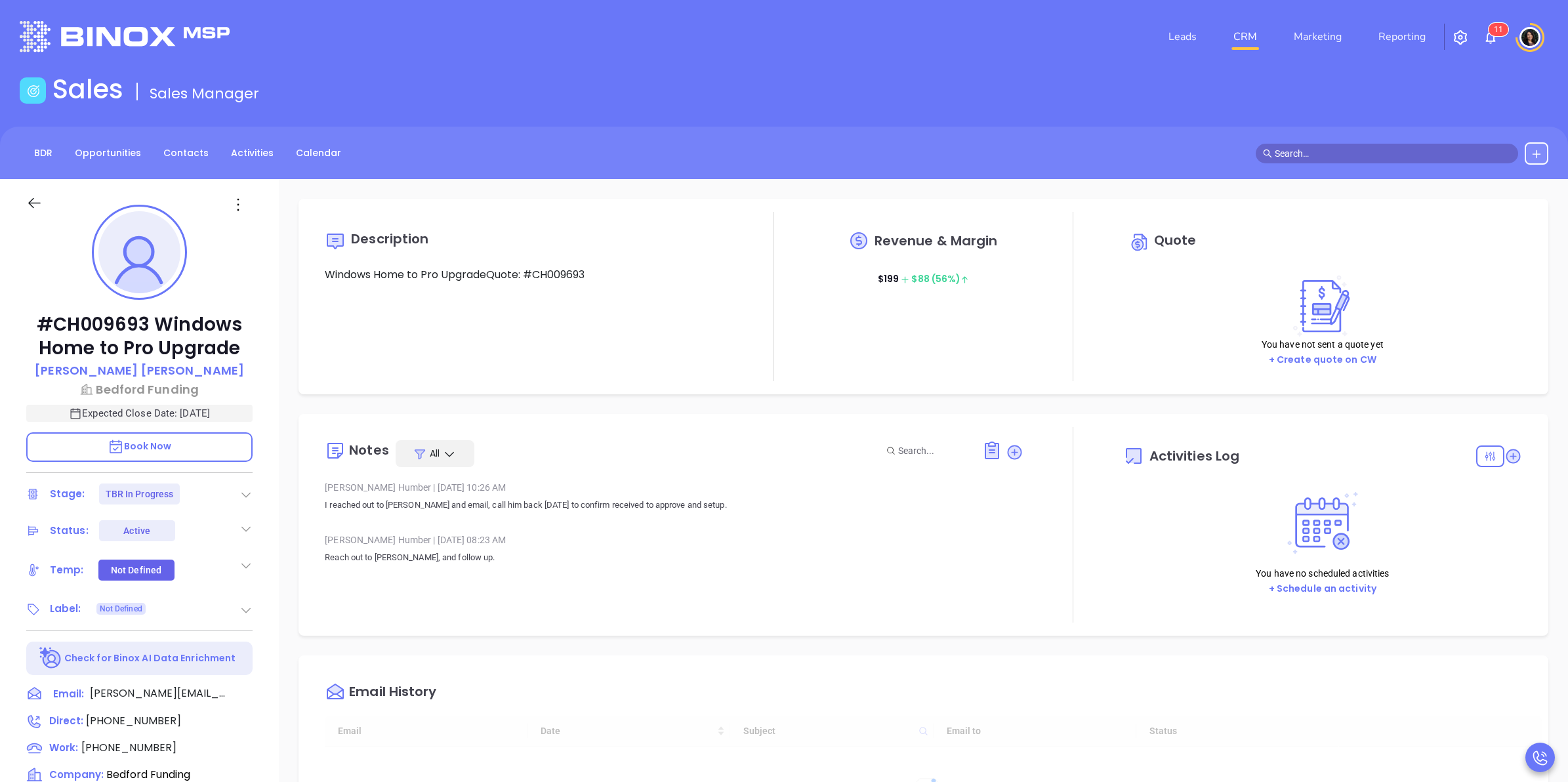
type input "10/16/2025"
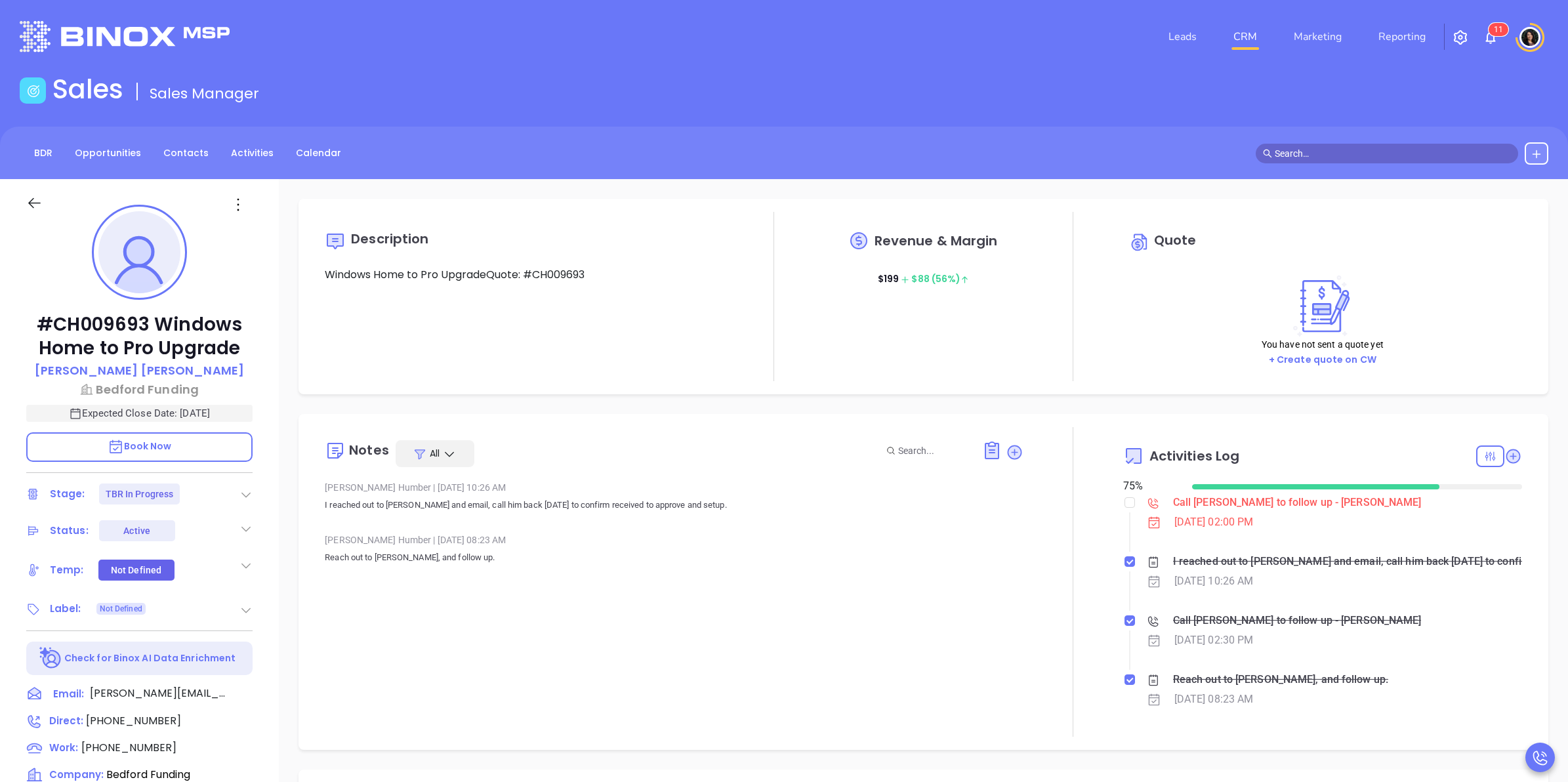
scroll to position [381, 0]
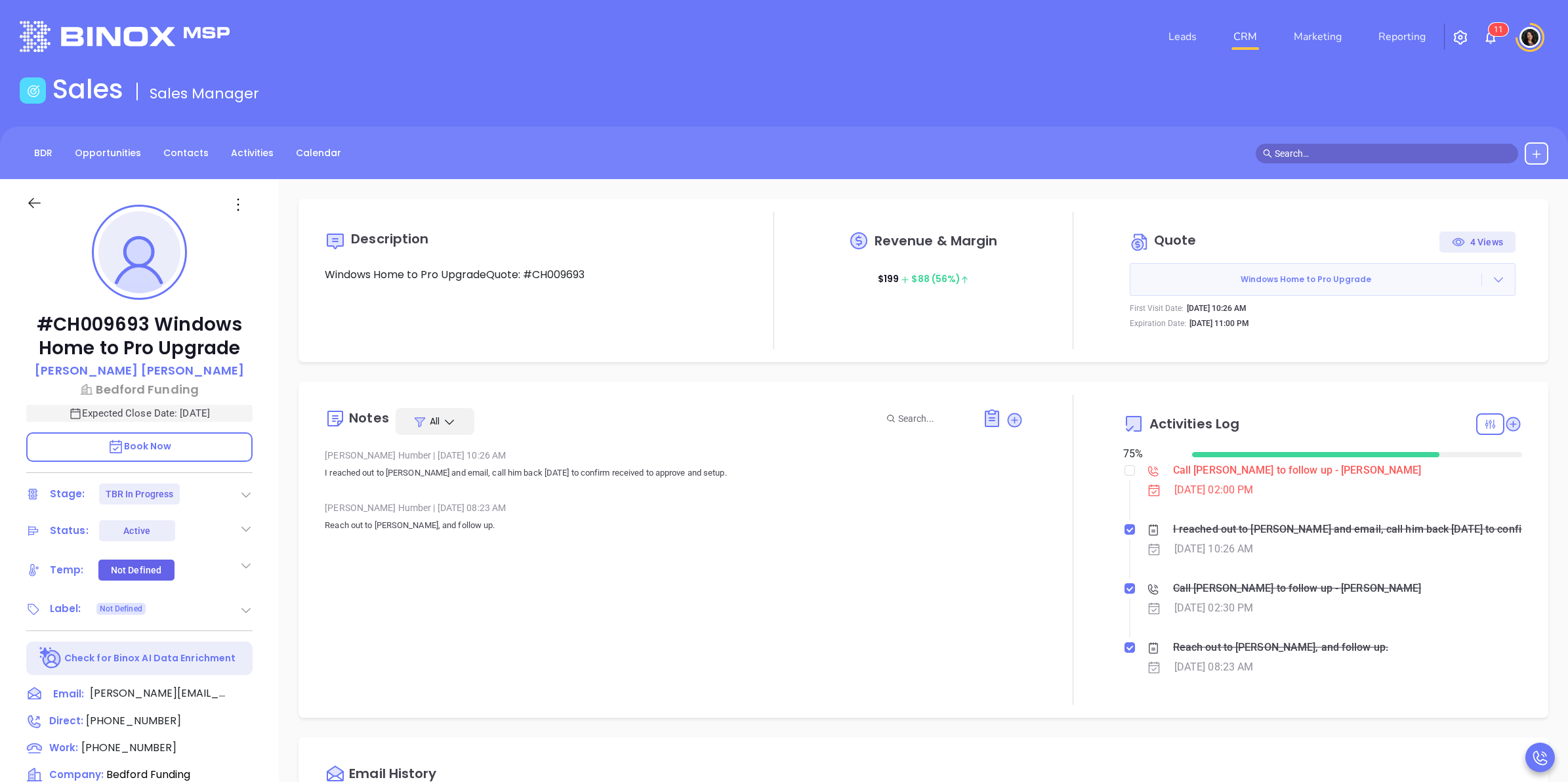
click at [1492, 281] on icon at bounding box center [1498, 279] width 13 height 13
type input "Carla Humber"
click at [1438, 344] on link "View Order Porter" at bounding box center [1423, 339] width 135 height 13
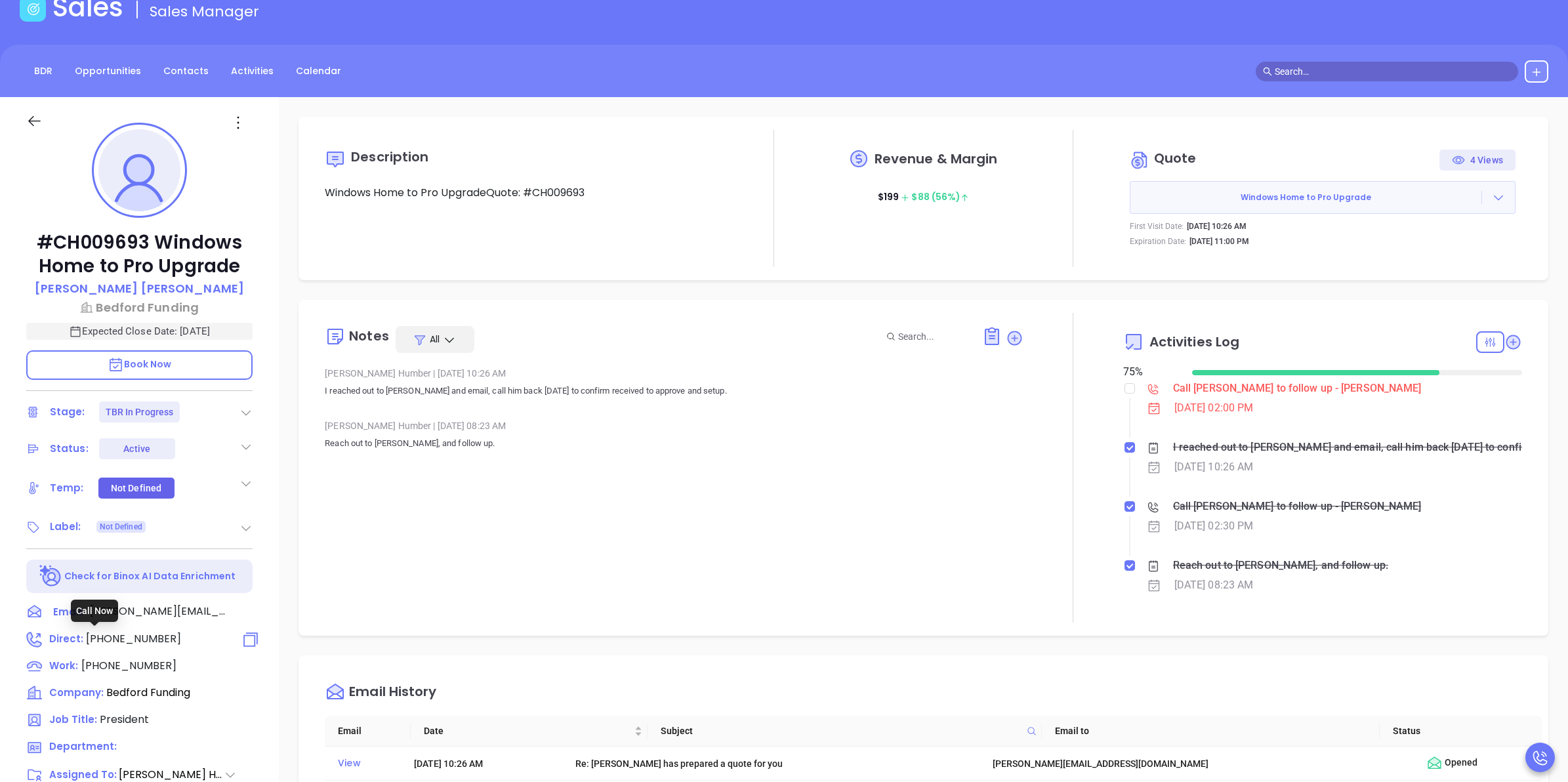
click at [154, 638] on span "(917) 922-2865" at bounding box center [133, 638] width 95 height 15
type input "(917) 922-2865"
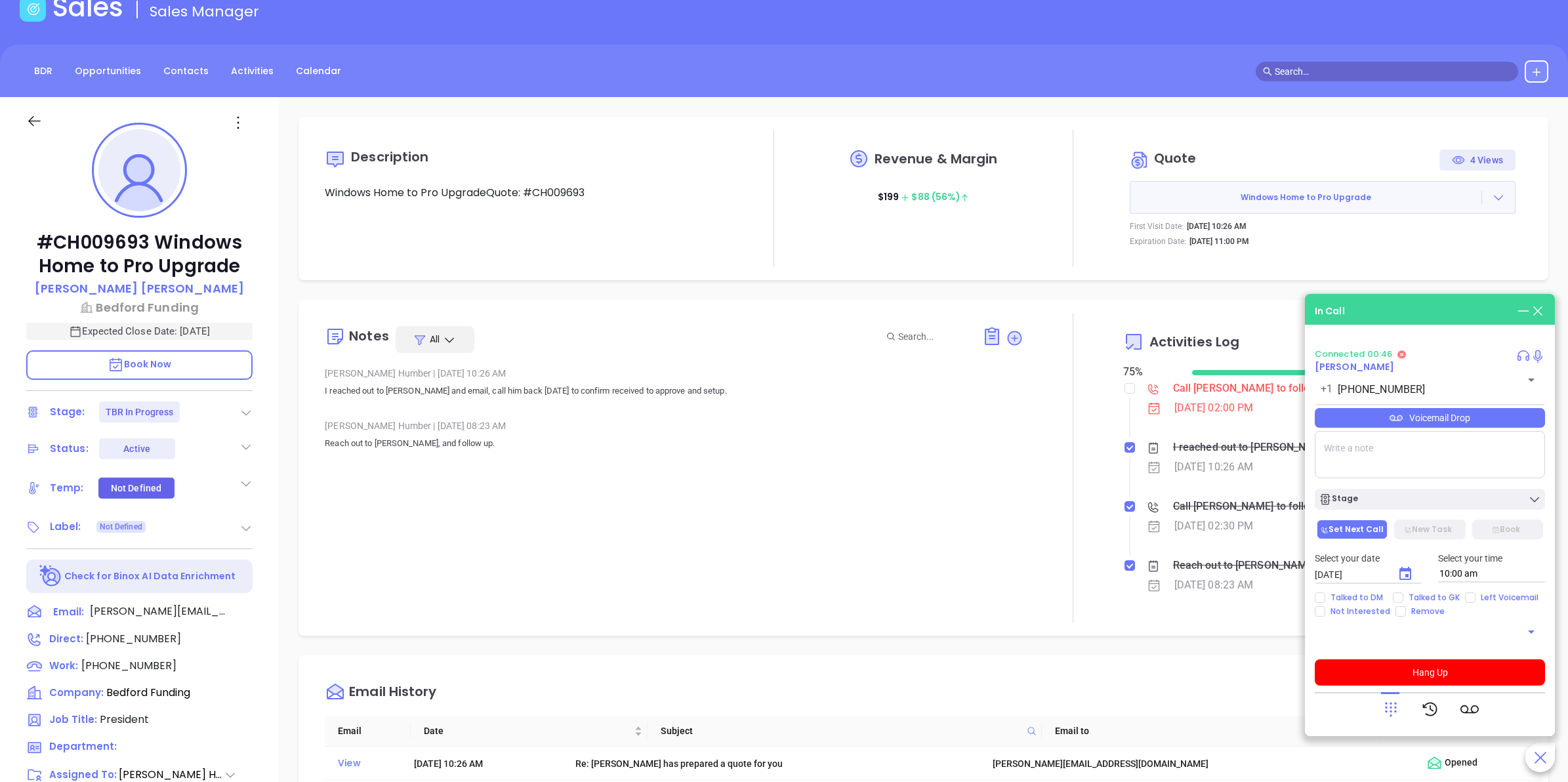
click at [1394, 713] on icon at bounding box center [1391, 709] width 18 height 18
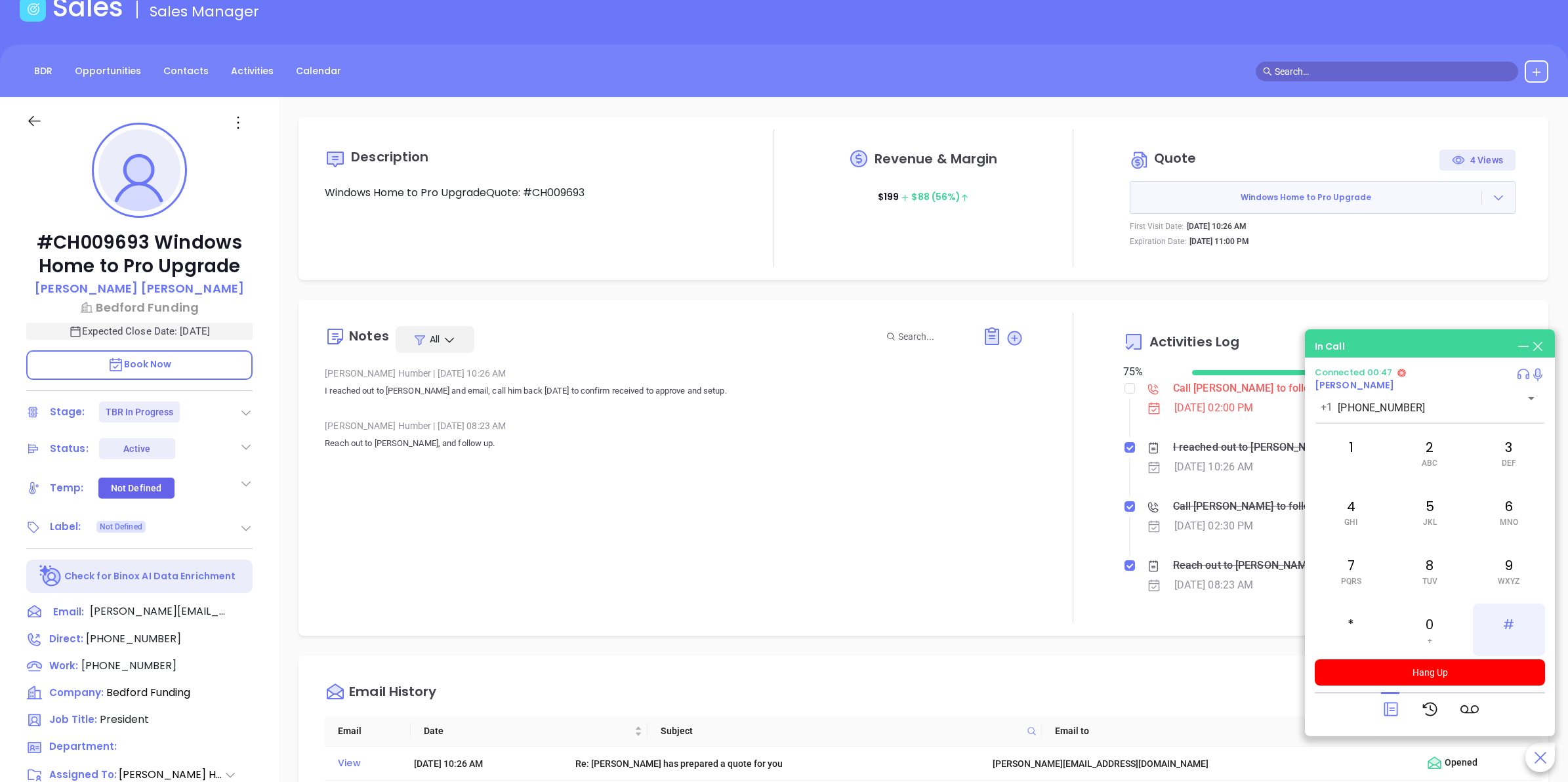
click at [1504, 621] on div "#" at bounding box center [1509, 630] width 72 height 52
click at [1402, 670] on button "Hang Up" at bounding box center [1430, 672] width 230 height 26
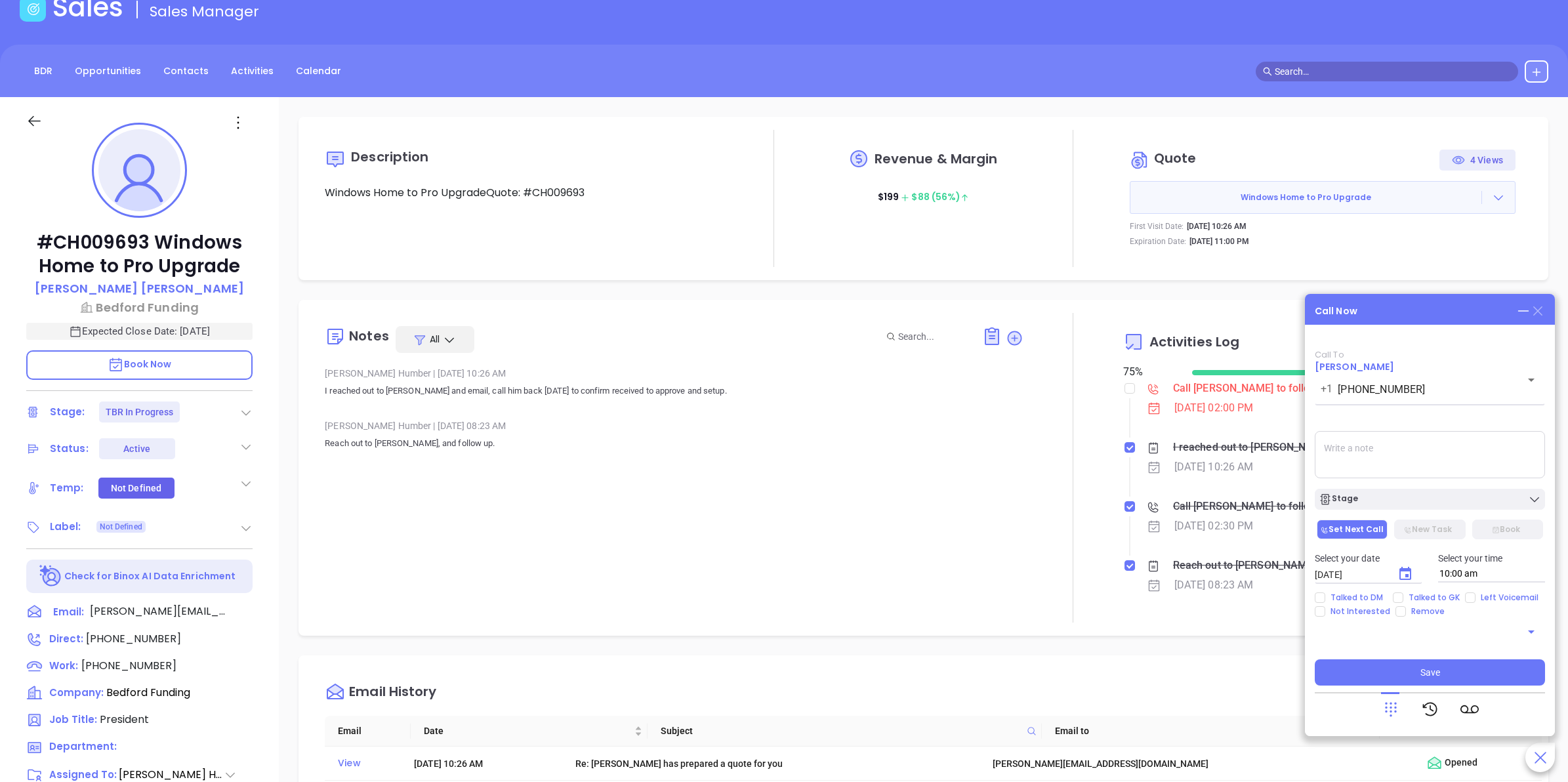
click at [1535, 313] on icon at bounding box center [1537, 311] width 9 height 9
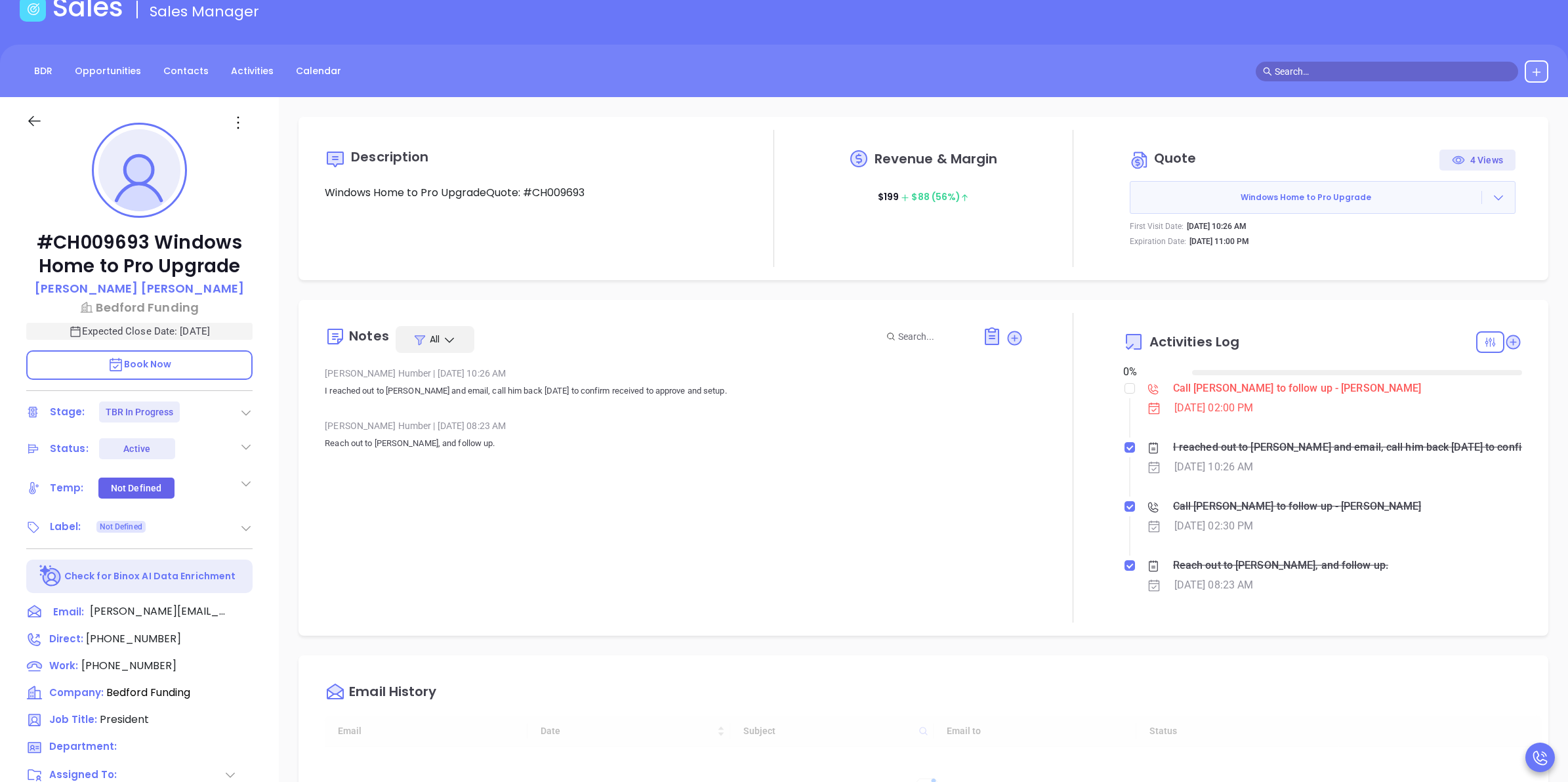
type input "10/16/2025"
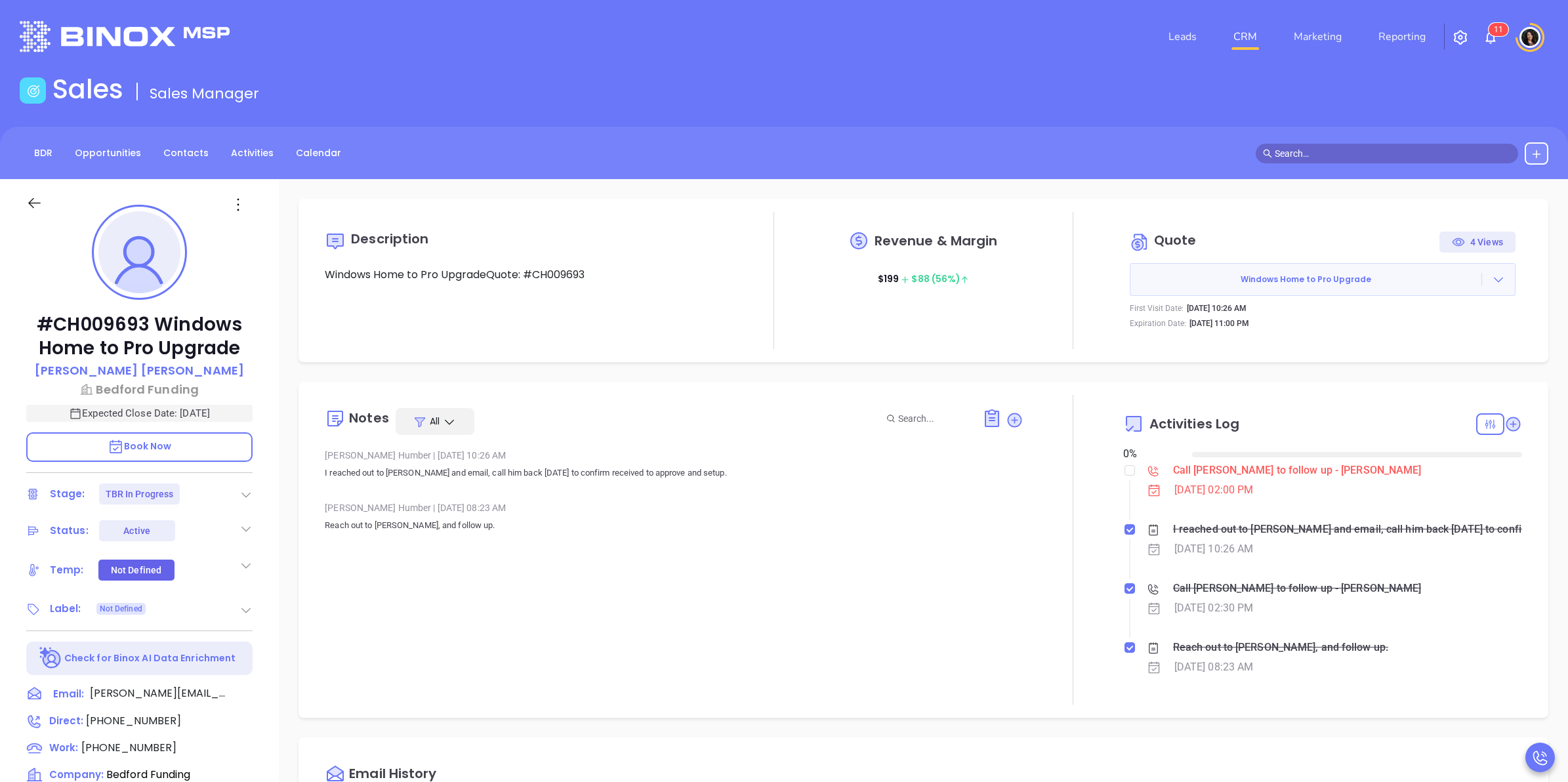
scroll to position [381, 0]
click at [1125, 471] on input "checkbox" at bounding box center [1129, 470] width 11 height 11
checkbox input "true"
type input "Carla Humber"
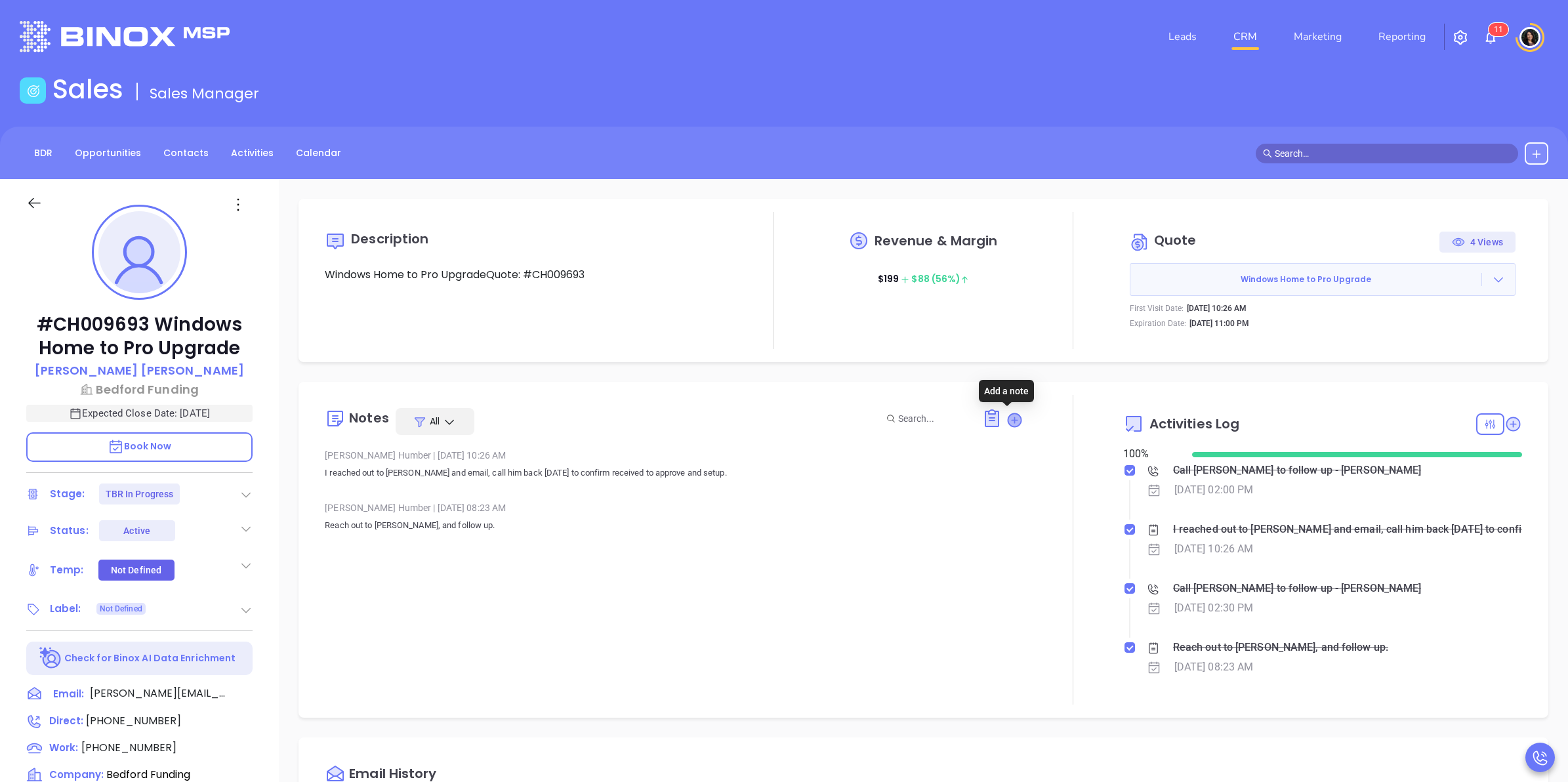
click at [1008, 418] on icon at bounding box center [1014, 420] width 13 height 13
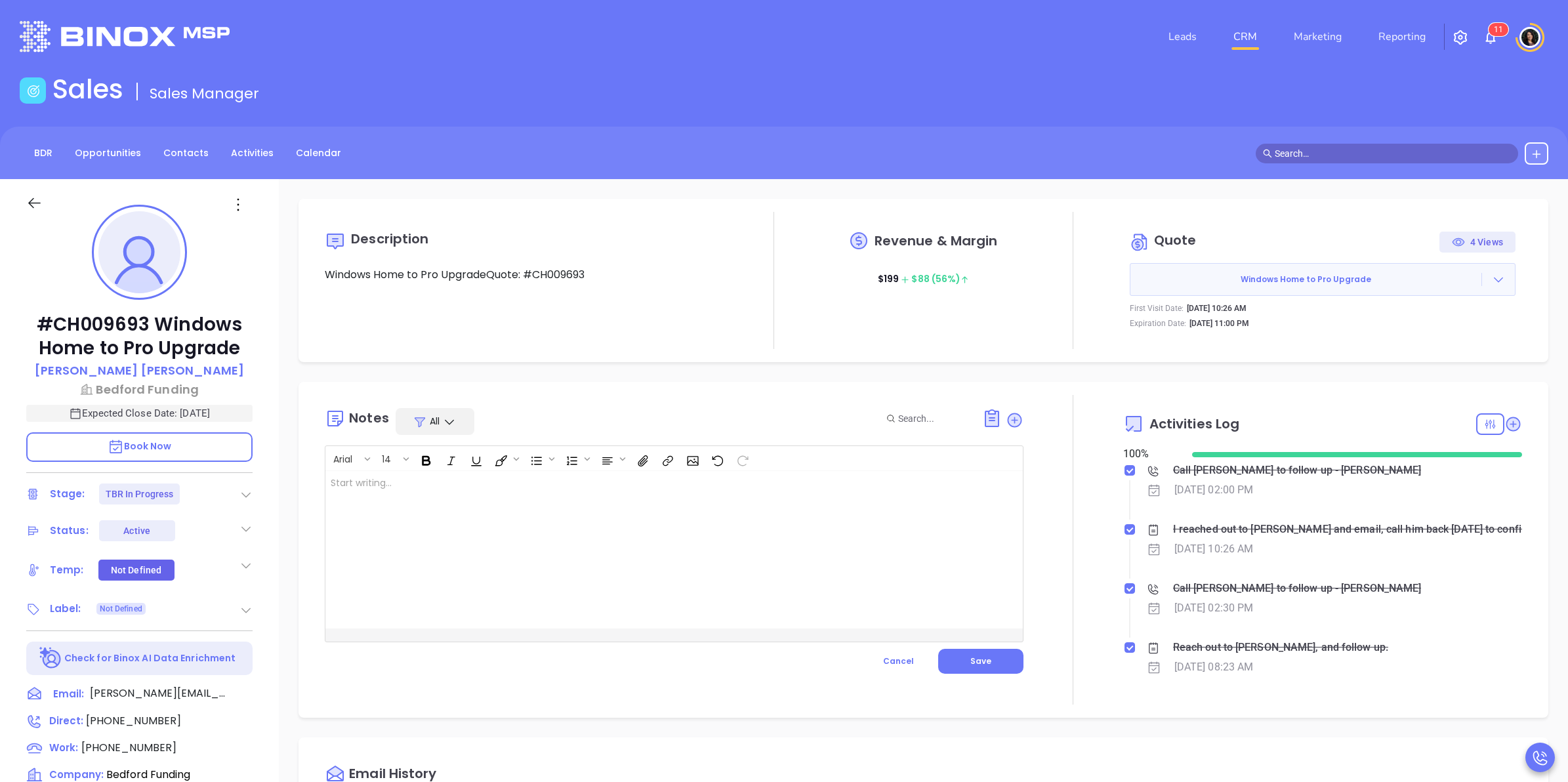
click at [776, 535] on div at bounding box center [649, 549] width 648 height 157
click at [996, 666] on button "Save" at bounding box center [980, 661] width 85 height 25
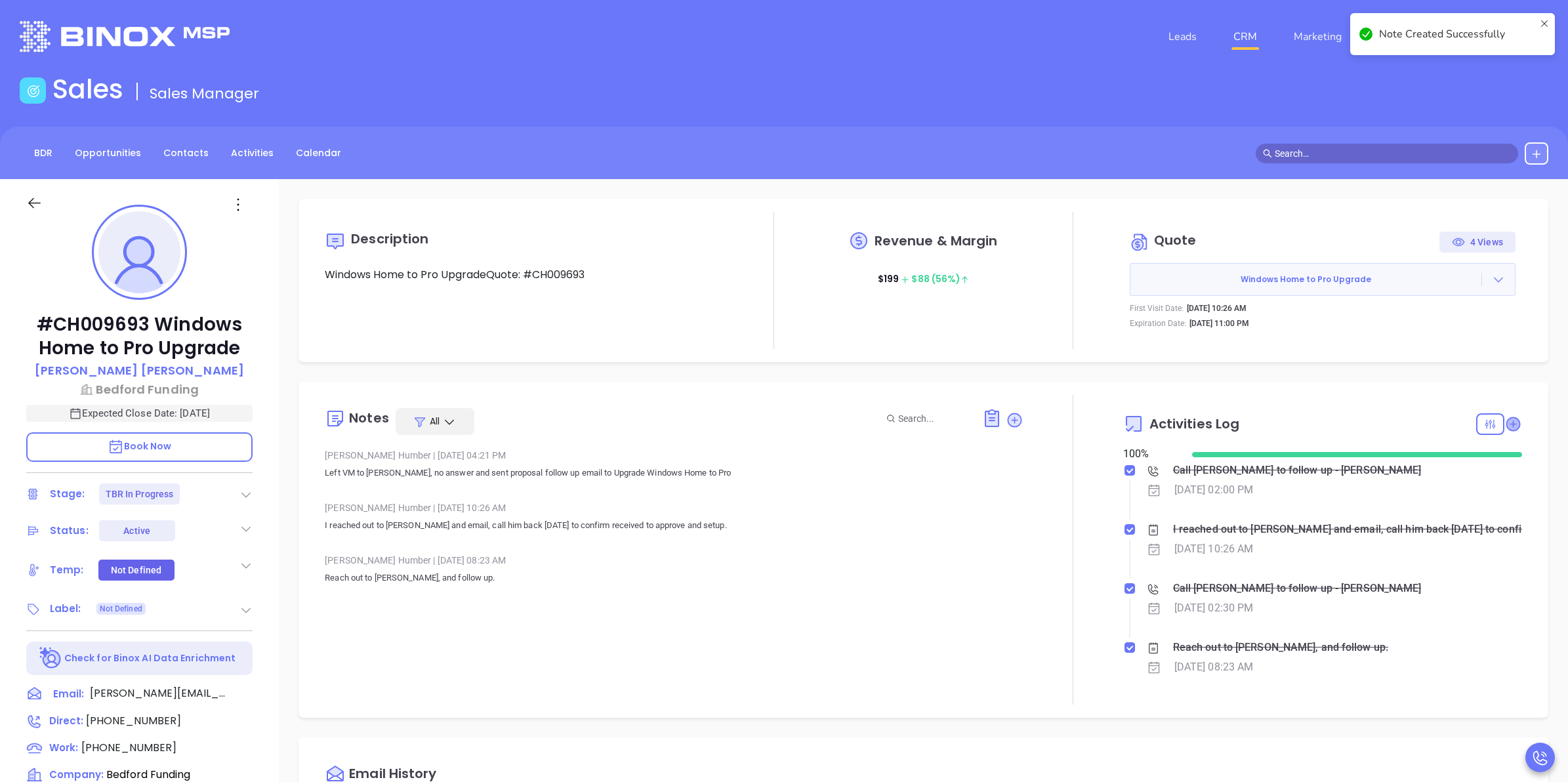
click at [1506, 425] on icon at bounding box center [1512, 423] width 13 height 13
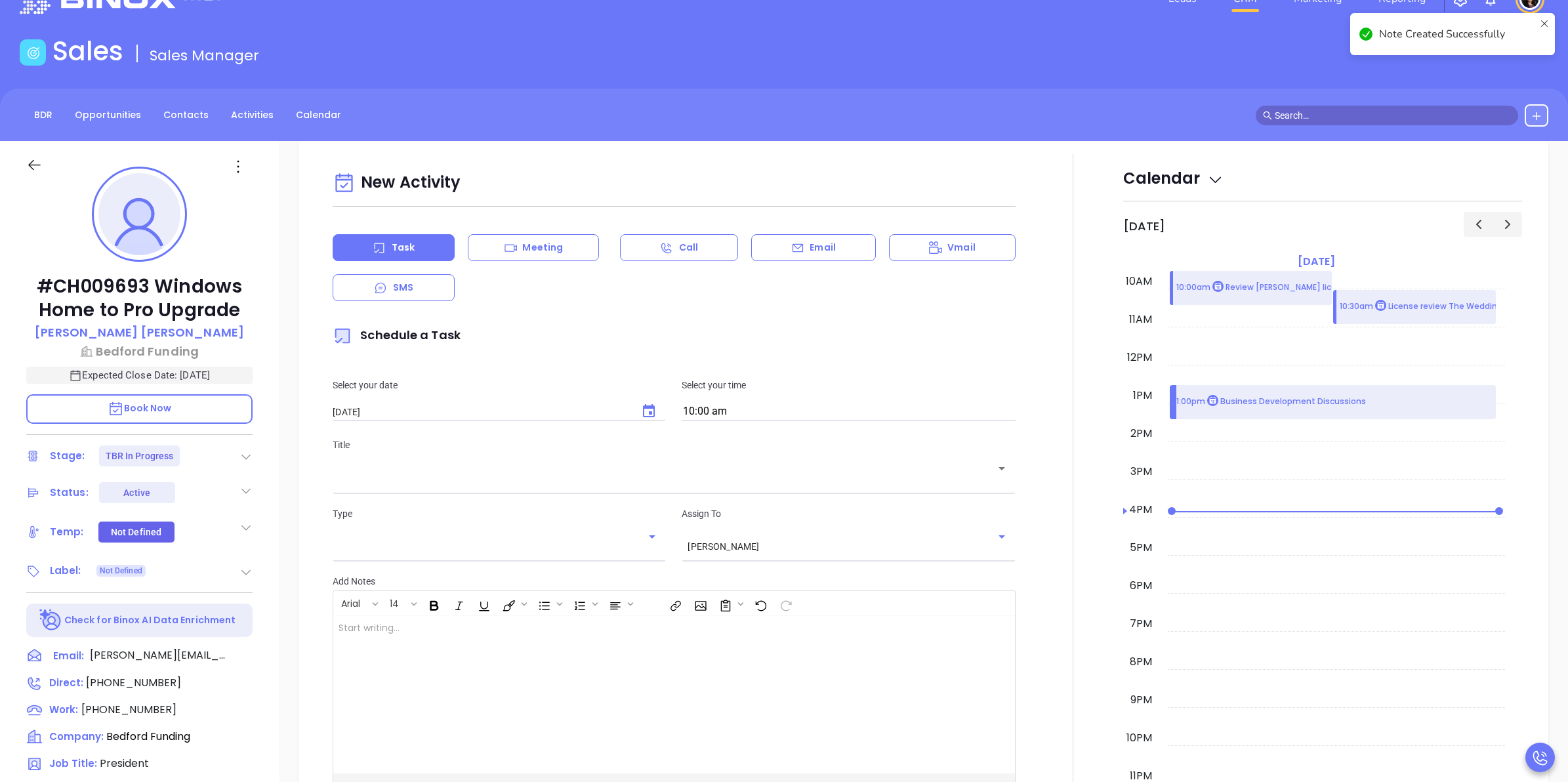
scroll to position [0, 0]
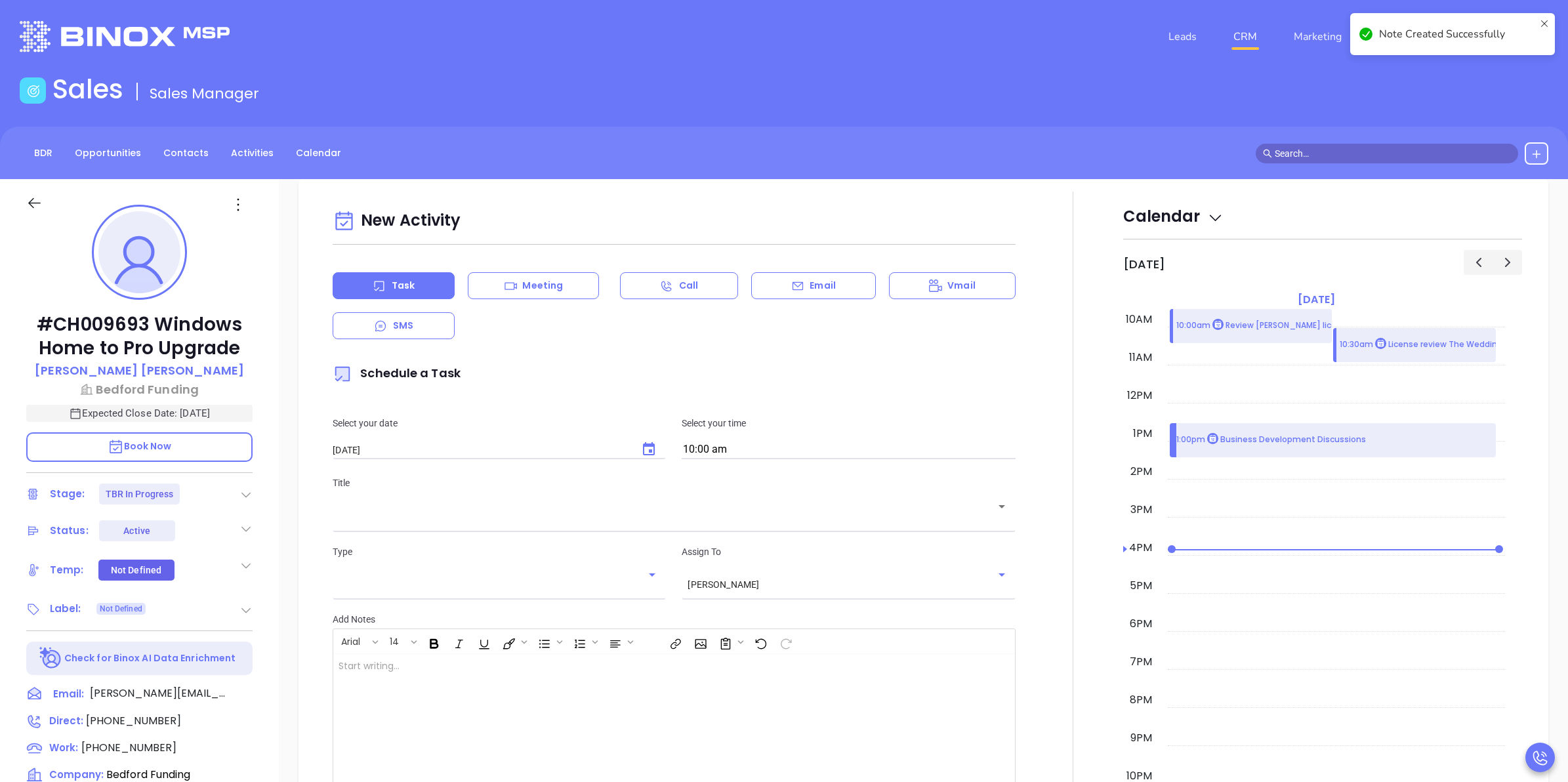
click at [651, 452] on icon "Choose date, selected date is Oct 16, 2025" at bounding box center [649, 450] width 16 height 16
click at [462, 578] on button "16" at bounding box center [462, 580] width 23 height 23
click at [733, 454] on input "10:00 am" at bounding box center [848, 450] width 333 height 18
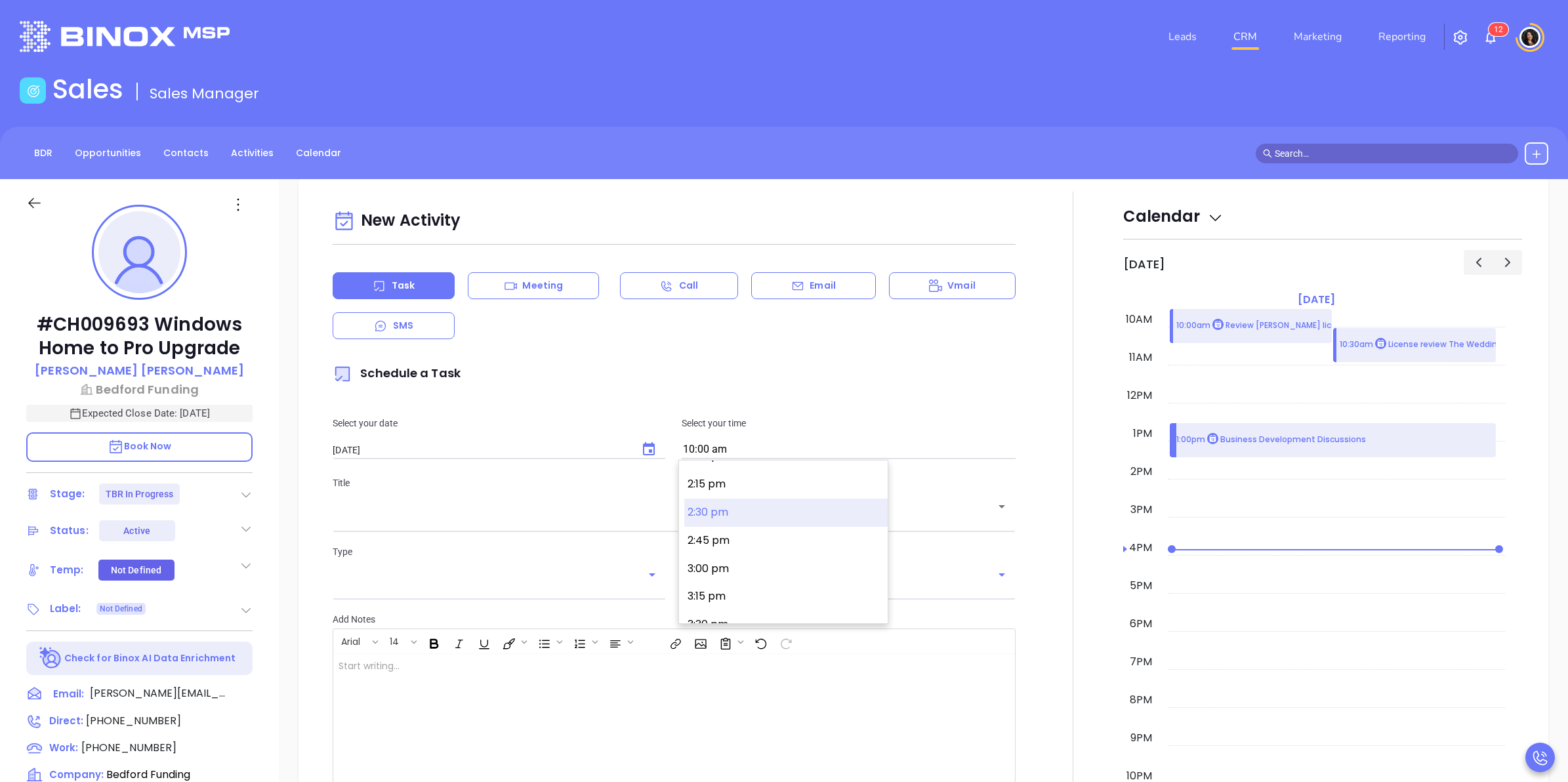
scroll to position [1510, 0]
click at [742, 540] on button "2:00 pm" at bounding box center [786, 539] width 203 height 28
type input "2:00 pm"
click at [622, 529] on div "Type ​ Assign To Carla Humber ​" at bounding box center [673, 570] width 698 height 84
click at [617, 522] on input "text" at bounding box center [664, 516] width 651 height 13
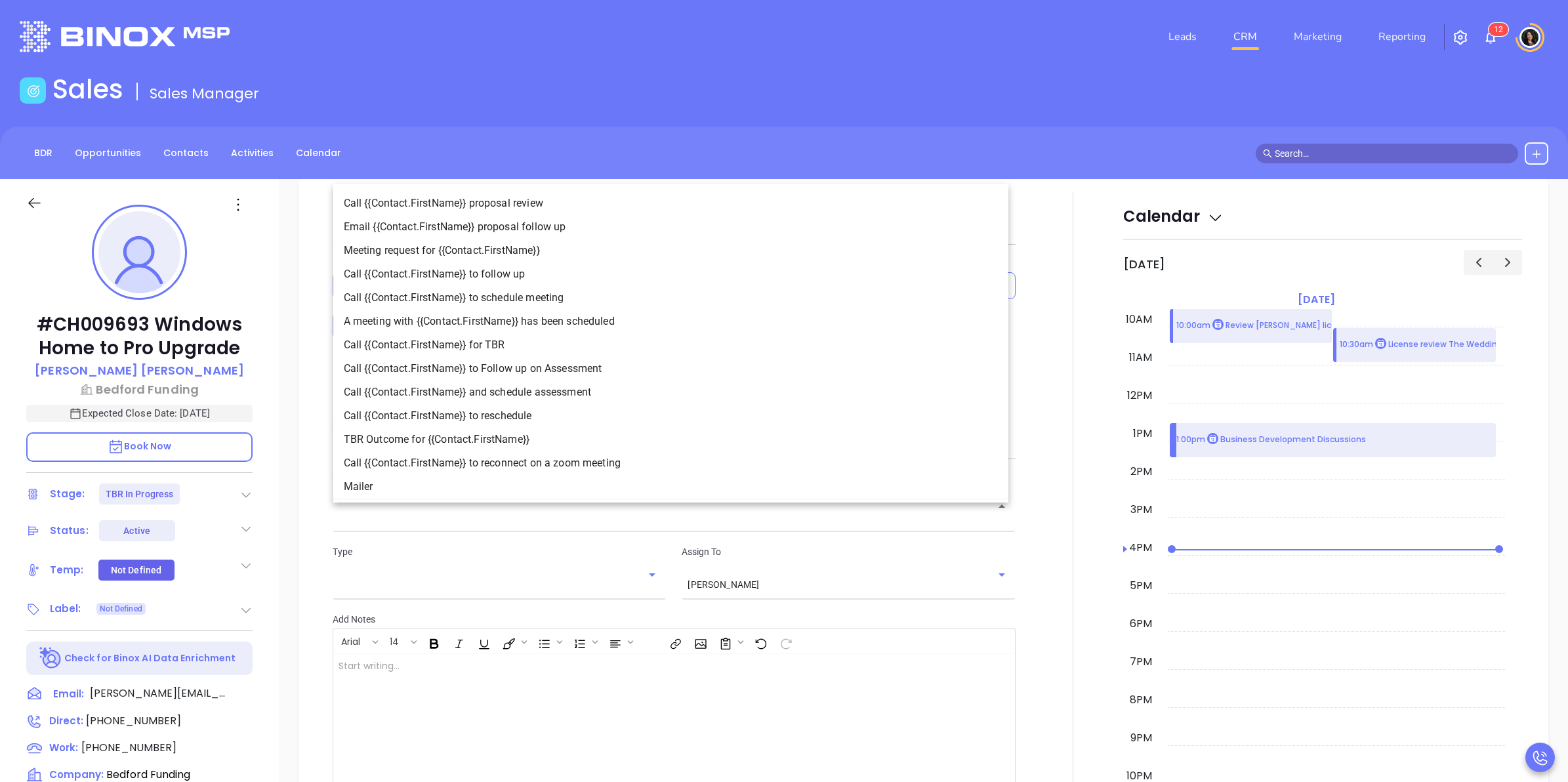
click at [474, 444] on li "TBR Outcome for {{Contact.FirstName}}" at bounding box center [670, 439] width 675 height 23
type input "TBR Outcome for Martin"
type input "Email"
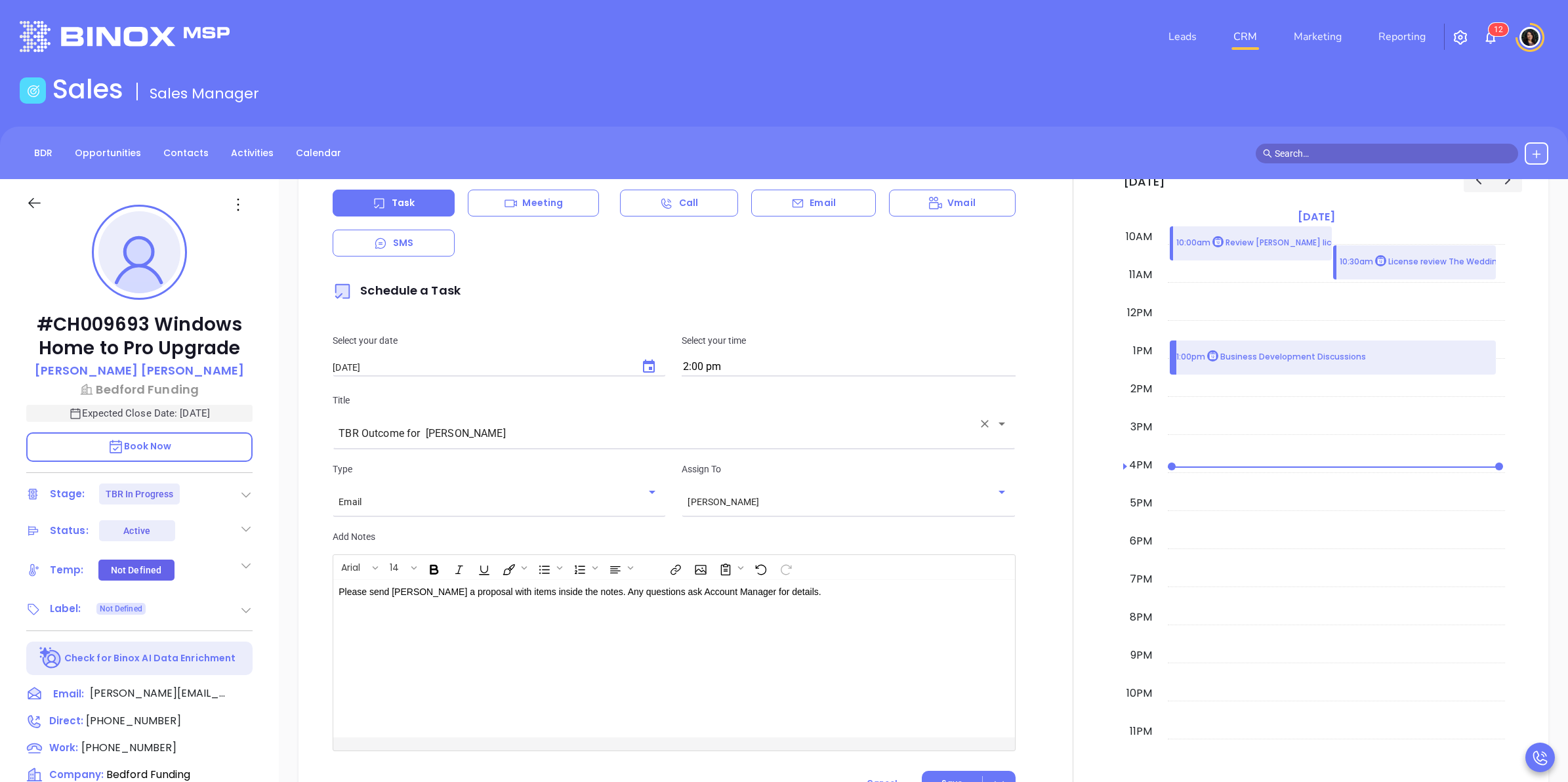
scroll to position [840, 0]
click at [994, 430] on icon "Open" at bounding box center [1001, 424] width 16 height 16
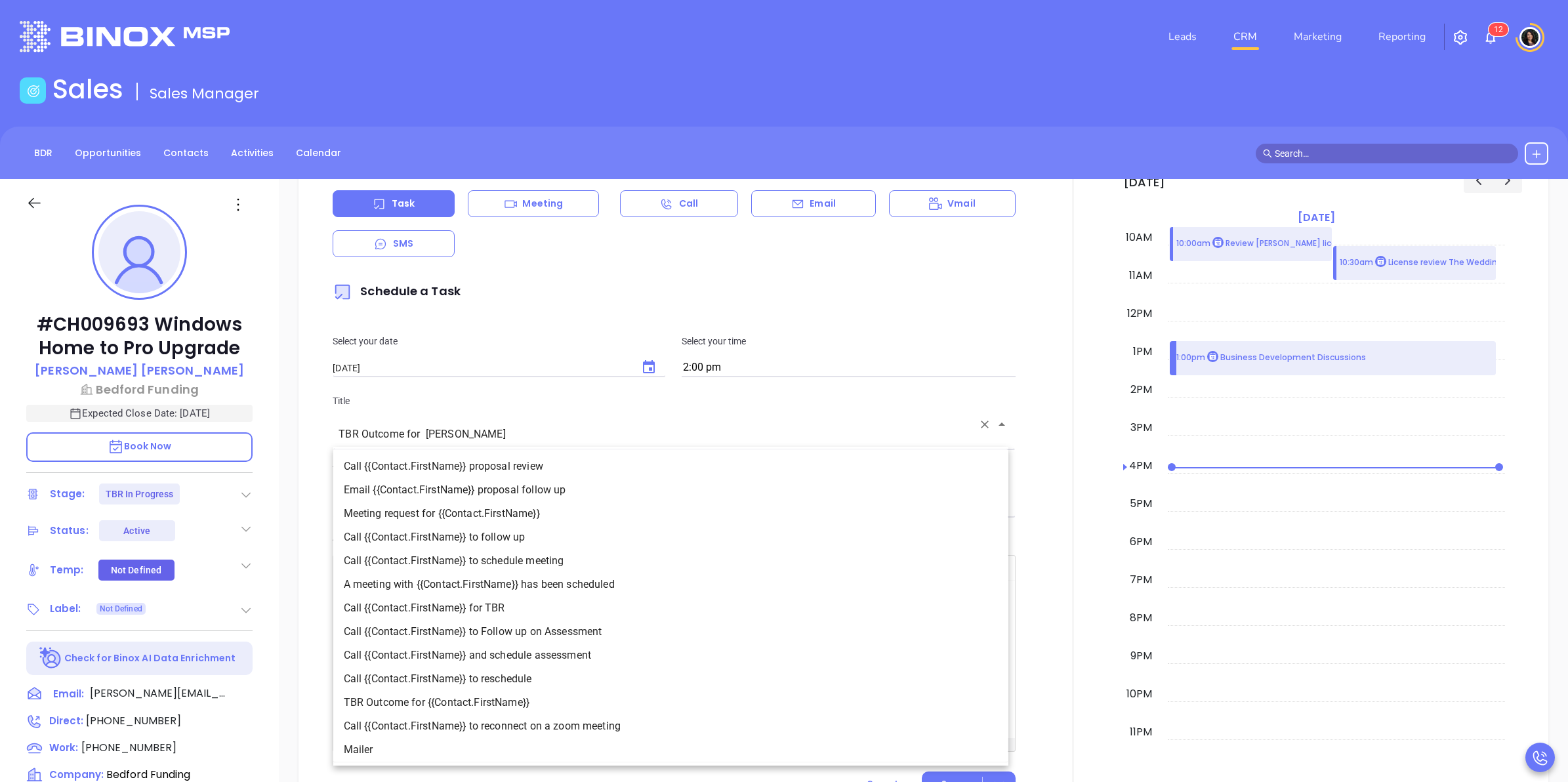
click at [563, 463] on li "Call {{Contact.FirstName}} proposal review" at bounding box center [670, 466] width 675 height 23
type input "Call Martin proposal review"
type input "Call"
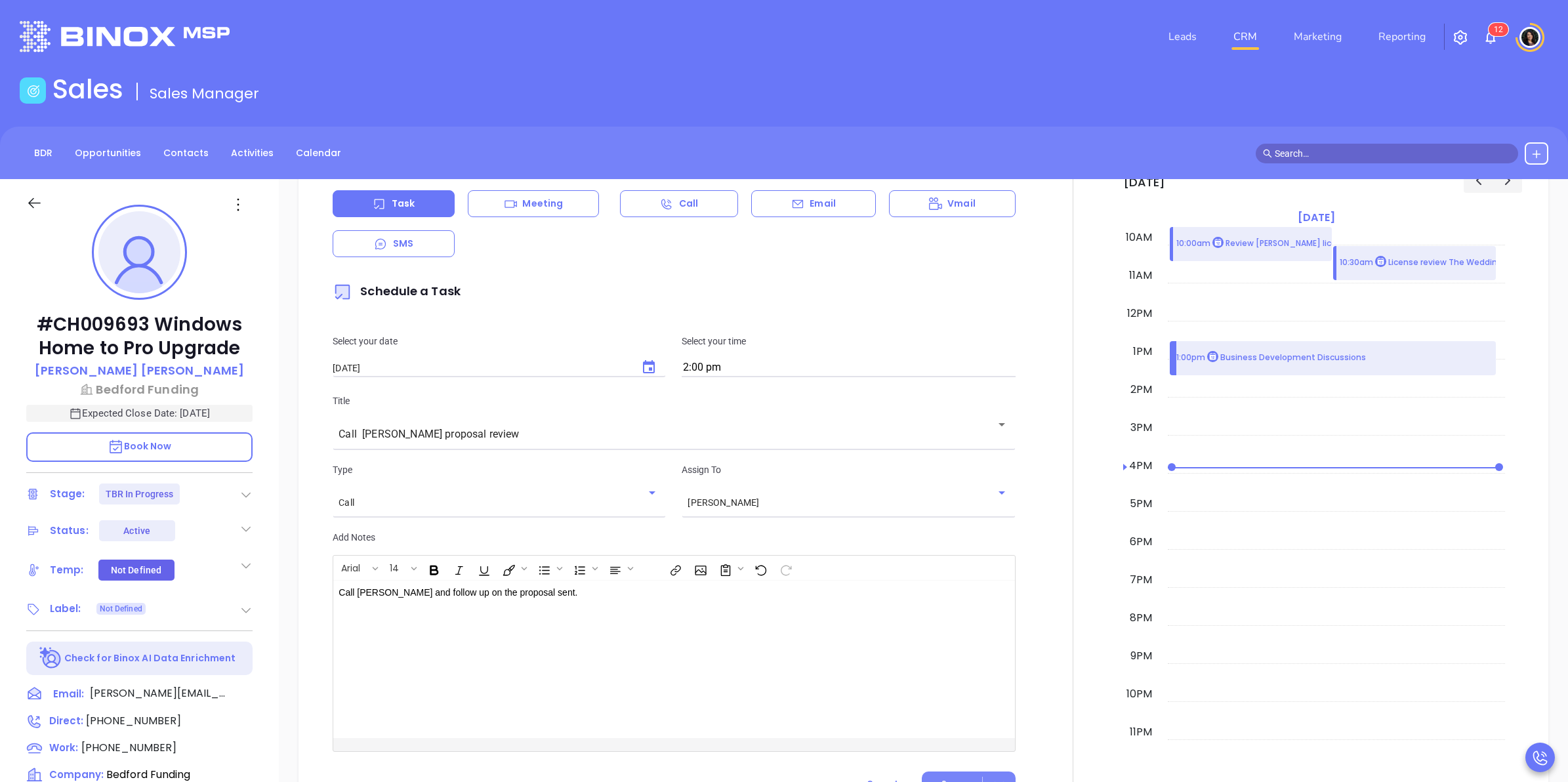
click at [948, 773] on button "Save" at bounding box center [968, 784] width 94 height 25
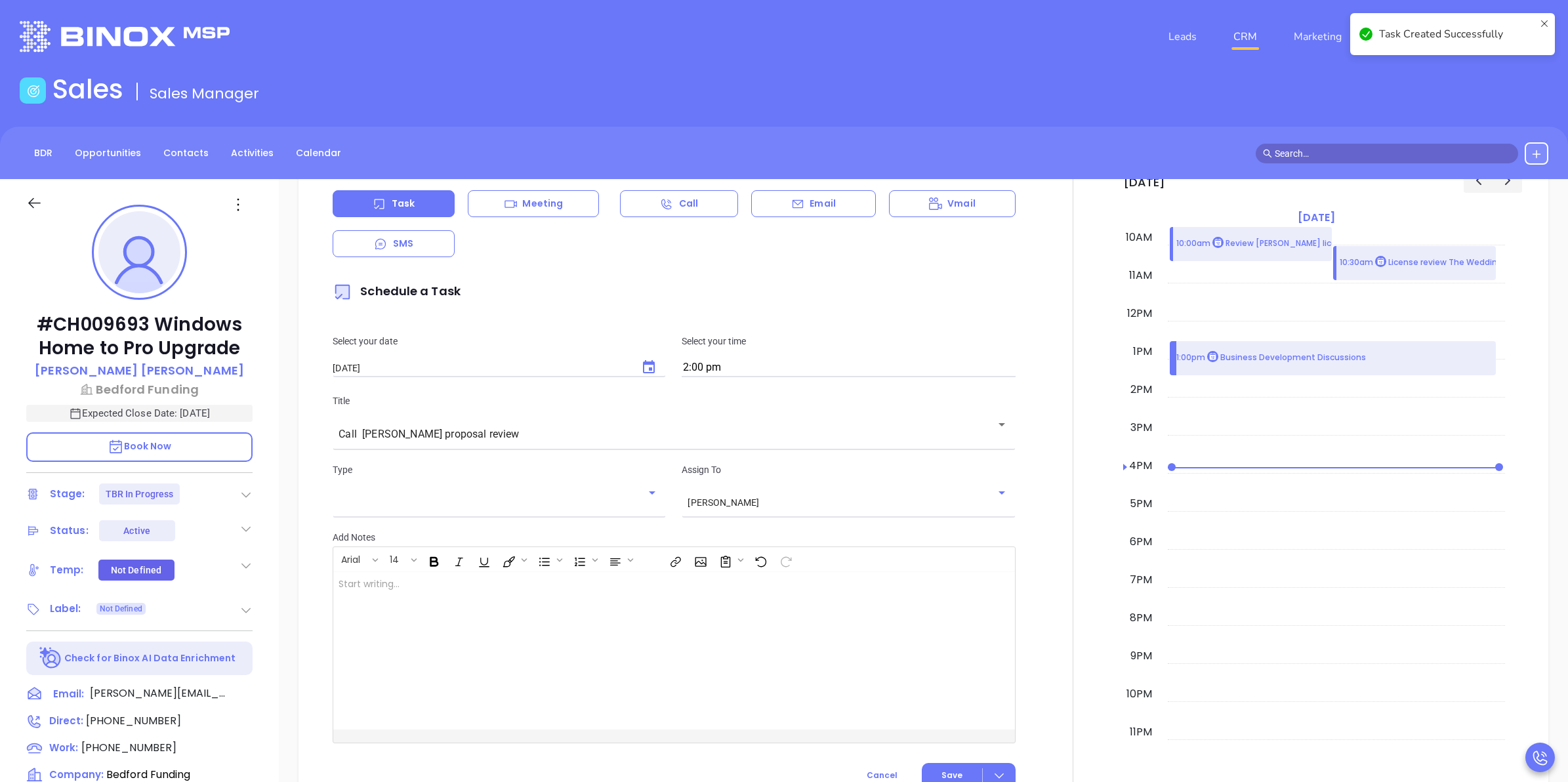
checkbox input "false"
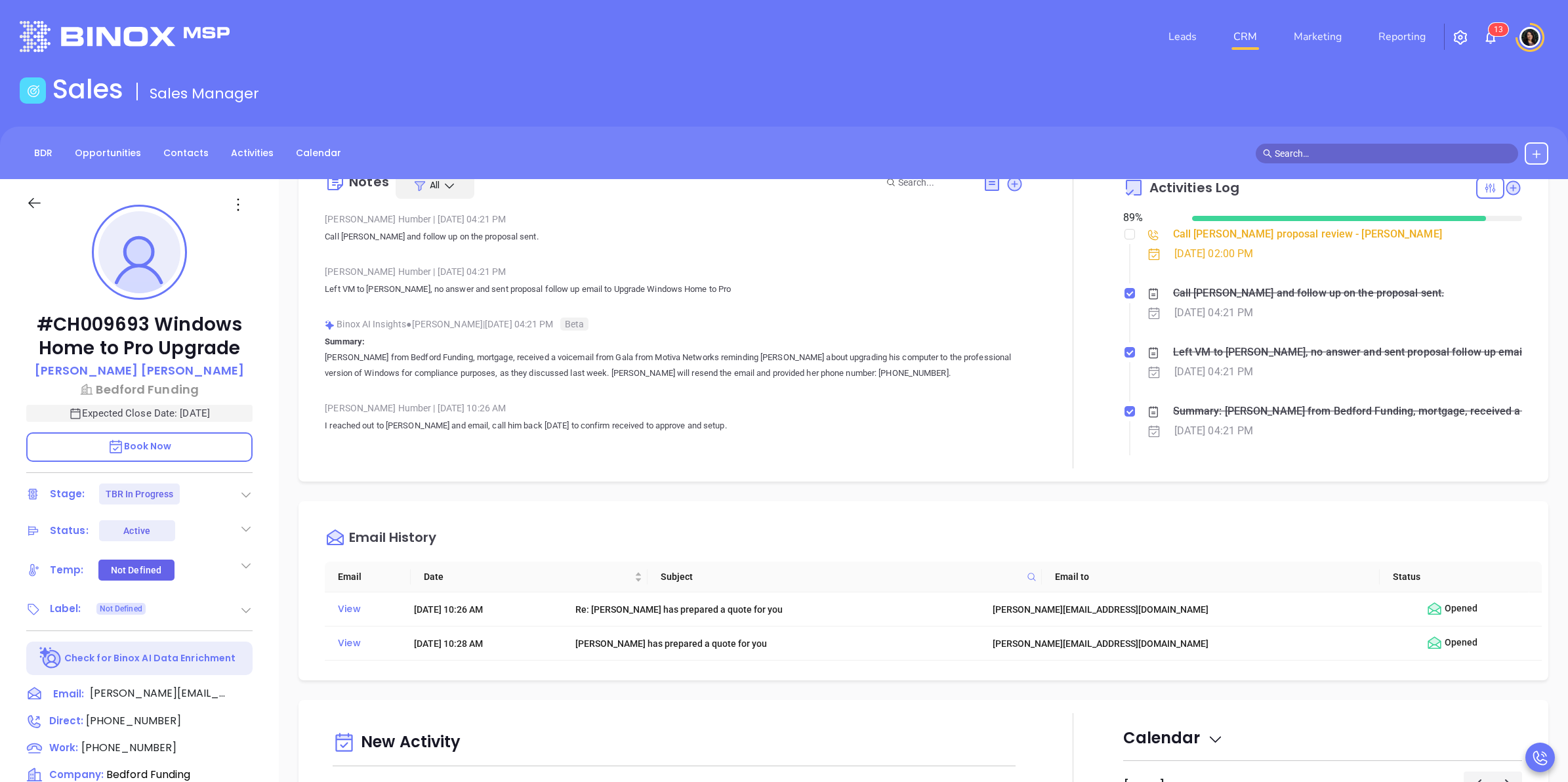
scroll to position [20, 0]
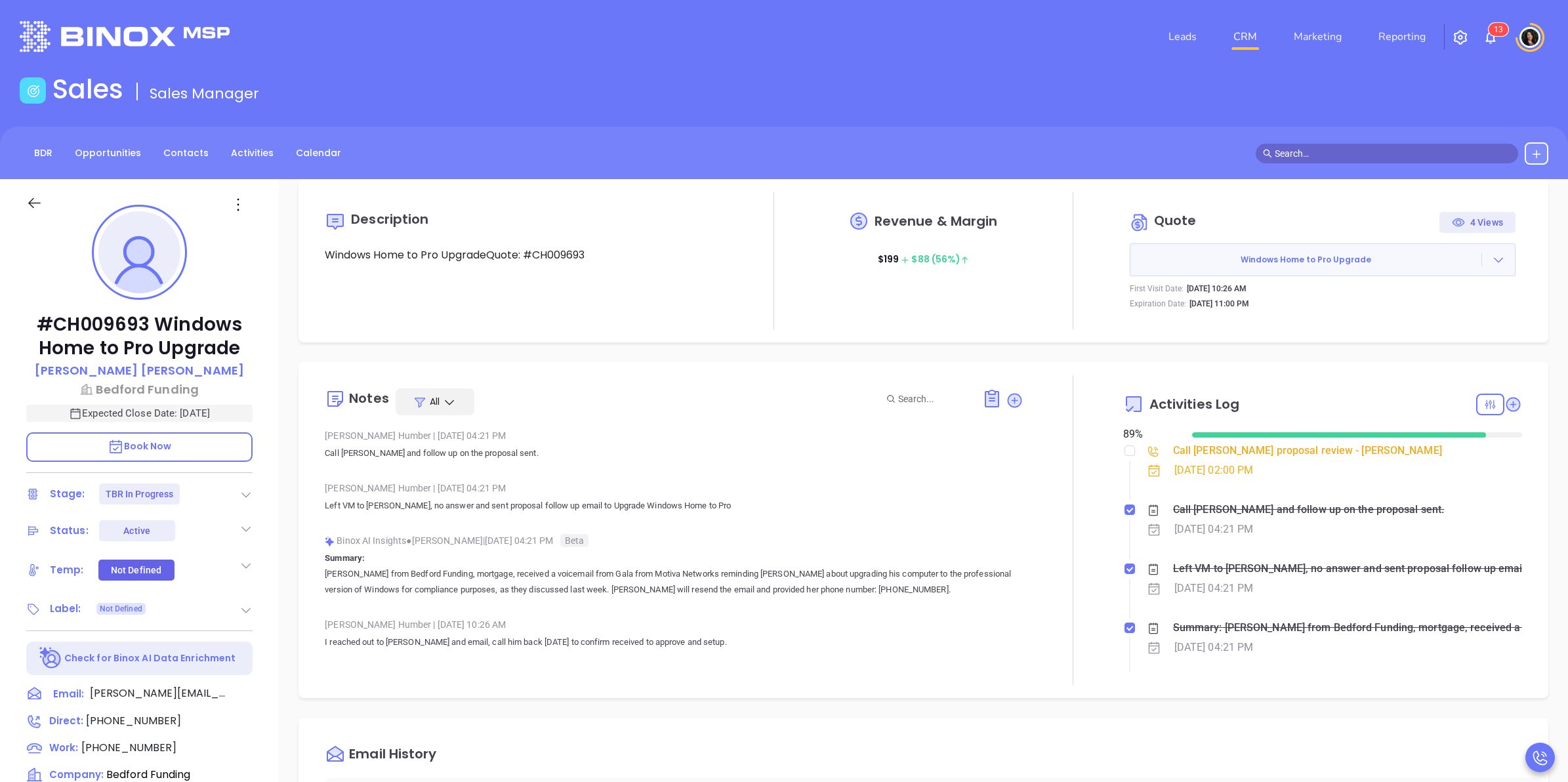
click at [1286, 156] on input "text" at bounding box center [1392, 153] width 236 height 14
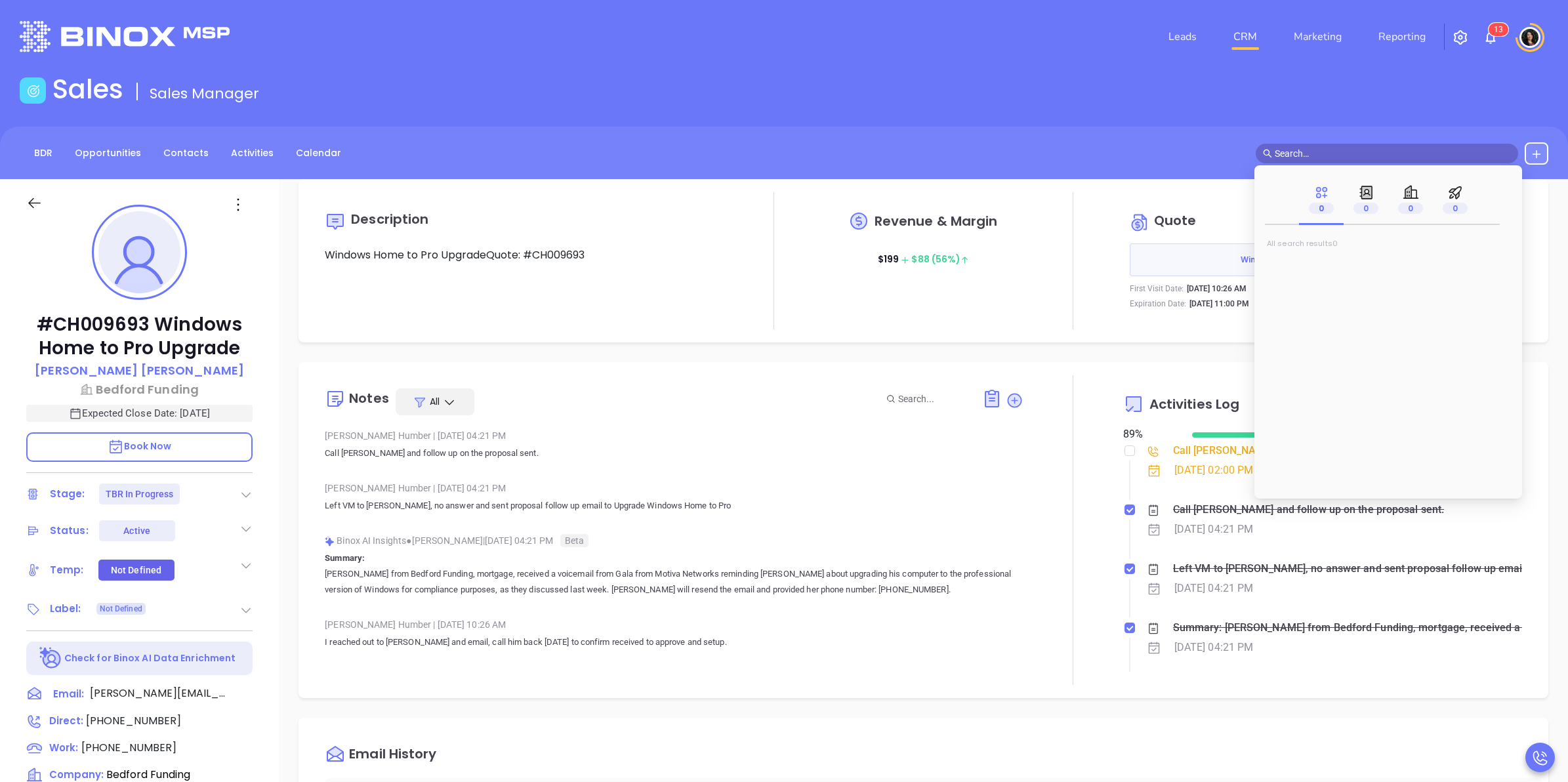
paste input "Jessica A. Hess"
type input "Jessica A. Hess"
click at [1368, 211] on span "0" at bounding box center [1365, 208] width 25 height 11
click at [1372, 196] on icon at bounding box center [1365, 192] width 13 height 13
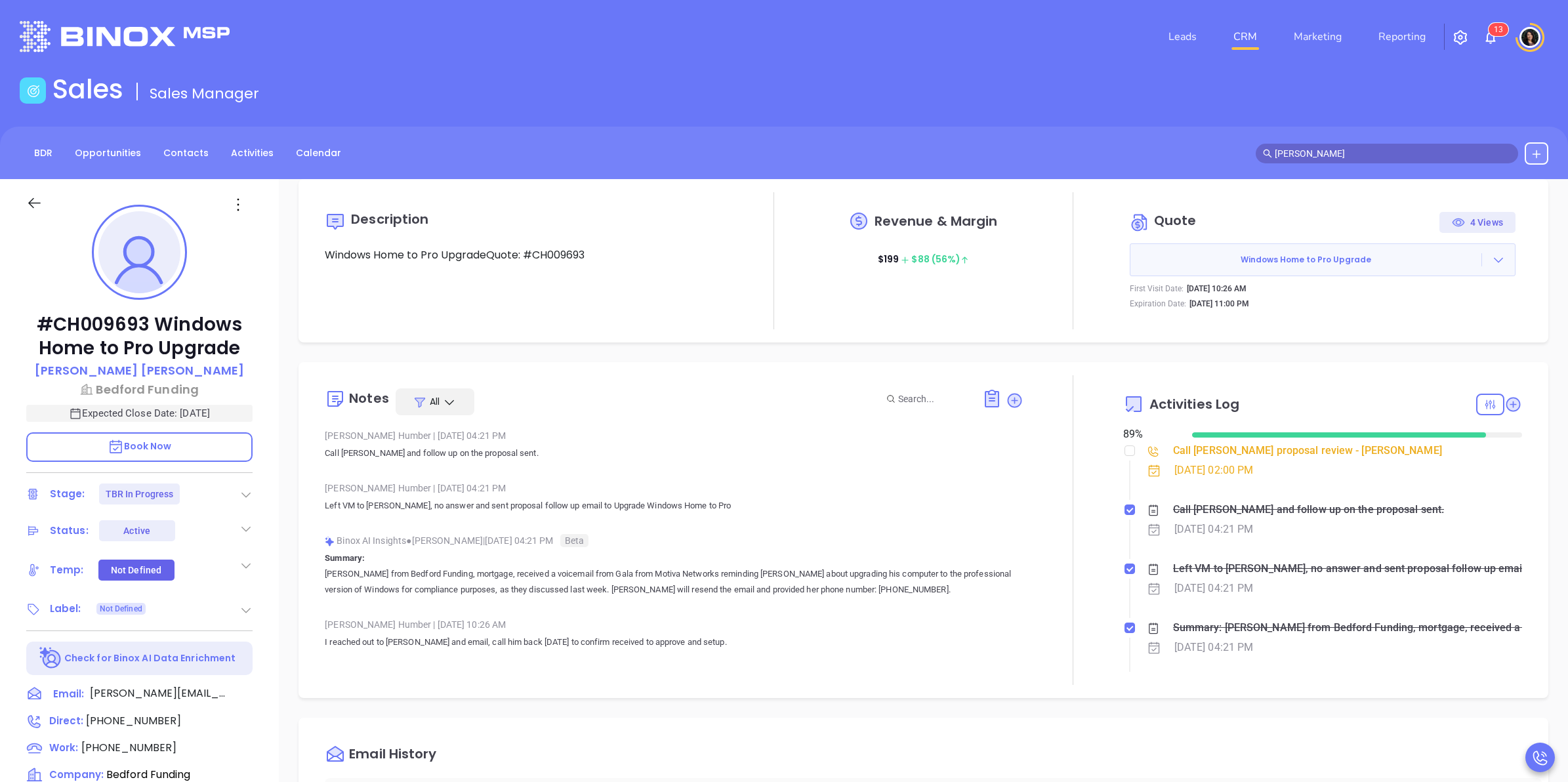
click at [1240, 36] on link "CRM" at bounding box center [1245, 36] width 34 height 26
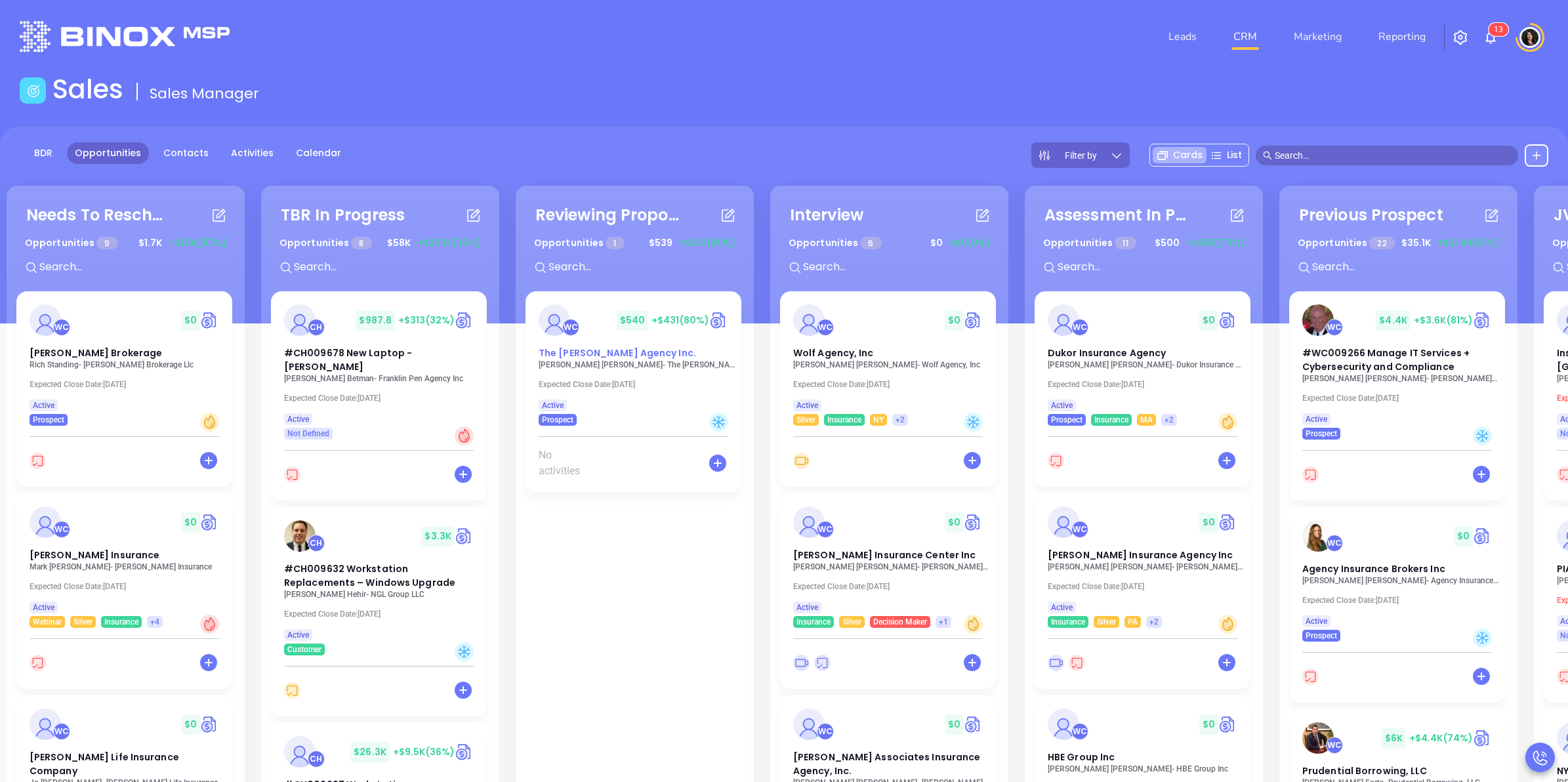
click at [591, 359] on span "The Willis E. Kilborne Agency Inc." at bounding box center [617, 353] width 157 height 13
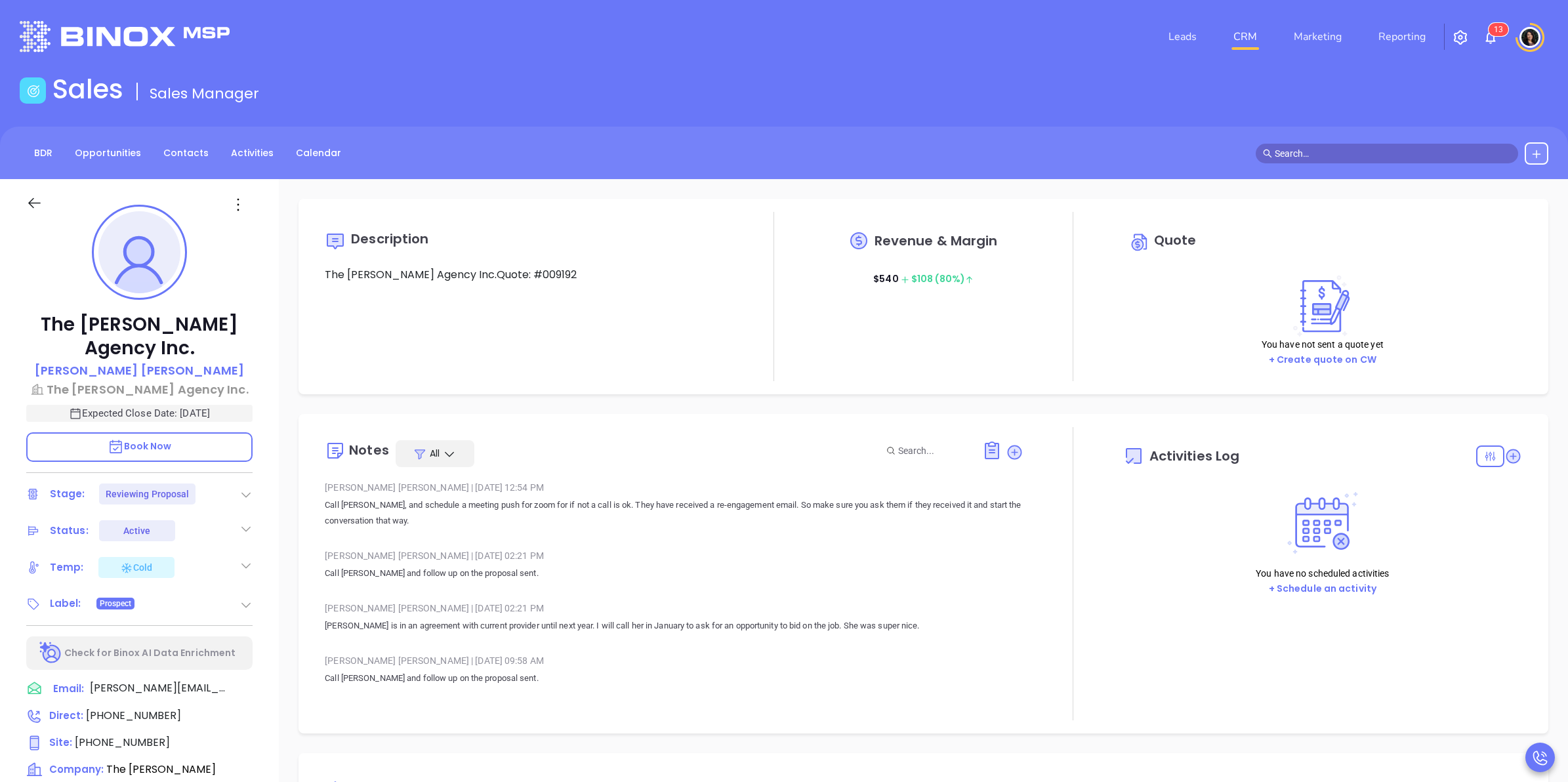
type input "10:00 am"
type input "10/16/2025"
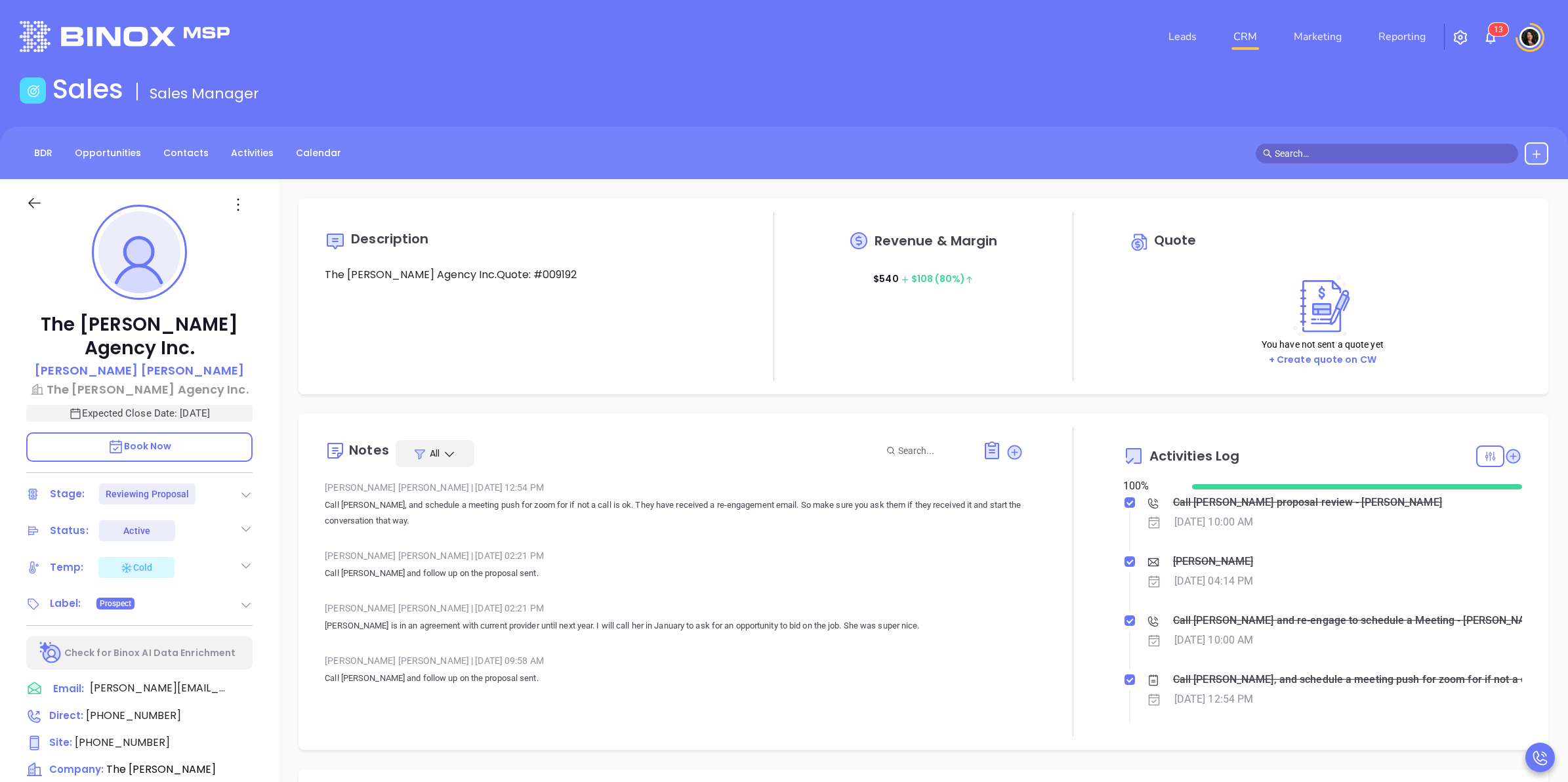
scroll to position [381, 0]
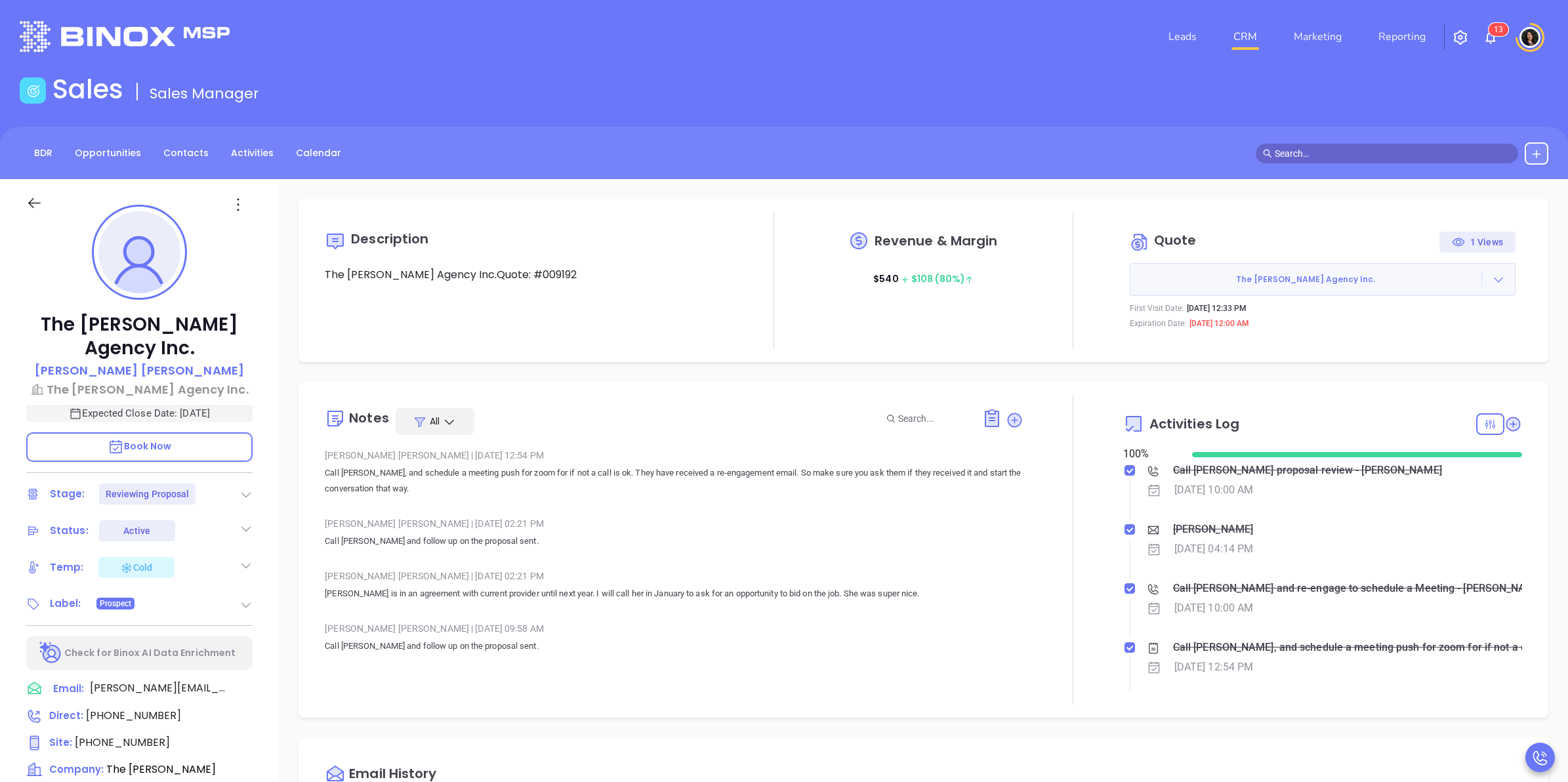
click at [1497, 275] on div at bounding box center [1498, 279] width 32 height 13
type input "Carla Humber"
click at [1409, 361] on link "Edit in ConnectWise Sell" at bounding box center [1414, 364] width 116 height 13
click at [1492, 279] on icon at bounding box center [1498, 279] width 13 height 13
click at [1437, 368] on link "Edit in ConnectWise Sell" at bounding box center [1414, 364] width 116 height 13
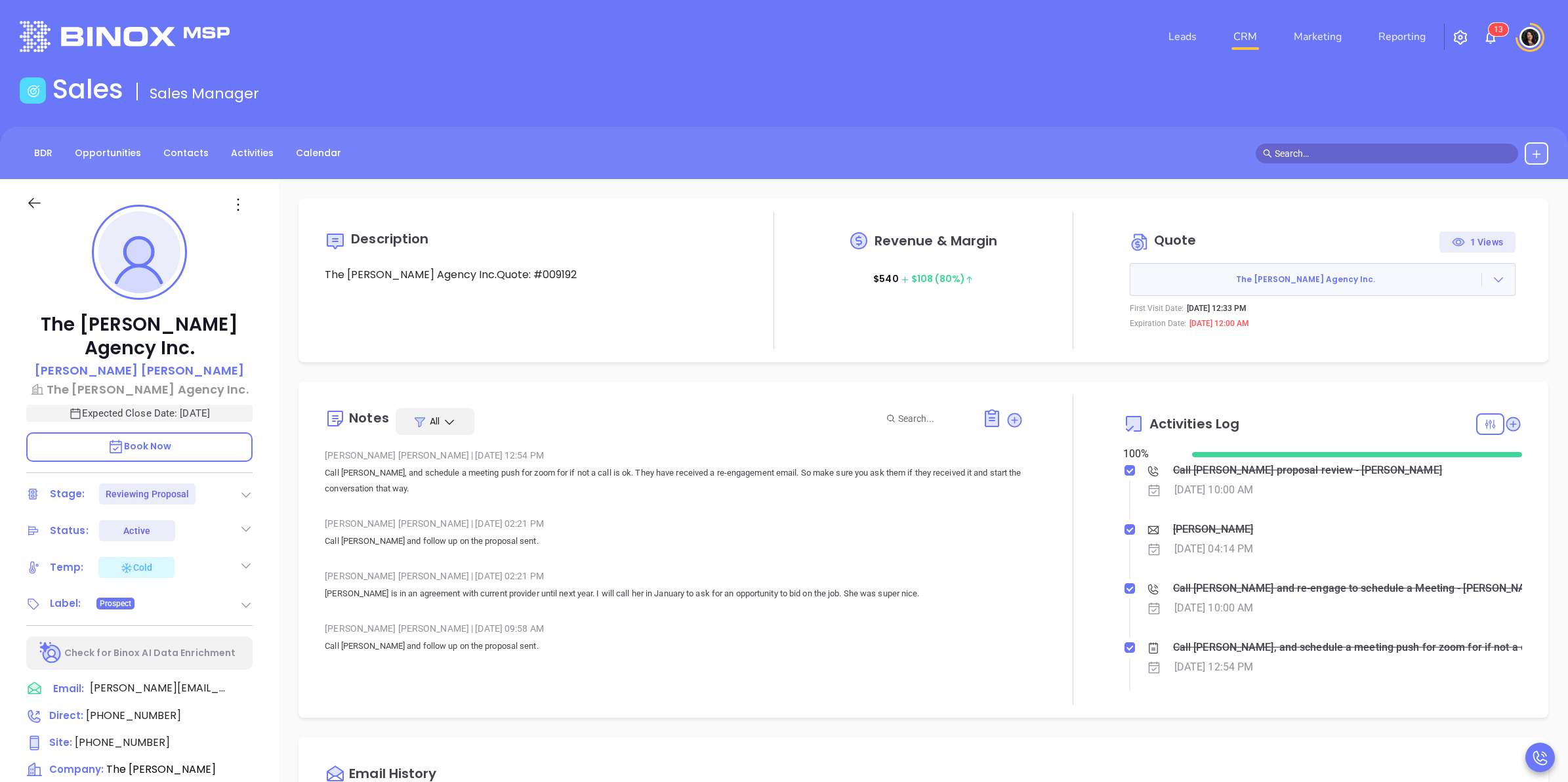
click at [1250, 37] on link "CRM" at bounding box center [1245, 36] width 34 height 26
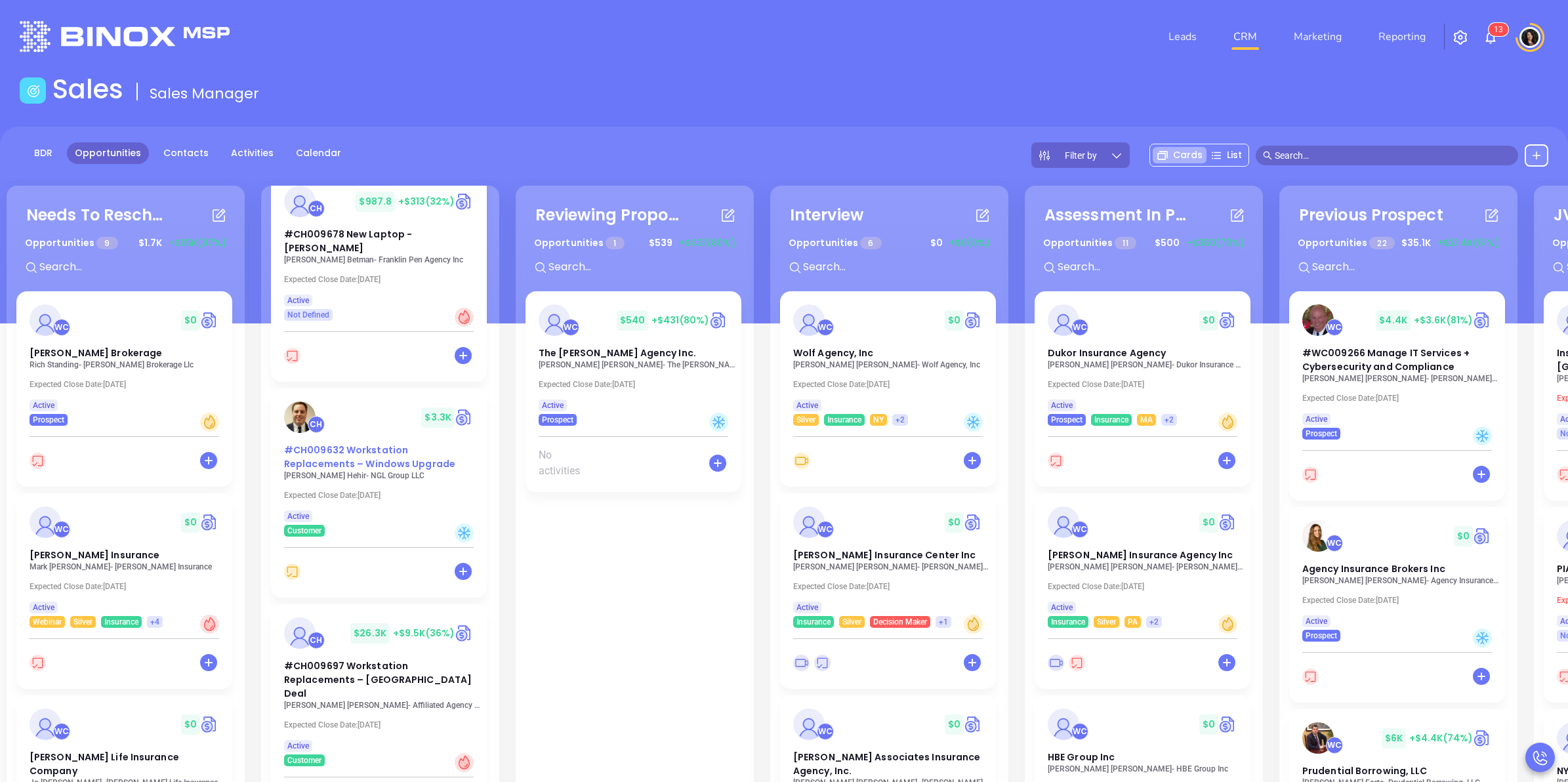
scroll to position [164, 0]
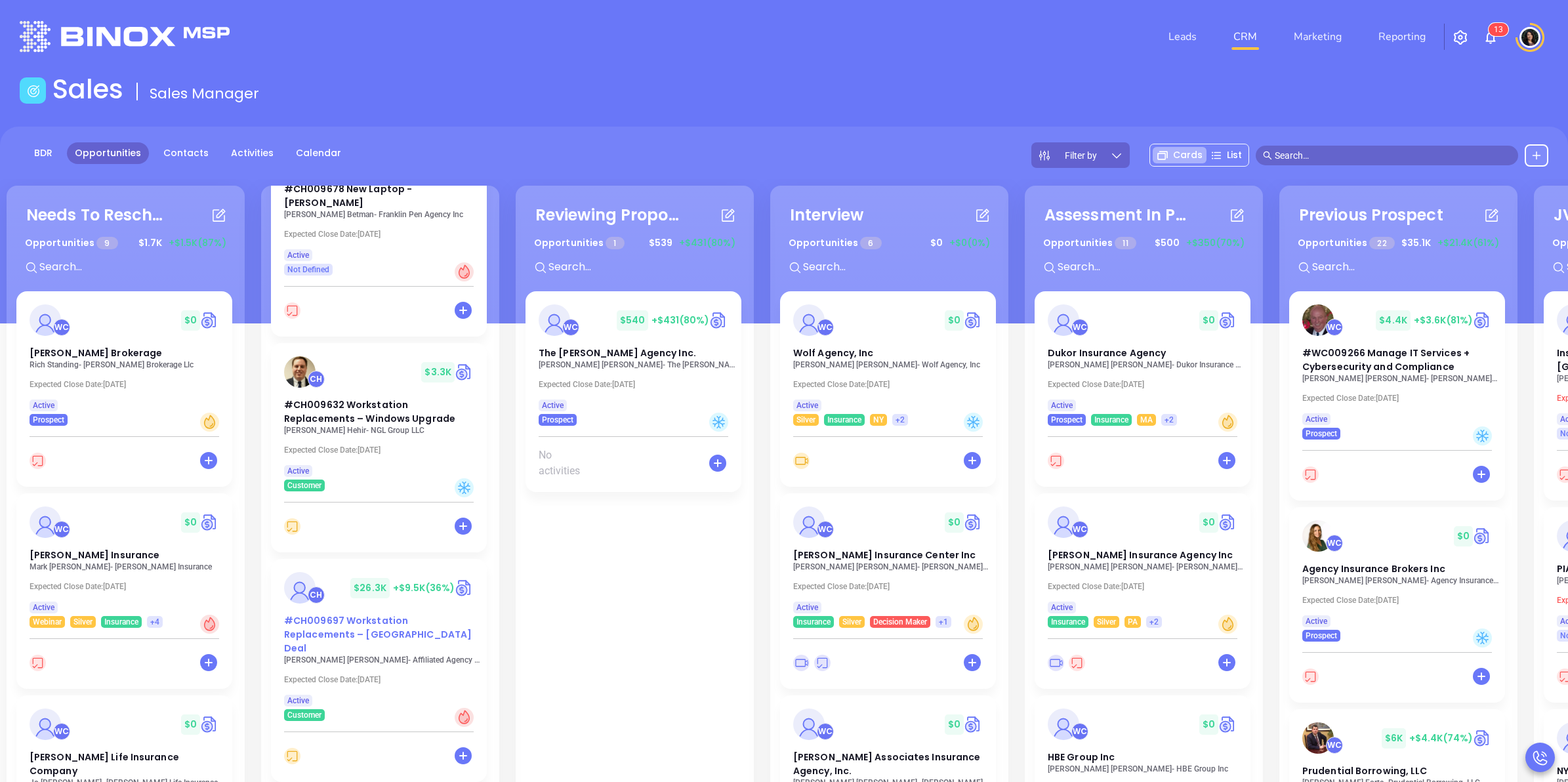
click at [326, 635] on div "Needs To Reschedule Opportunities 9 $ 1.7K +$1.5K (87%) + WC $ 0 Chadwick Broke…" at bounding box center [784, 642] width 1568 height 638
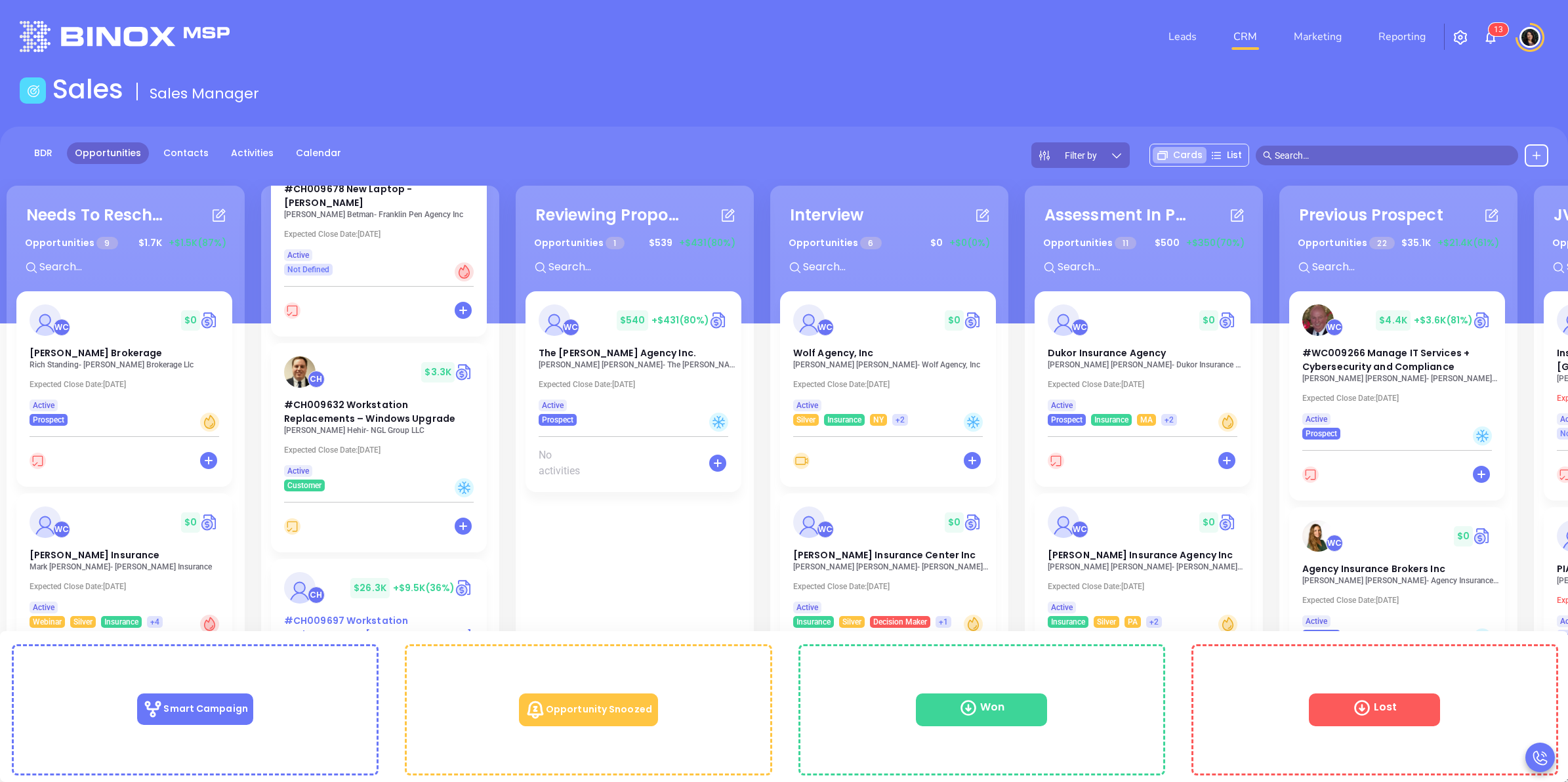
click at [298, 630] on span "#CH009697 Workstation Replacements – GA Deal" at bounding box center [378, 634] width 188 height 41
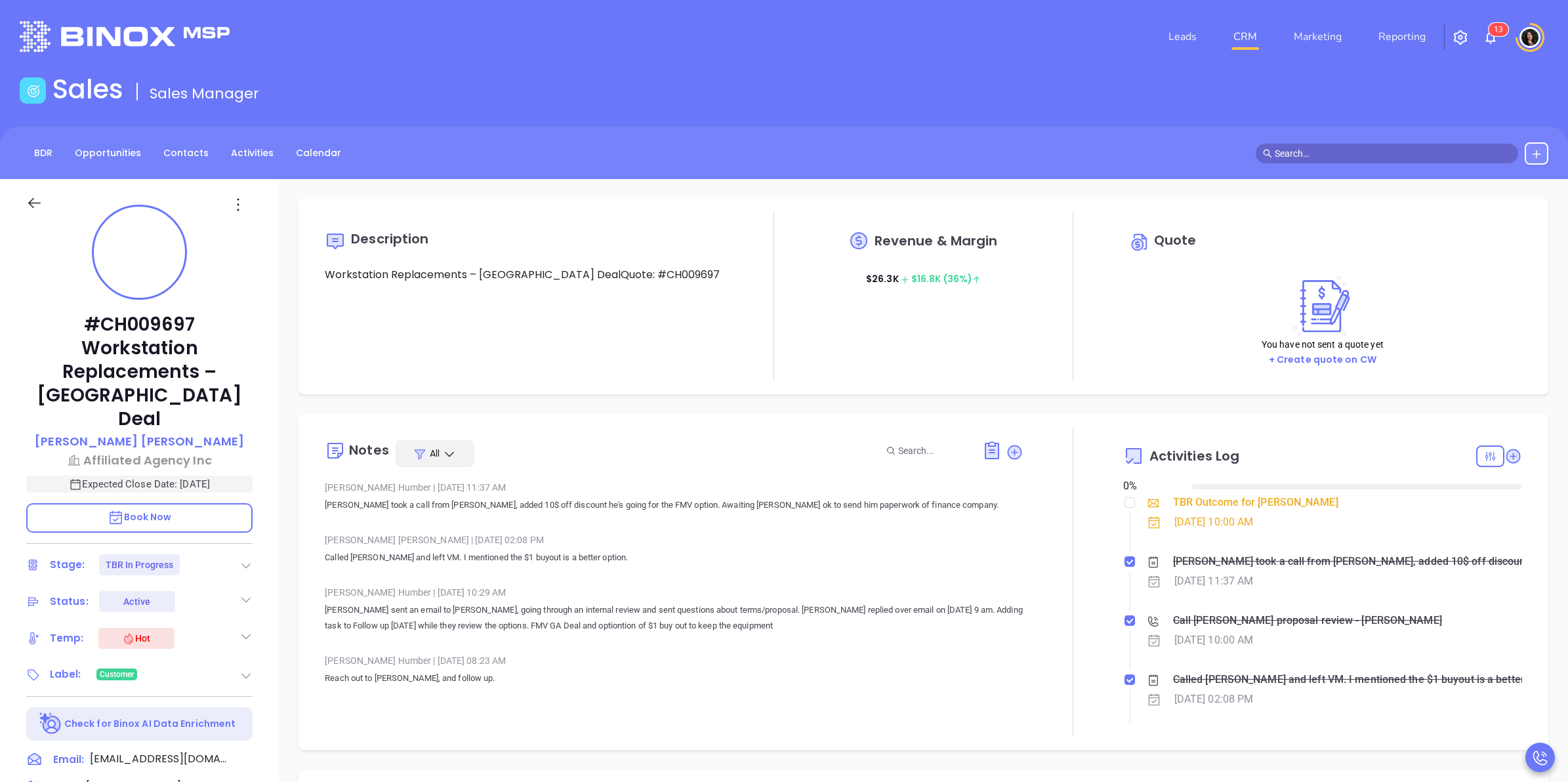
type input "10/16/2025"
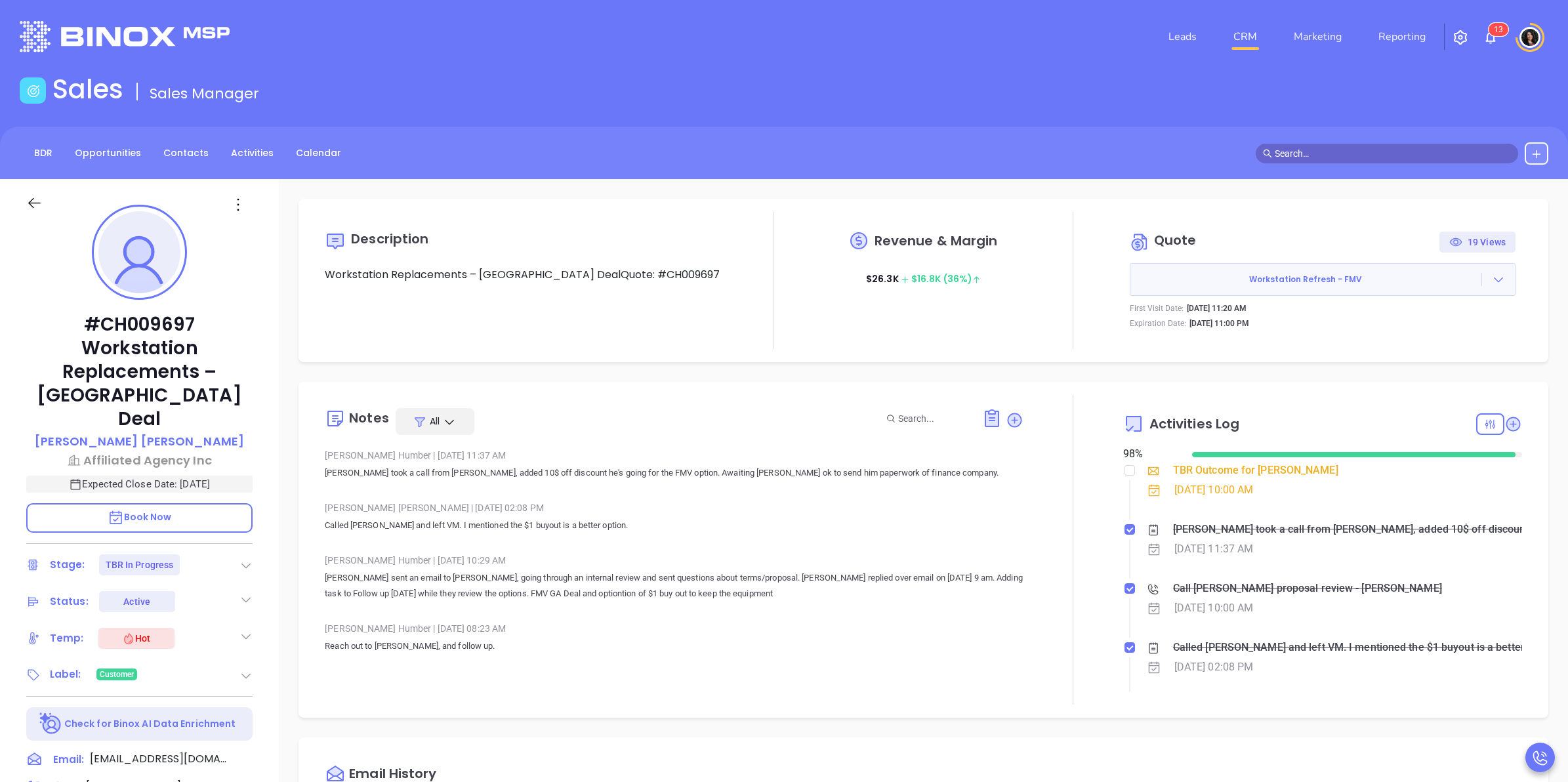
type input "Carla Humber"
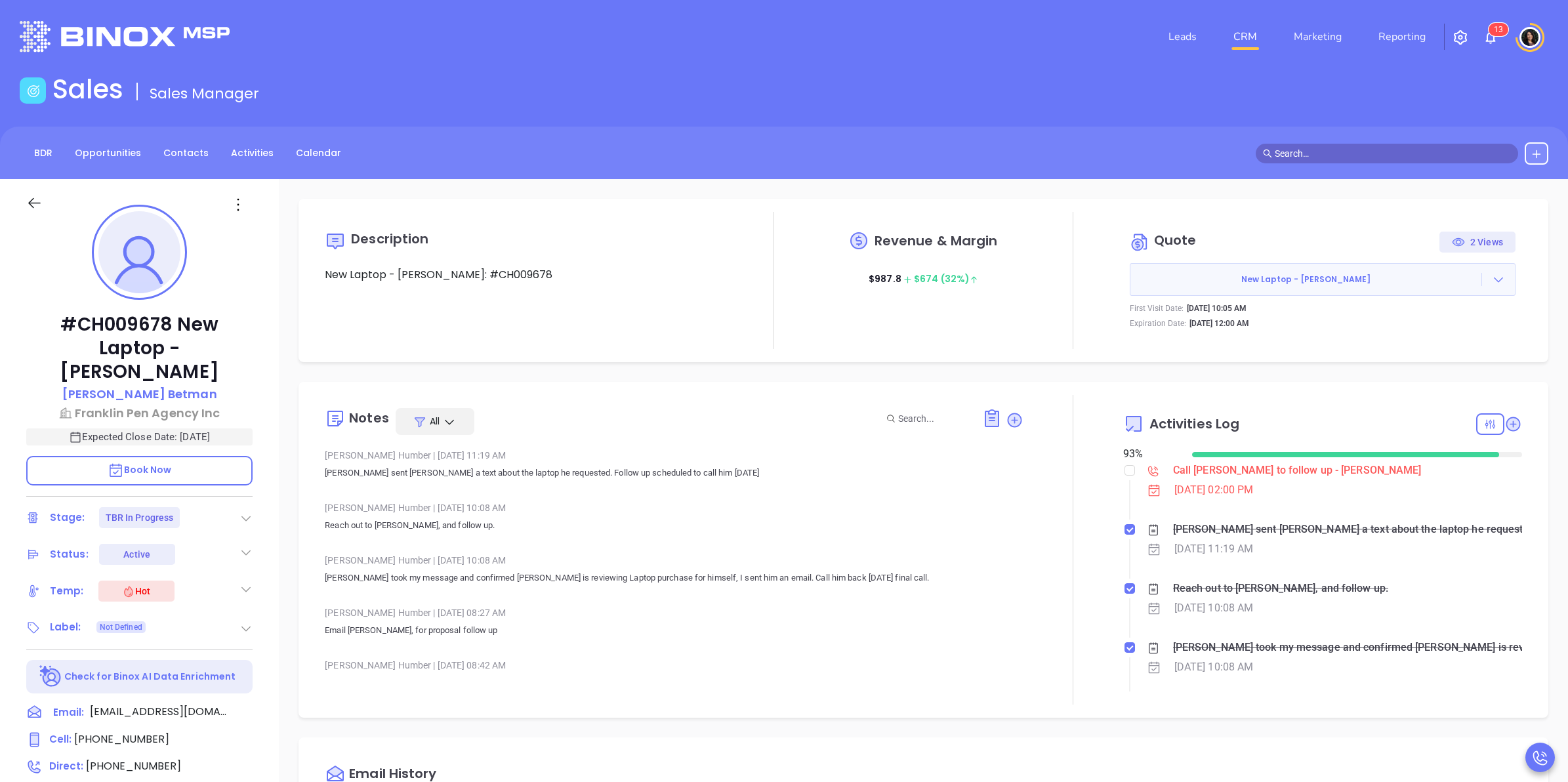
type input "[PERSON_NAME]"
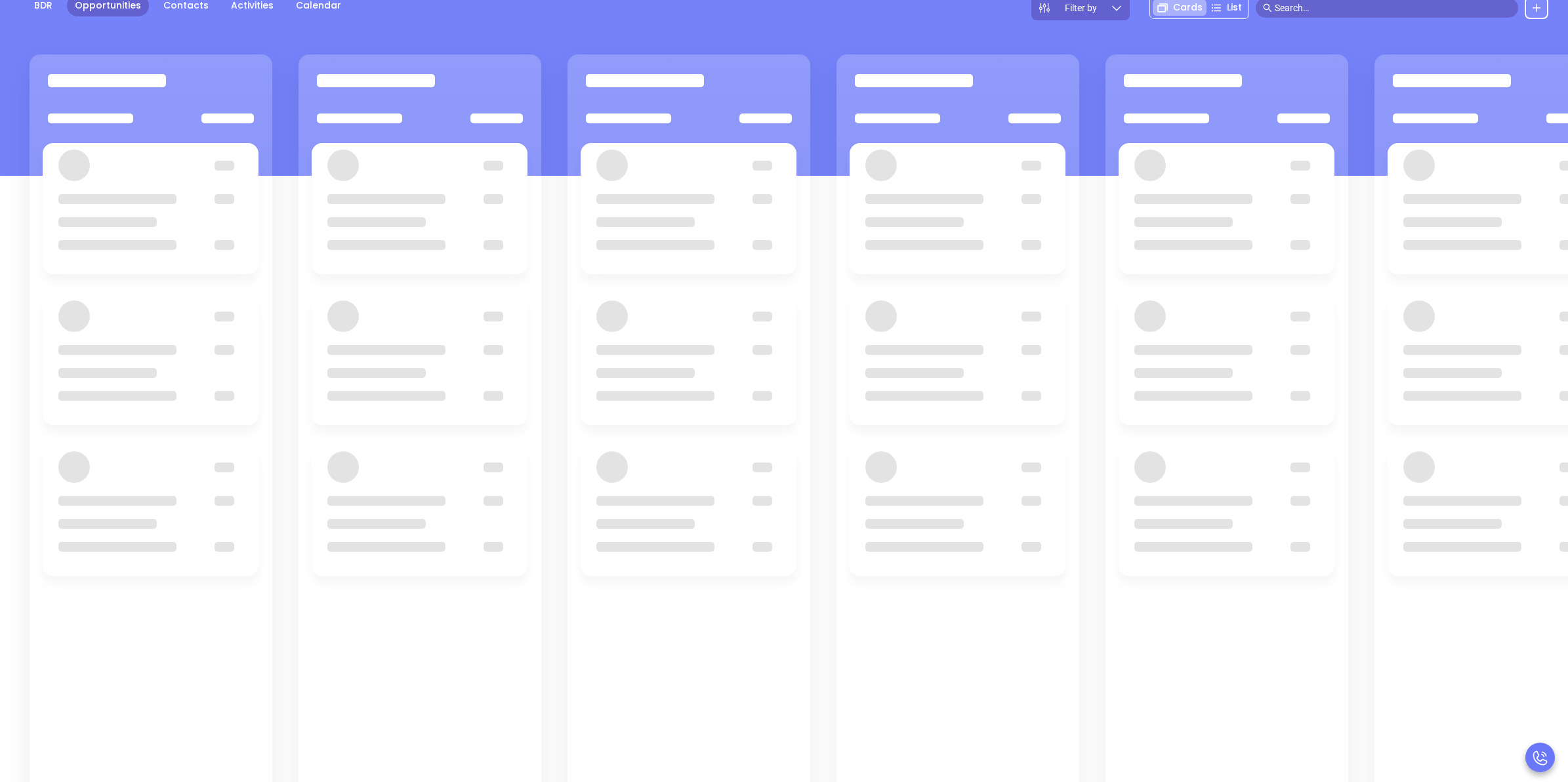
scroll to position [164, 0]
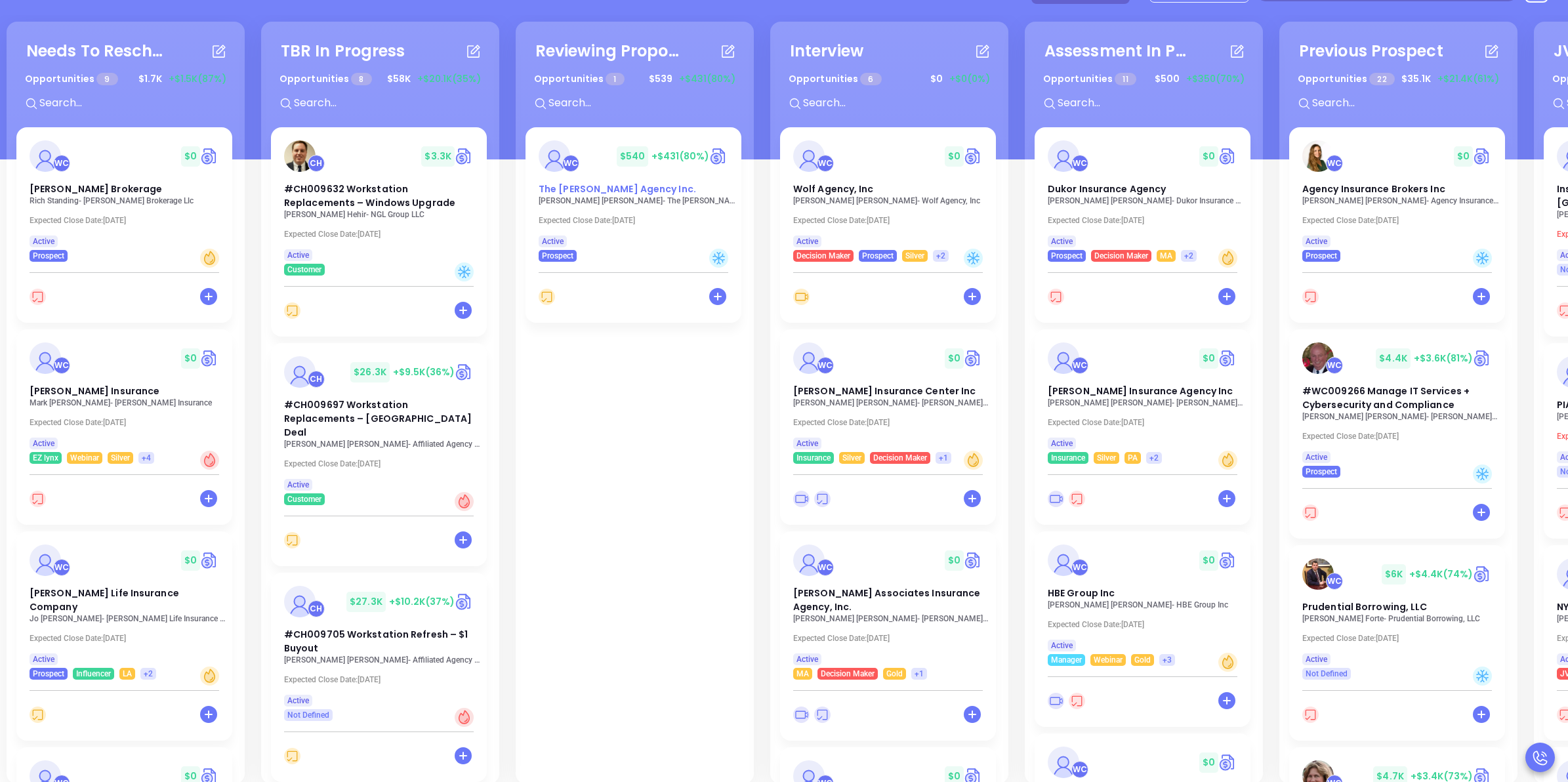
click at [599, 191] on span "The Willis E. Kilborne Agency Inc." at bounding box center [617, 188] width 157 height 13
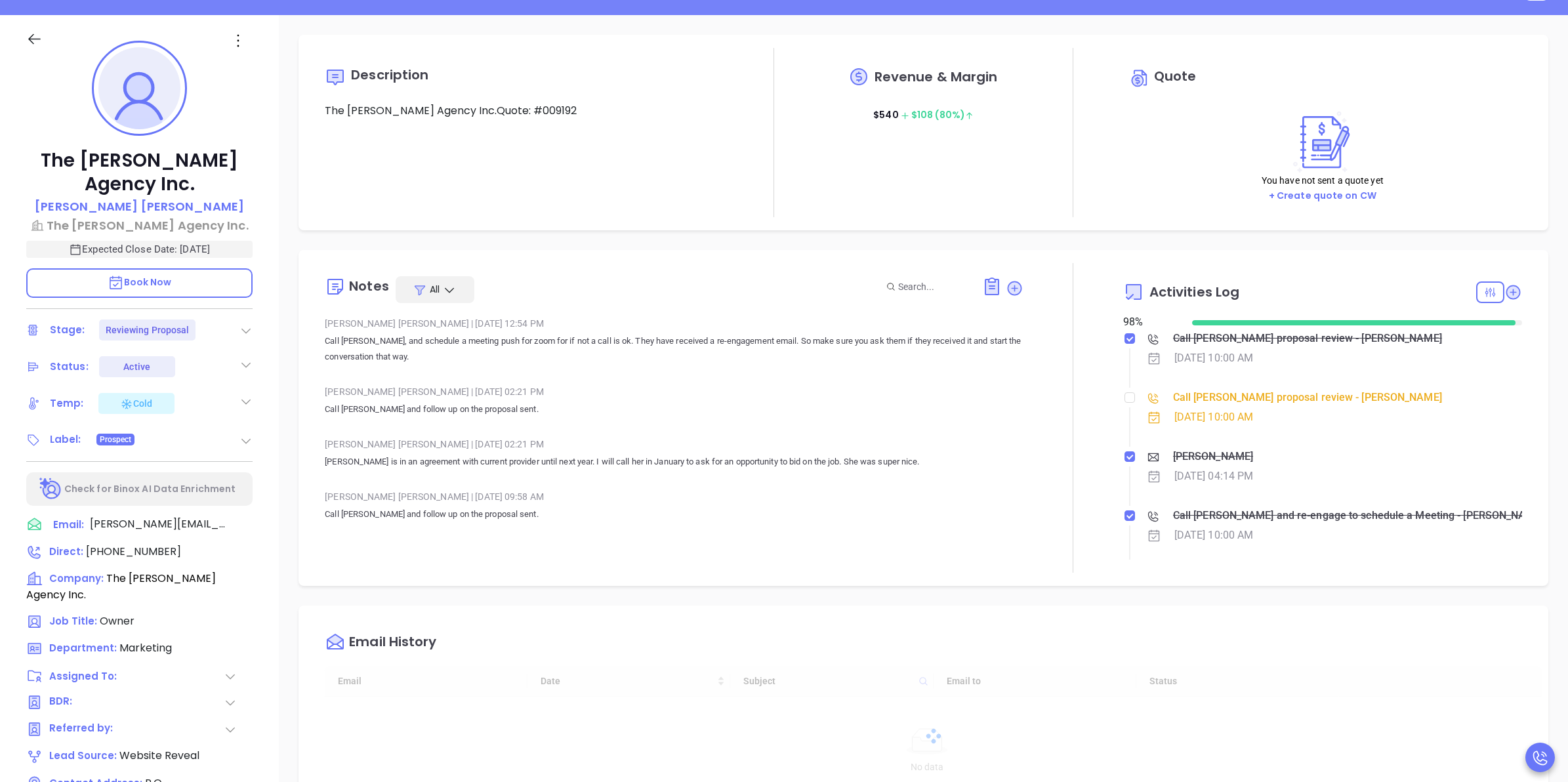
type input "10/16/2025"
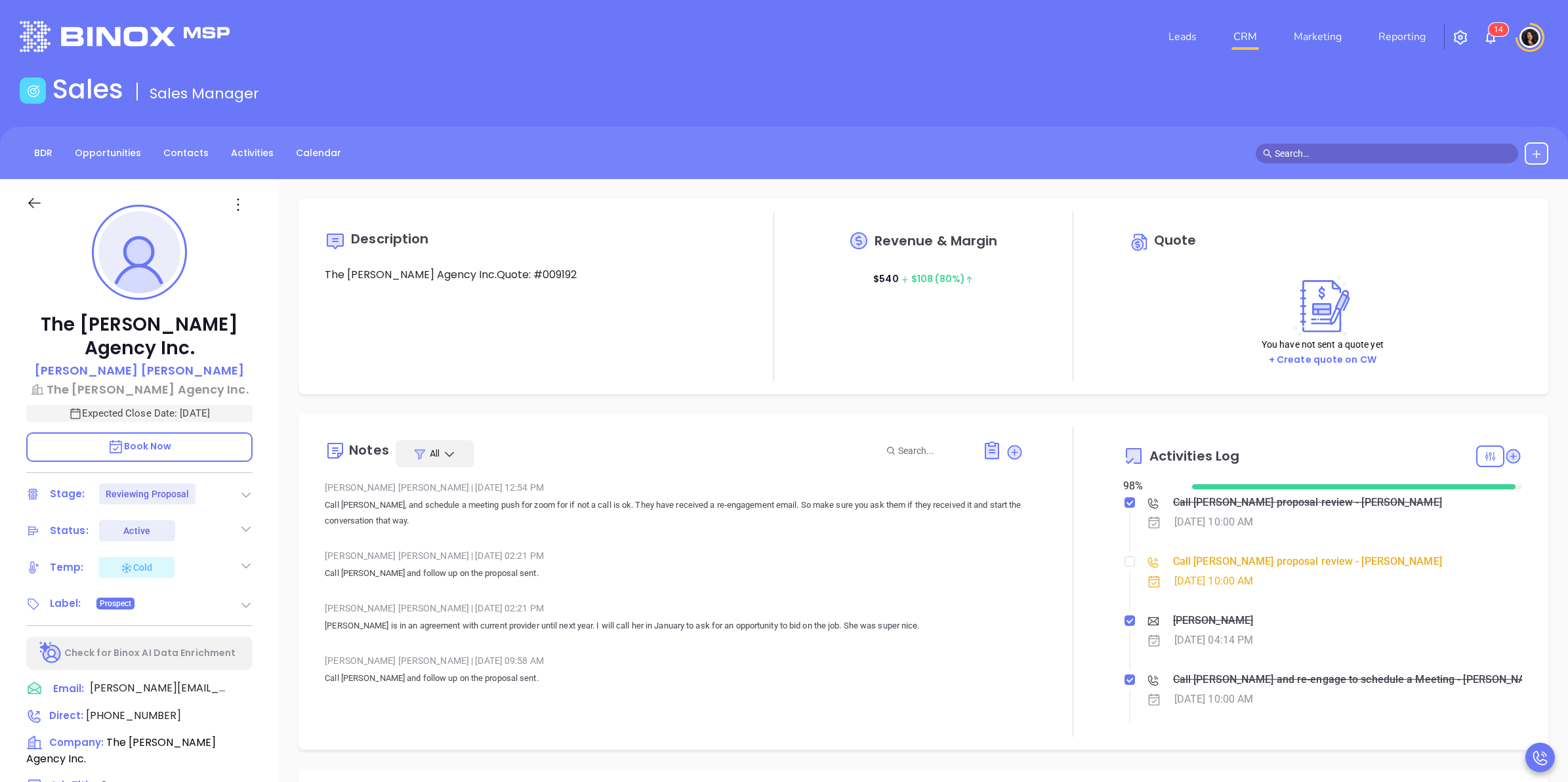
scroll to position [381, 0]
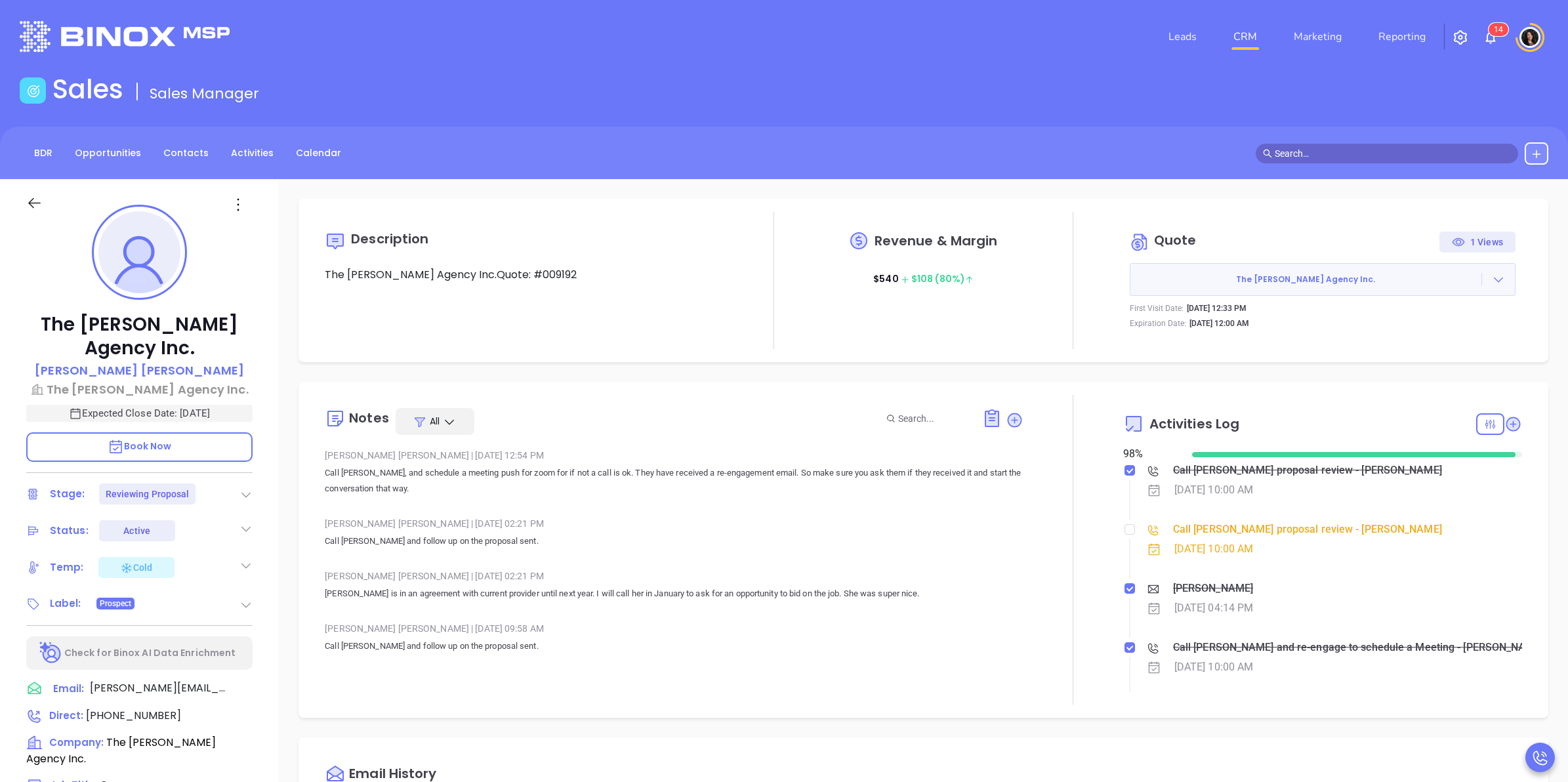
type input "Carla Humber"
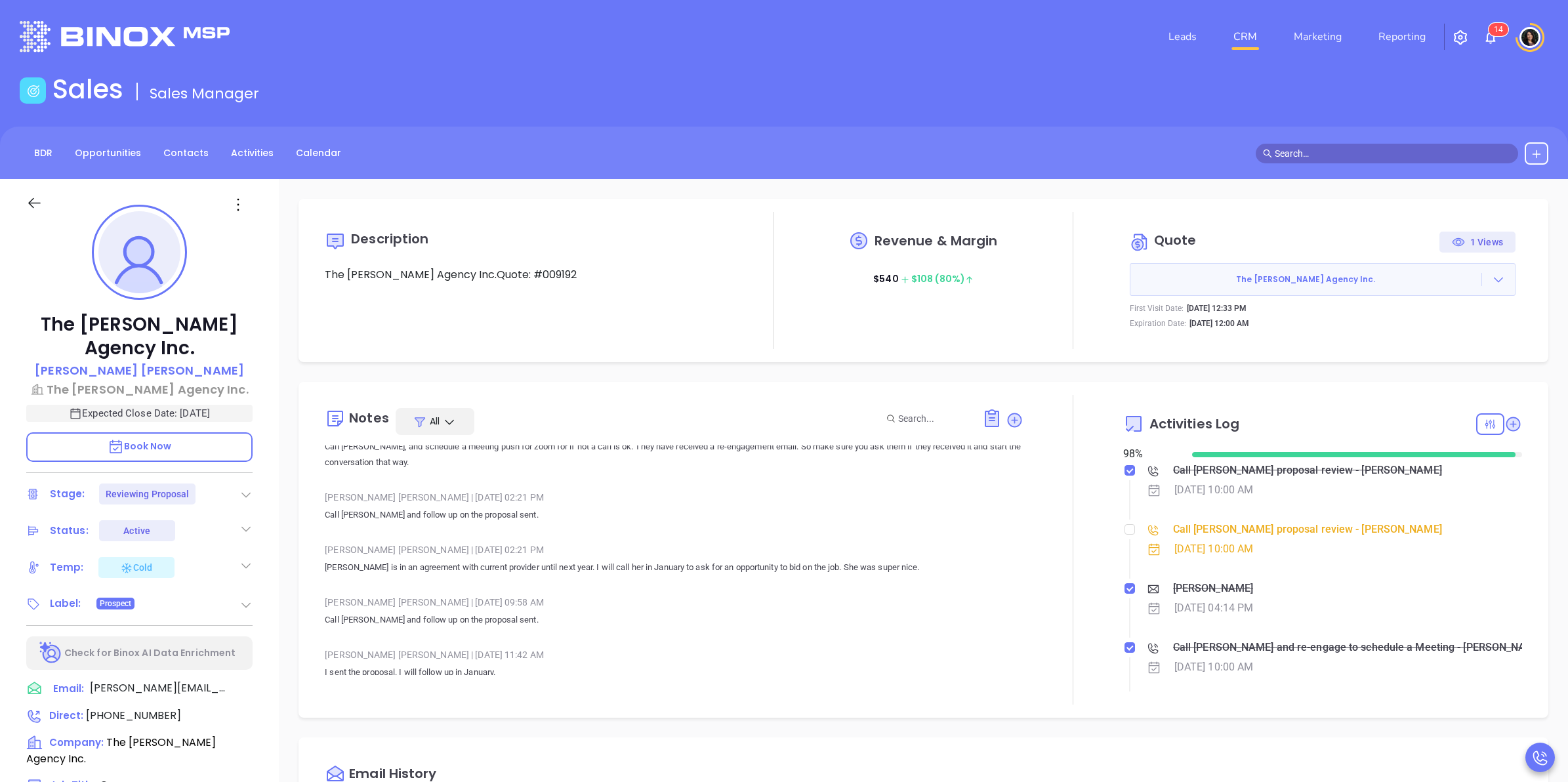
scroll to position [0, 0]
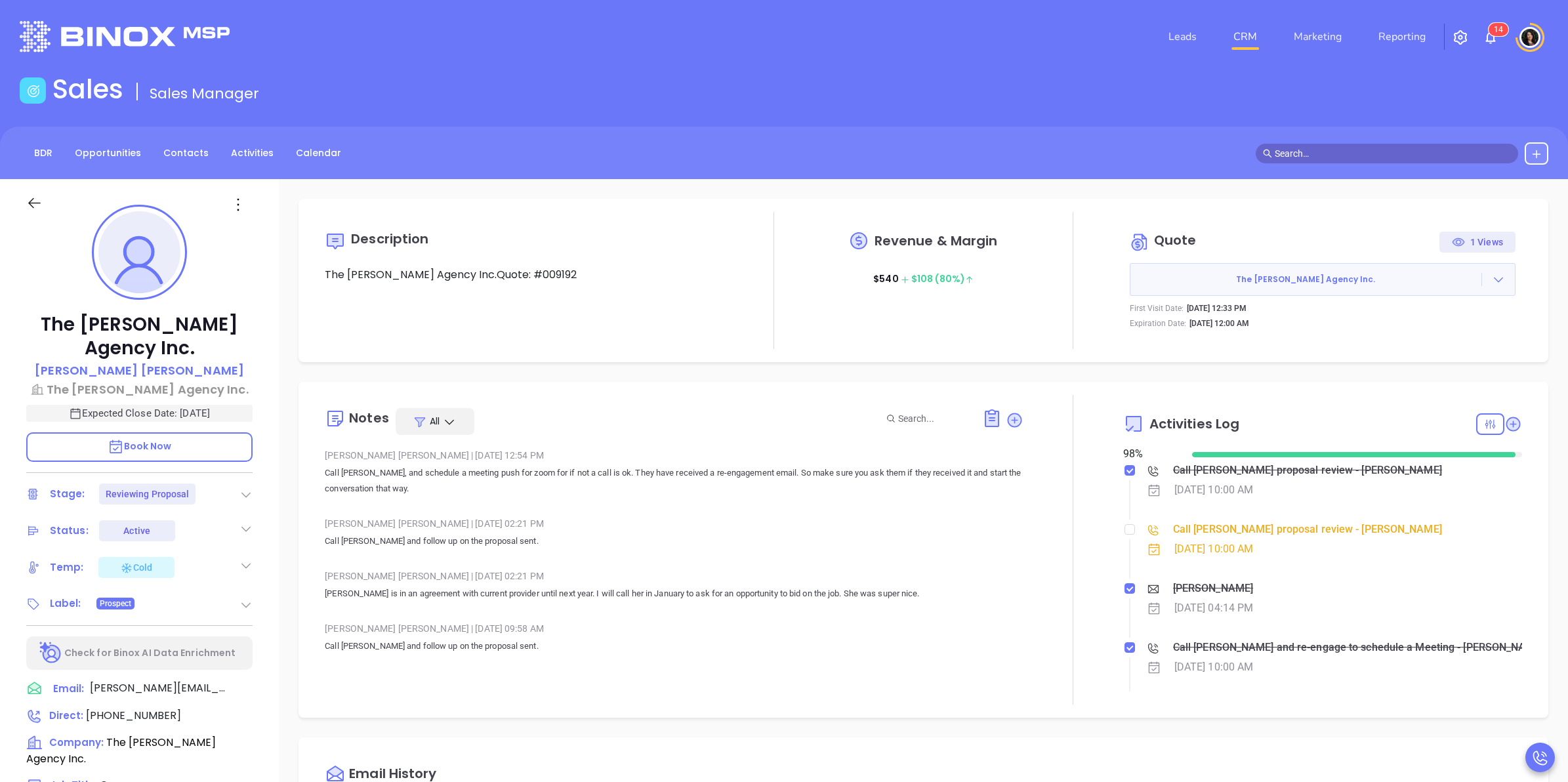
click at [1231, 44] on link "CRM" at bounding box center [1245, 36] width 34 height 26
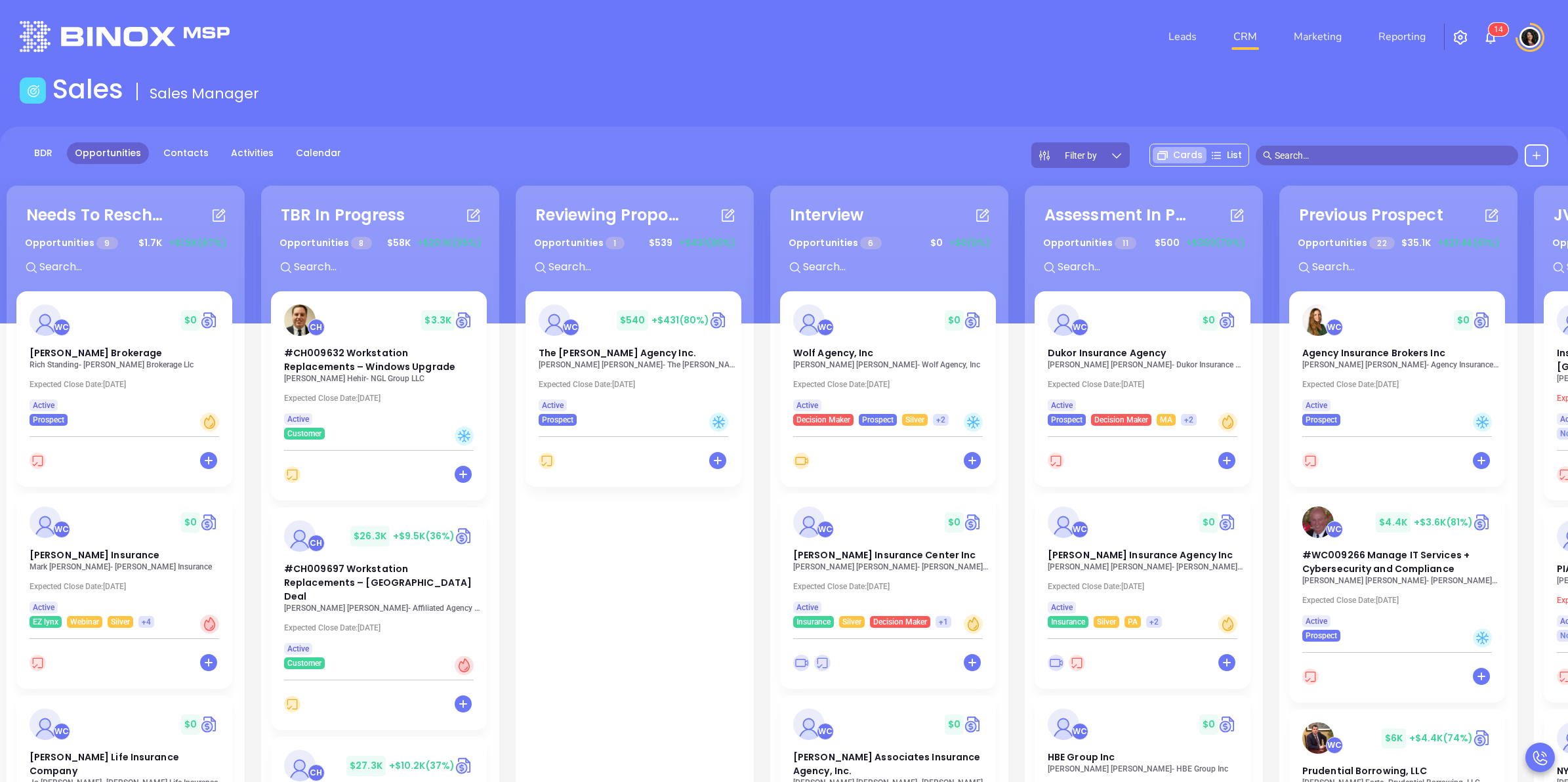
click at [1370, 152] on input "text" at bounding box center [1392, 155] width 236 height 14
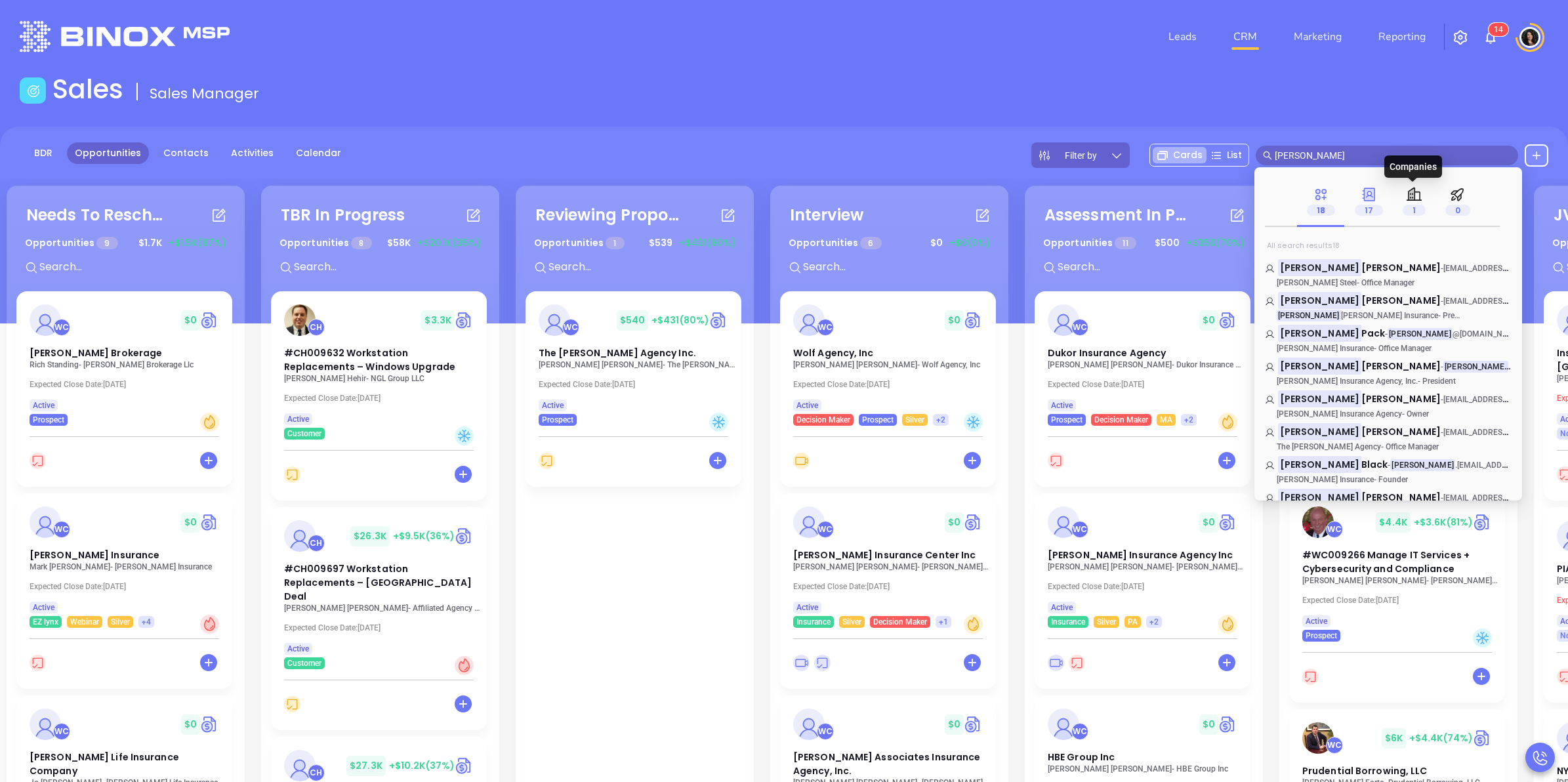
type input "connie"
click at [1361, 207] on span "17" at bounding box center [1369, 210] width 28 height 11
click at [1361, 297] on span "Caputo" at bounding box center [1401, 300] width 79 height 13
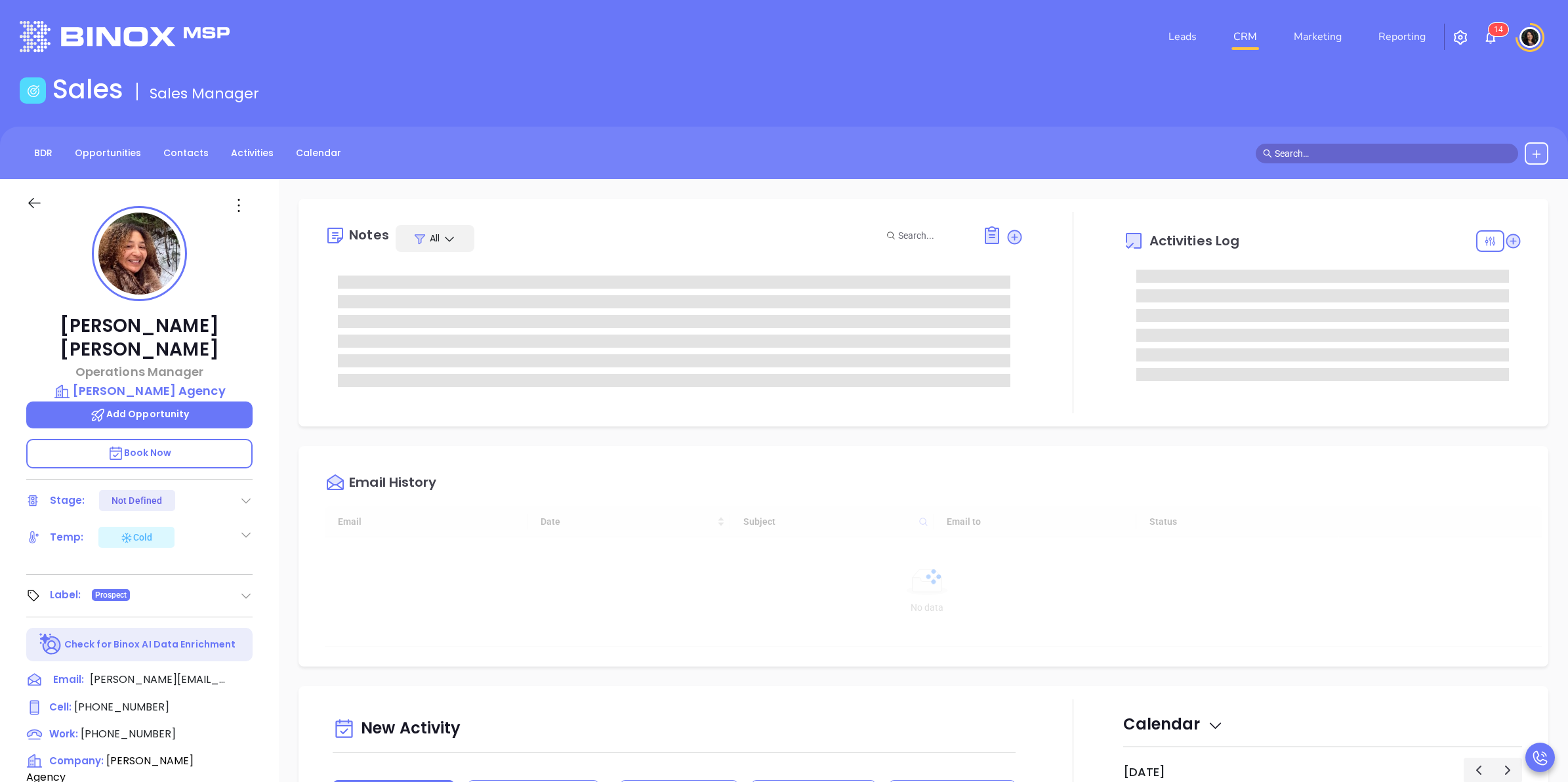
type input "10/16/2025"
type input "Carla Humber"
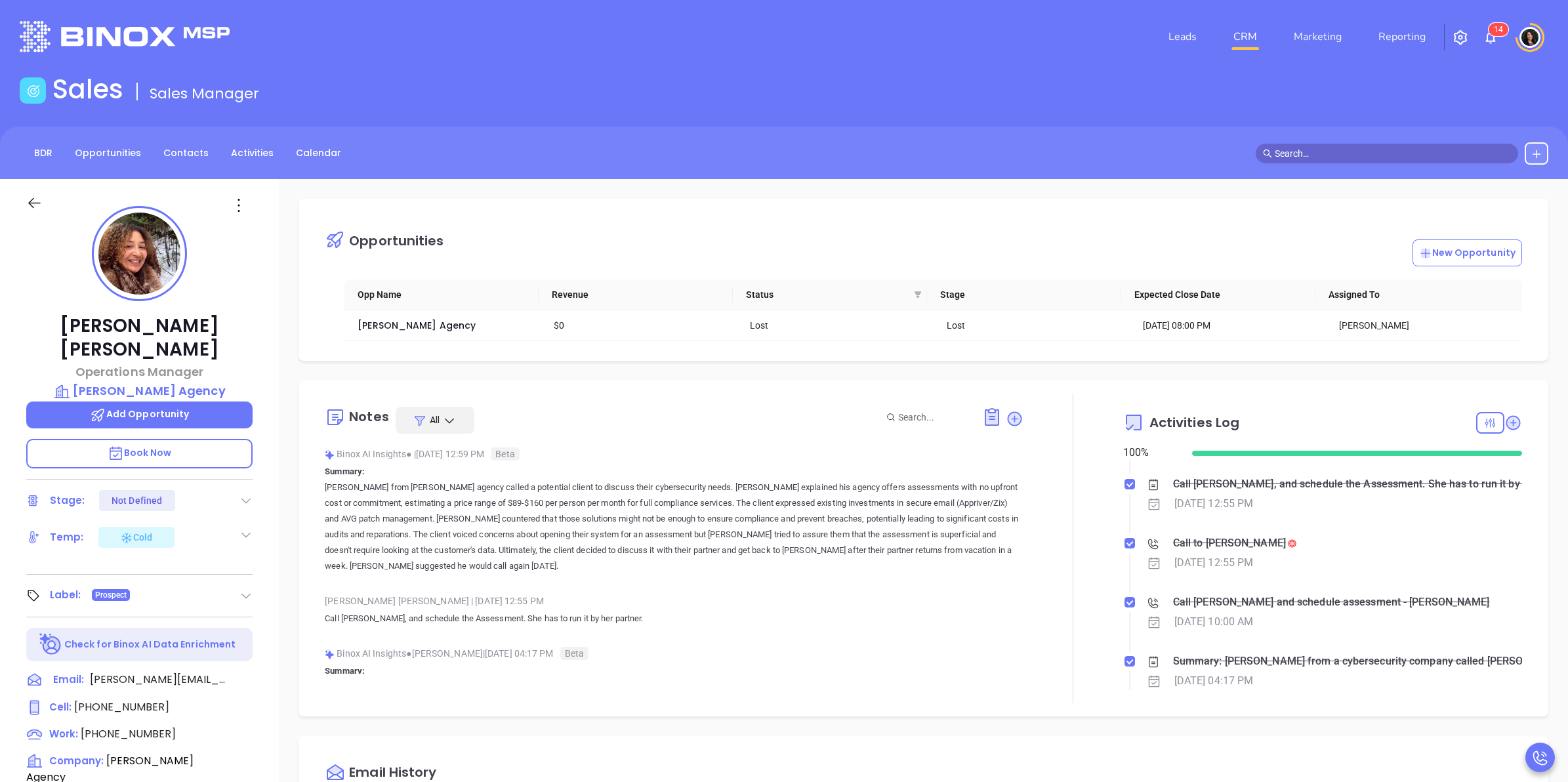
scroll to position [0, 0]
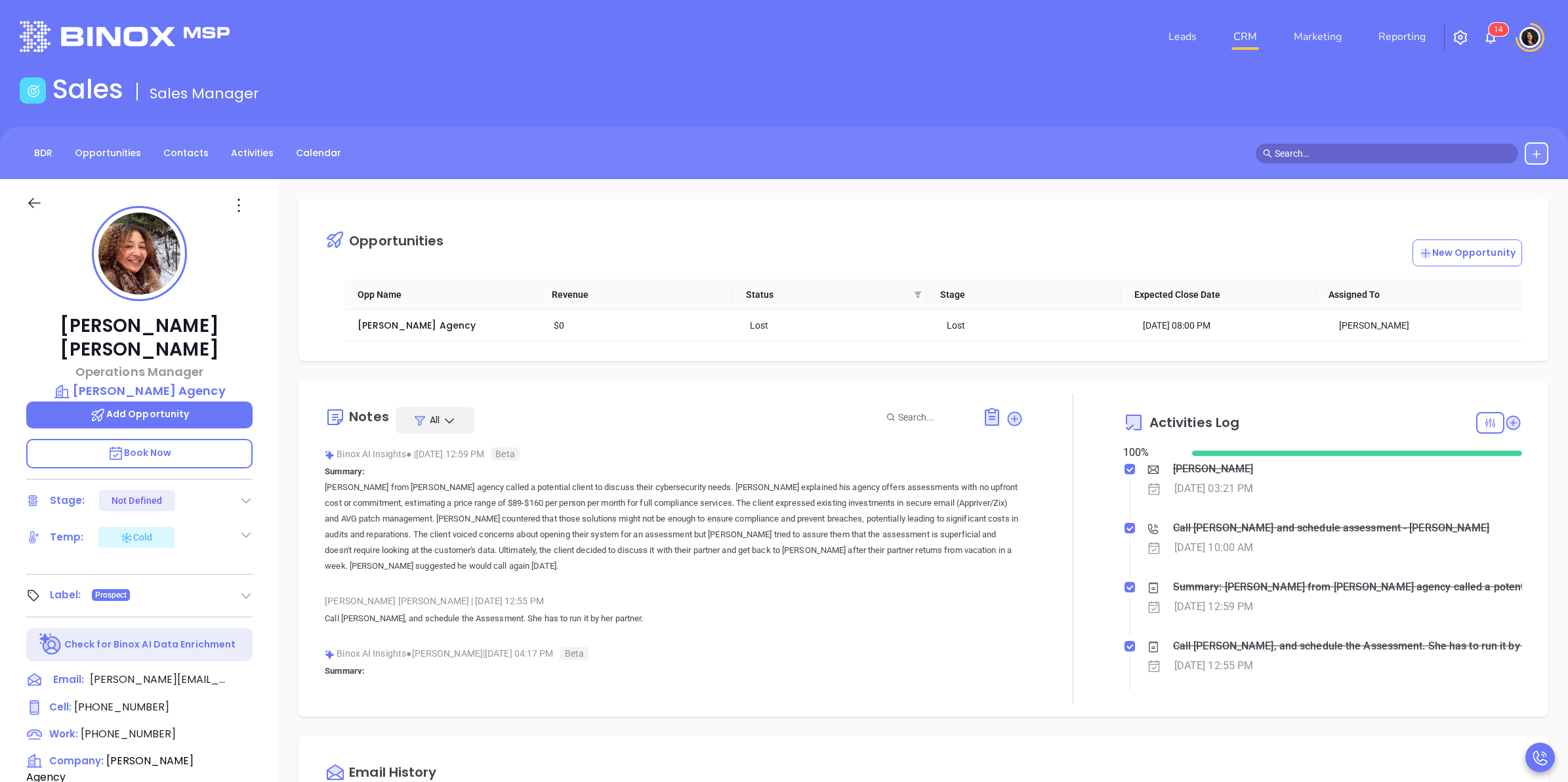
click at [1243, 31] on link "CRM" at bounding box center [1245, 36] width 34 height 26
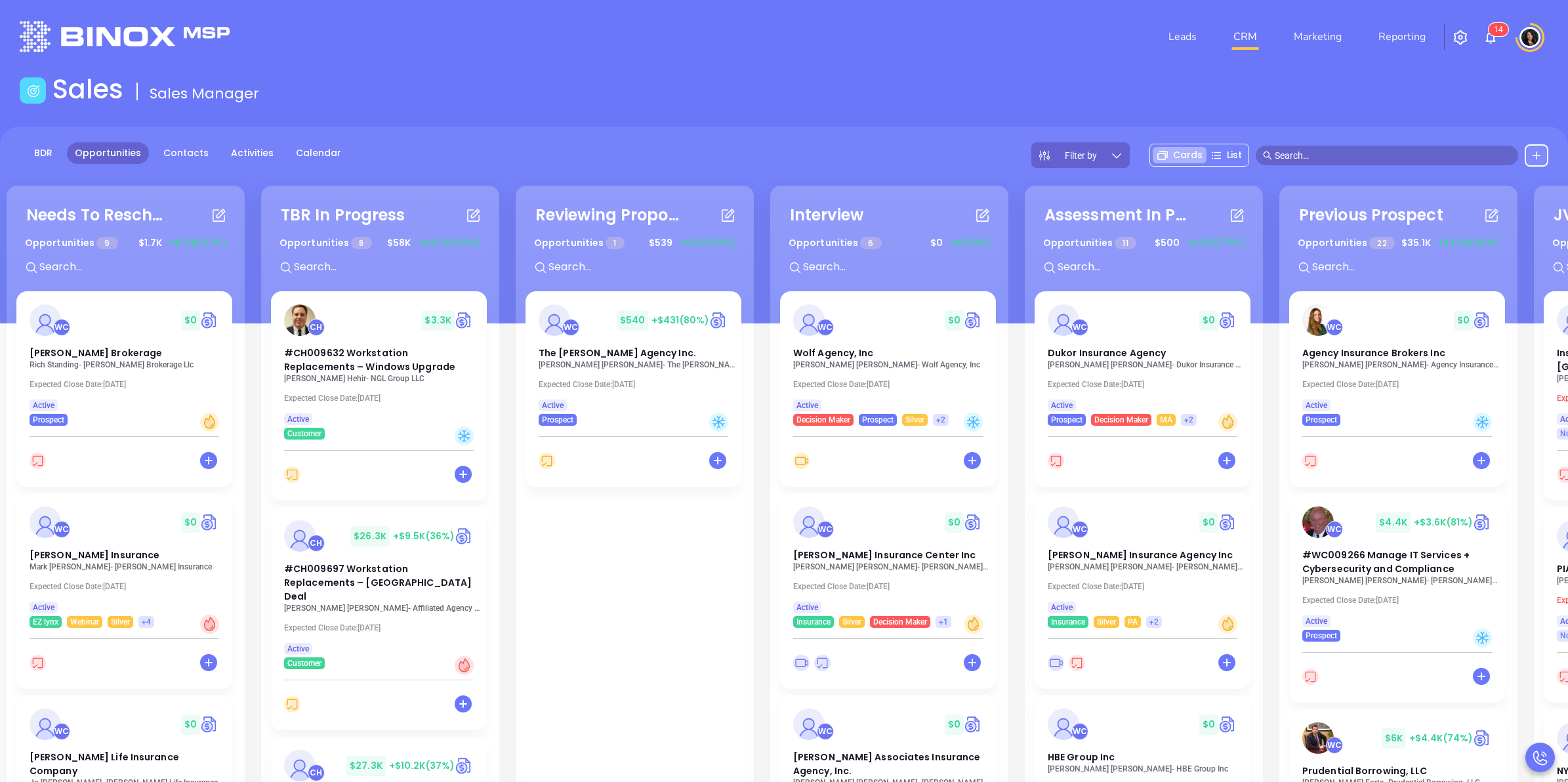
click at [857, 364] on p "Connie Caputo - Wolf Agency, Inc" at bounding box center [891, 364] width 197 height 9
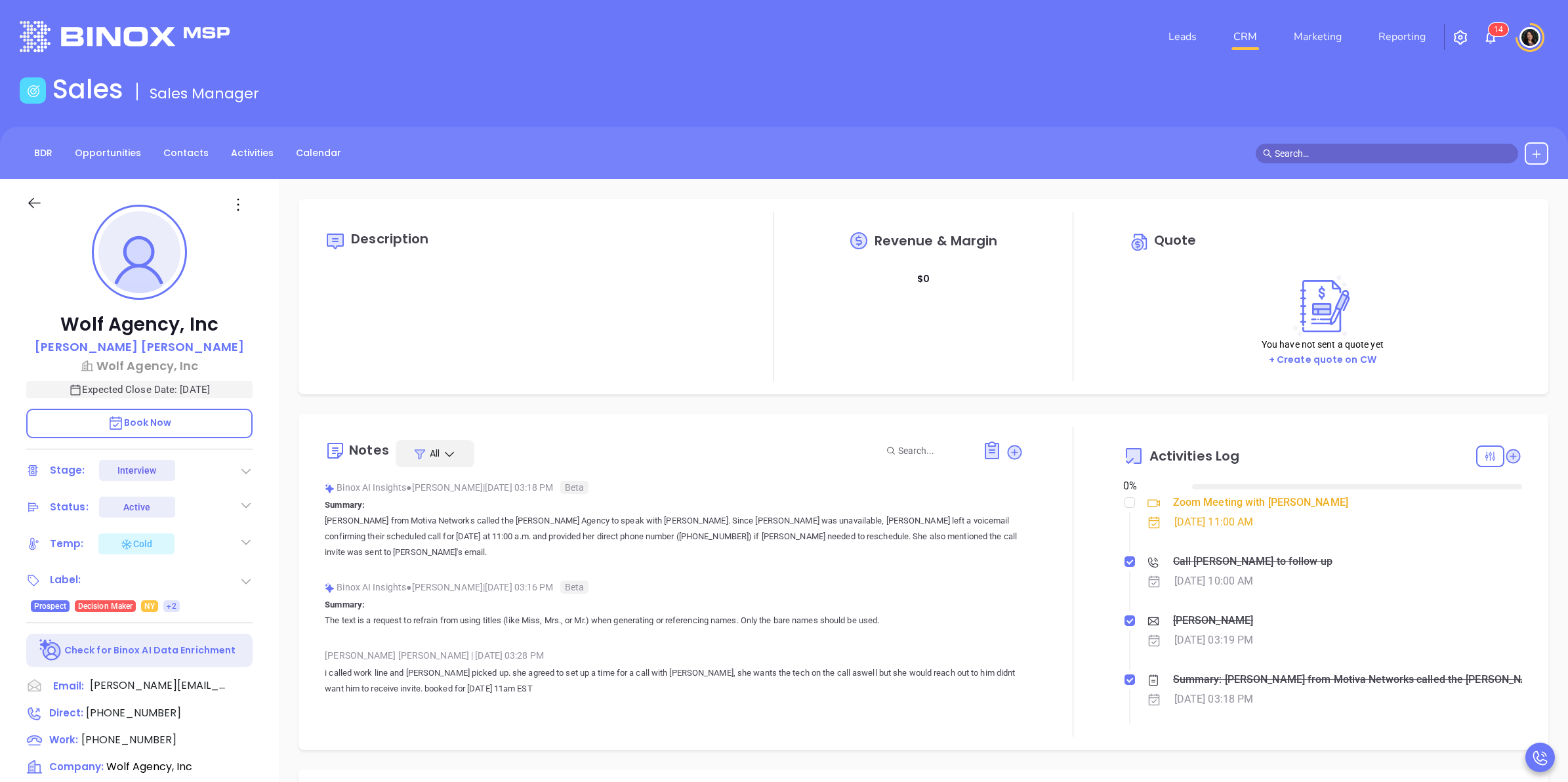
type input "10/16/2025"
type input "Carla Humber"
click at [1217, 503] on div "Zoom Meeting with Walter" at bounding box center [1260, 503] width 175 height 20
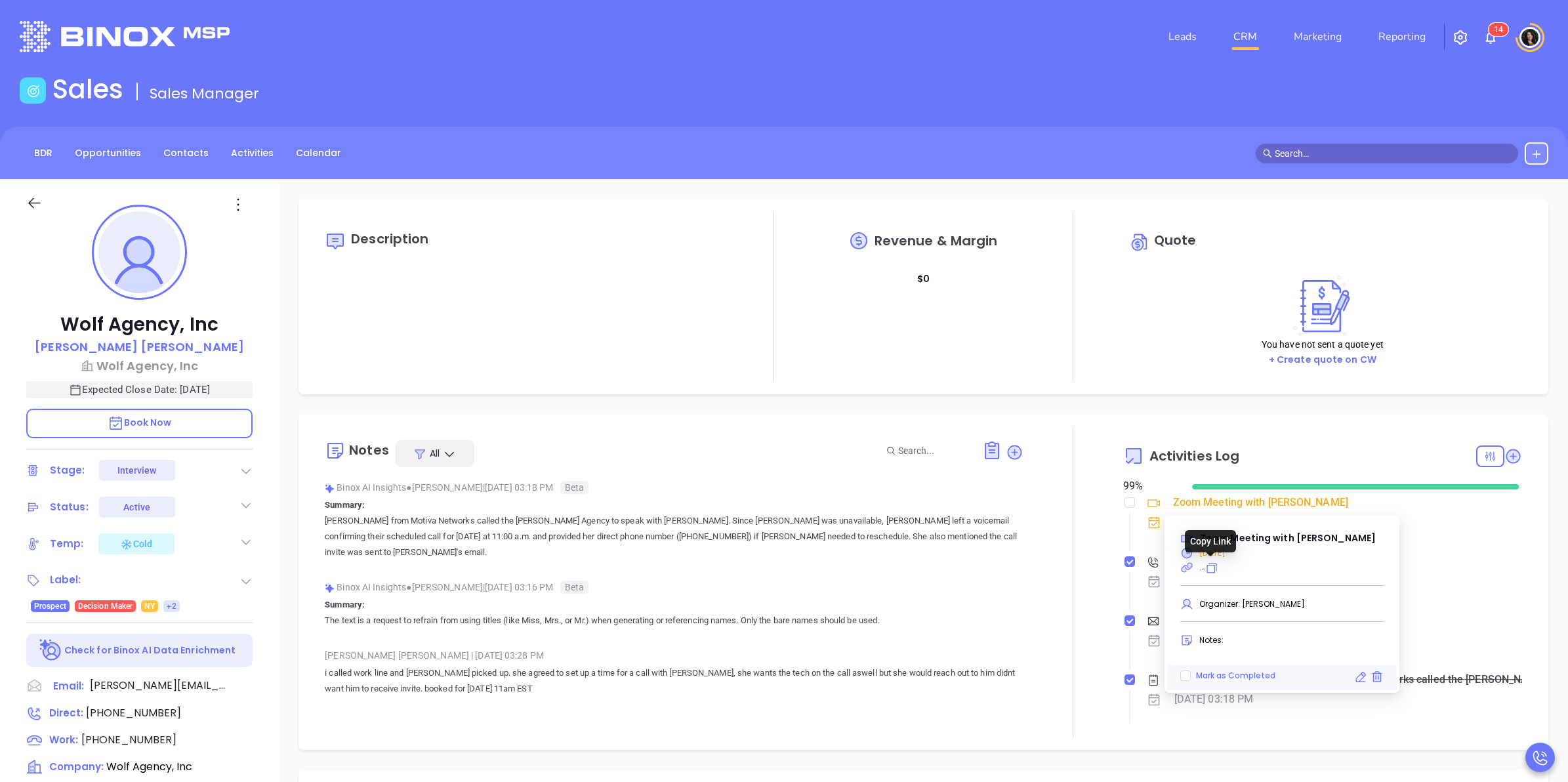
click at [1207, 567] on icon at bounding box center [1212, 568] width 13 height 13
click at [1545, 507] on div "Description Revenue & Margin $ 0 Quote You have not sent a quote yet + Create q…" at bounding box center [923, 638] width 1289 height 918
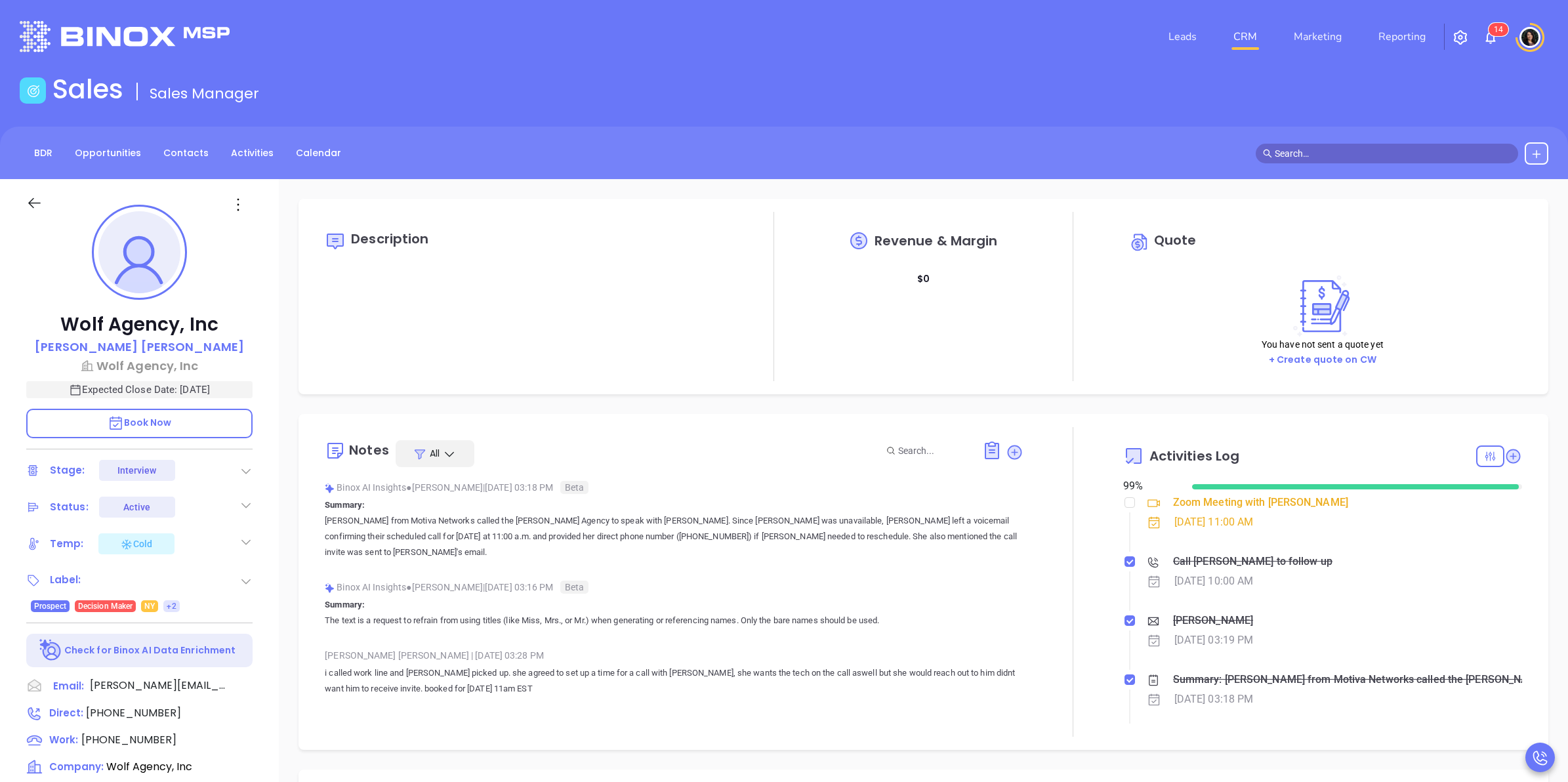
click at [1173, 502] on div "Zoom Meeting with Walter" at bounding box center [1260, 503] width 175 height 20
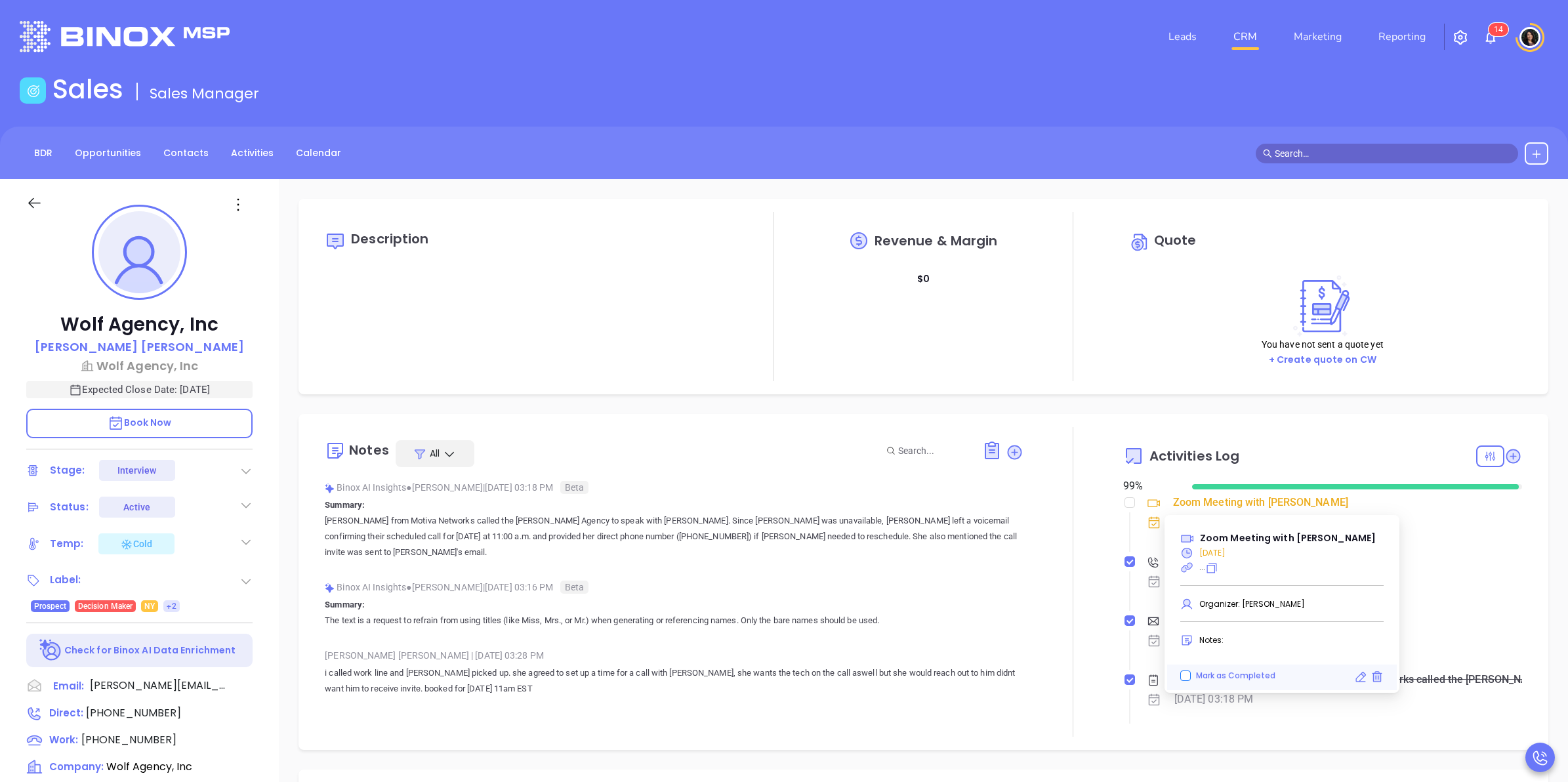
click at [1190, 675] on span "Mark as Completed" at bounding box center [1235, 675] width 90 height 11
click at [1190, 675] on input "Mark as Completed" at bounding box center [1185, 675] width 11 height 11
checkbox input "false"
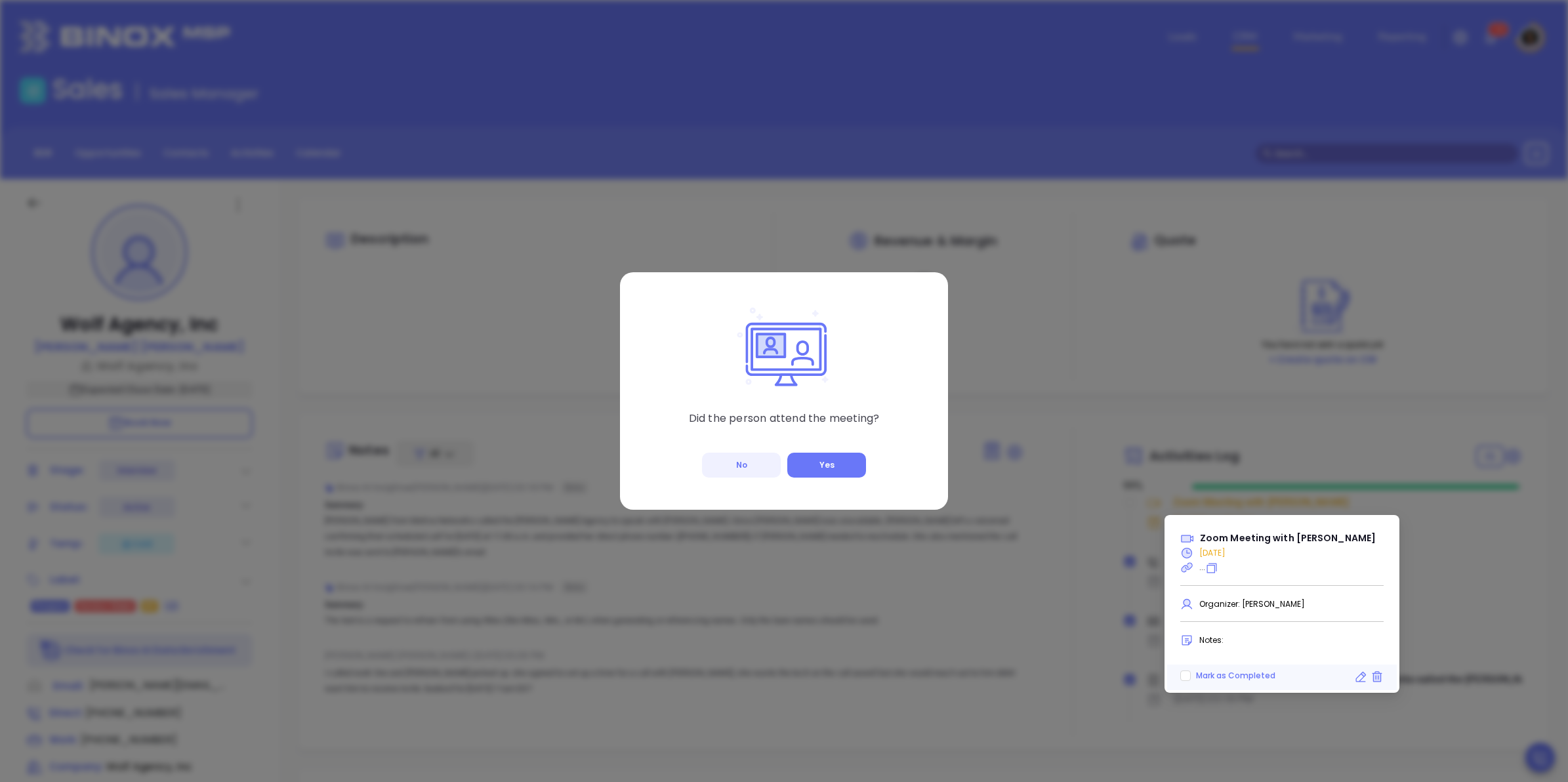
click at [742, 472] on button "No" at bounding box center [742, 464] width 79 height 25
checkbox input "true"
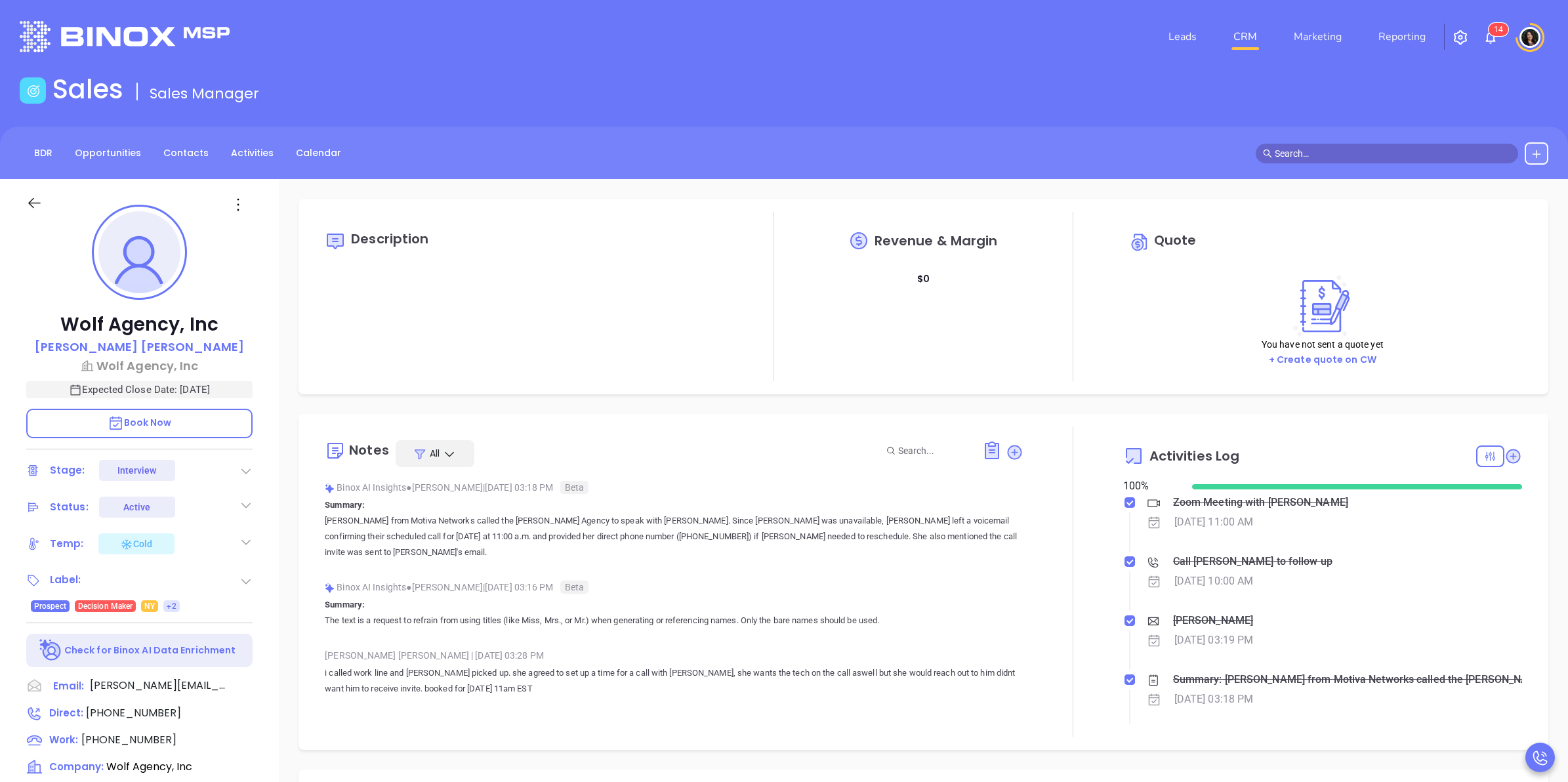
click at [1248, 41] on link "CRM" at bounding box center [1245, 36] width 34 height 26
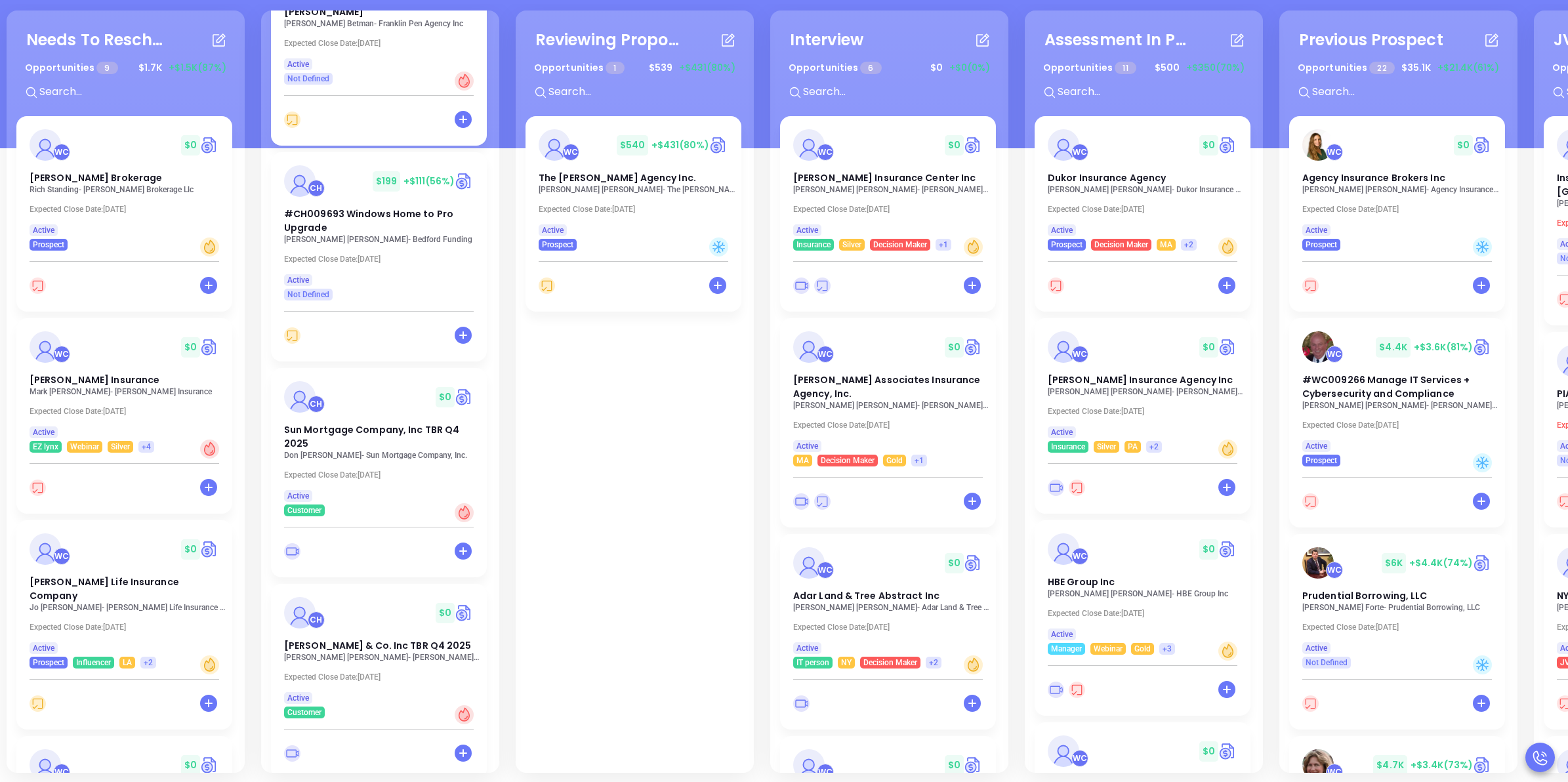
scroll to position [179, 0]
